Goal: Information Seeking & Learning: Learn about a topic

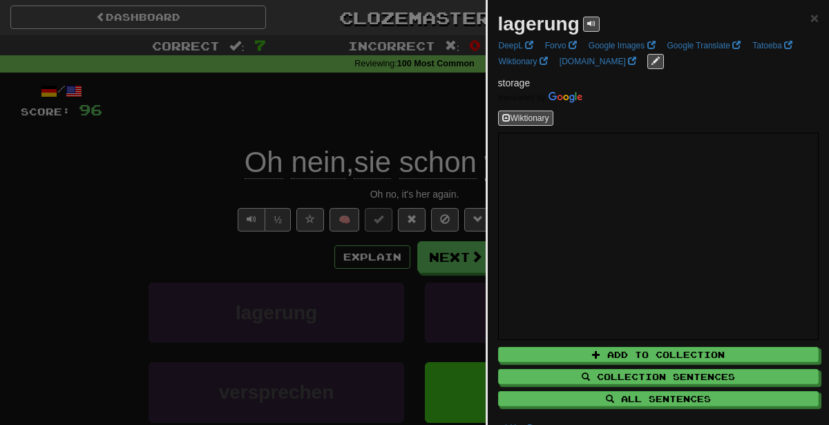
scroll to position [60, 0]
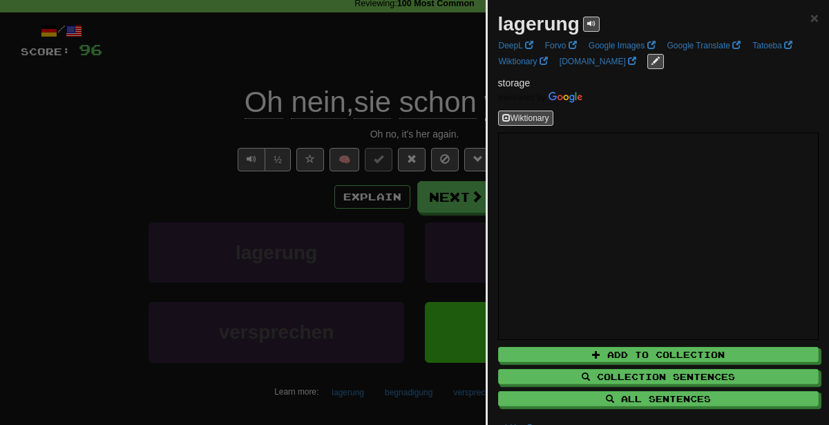
click at [131, 244] on div at bounding box center [414, 212] width 829 height 425
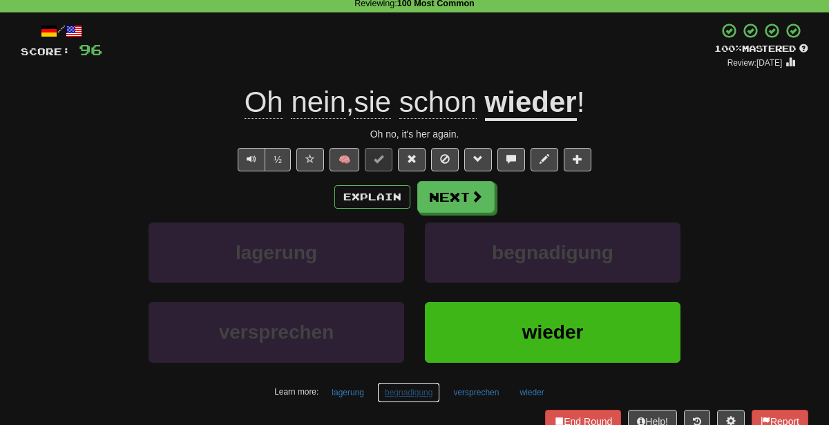
click at [413, 389] on button "begnadigung" at bounding box center [408, 392] width 63 height 21
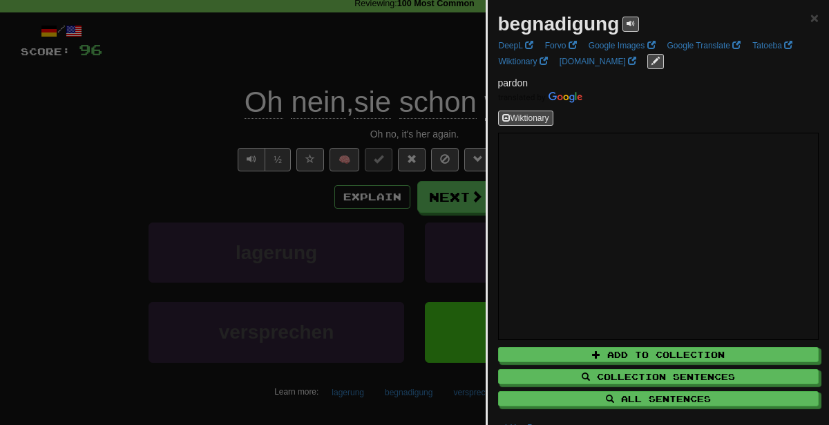
click at [260, 148] on div at bounding box center [414, 212] width 829 height 425
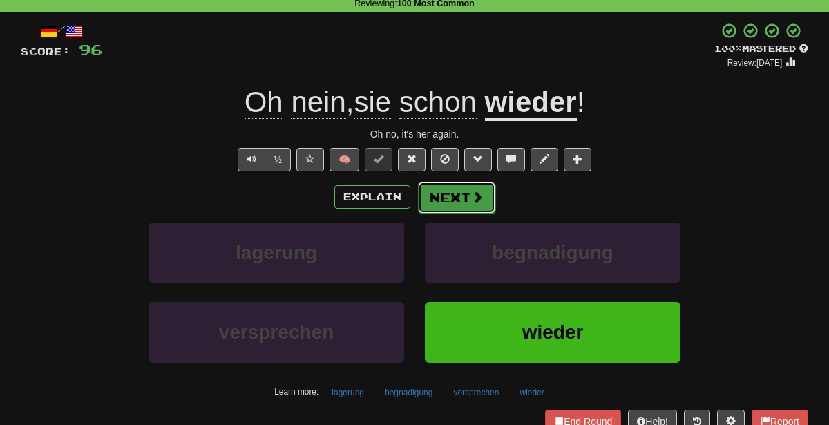
click at [462, 203] on button "Next" at bounding box center [456, 198] width 77 height 32
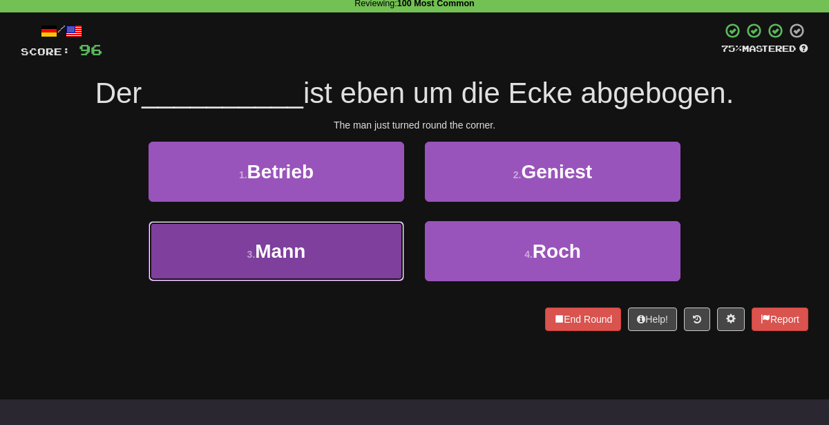
click at [362, 259] on button "3 . Mann" at bounding box center [277, 251] width 256 height 60
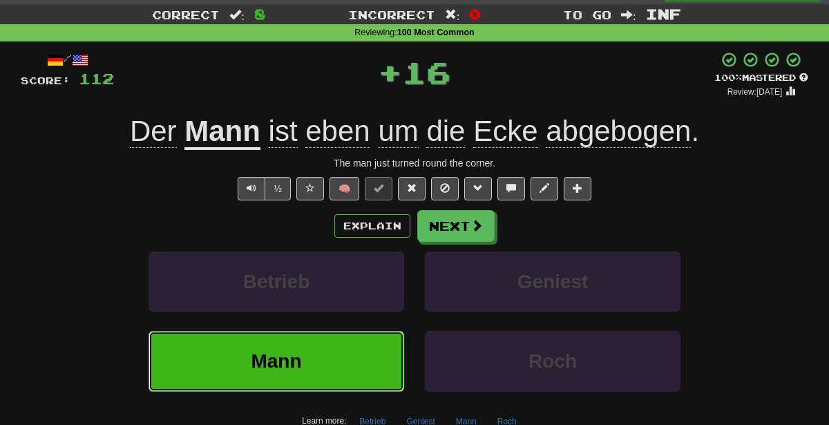
scroll to position [32, 0]
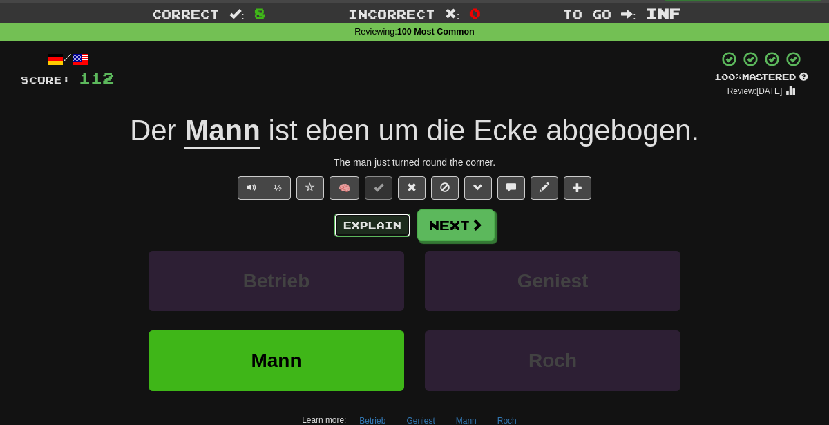
click at [364, 226] on button "Explain" at bounding box center [373, 226] width 76 height 24
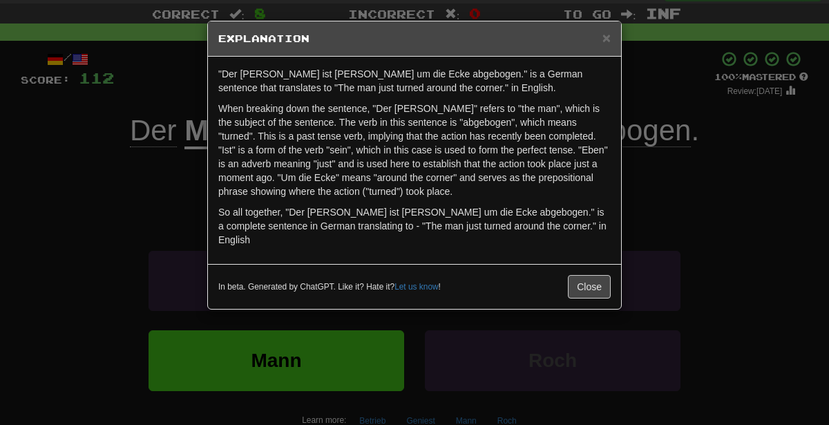
click at [737, 216] on div "× Explanation "Der Mann ist eben um die Ecke abgebogen." is a German sentence t…" at bounding box center [414, 212] width 829 height 425
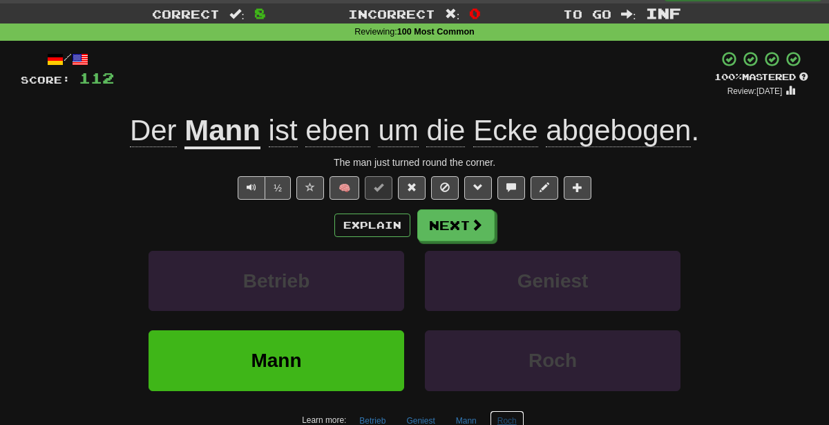
click at [517, 411] on button "Roch" at bounding box center [507, 421] width 35 height 21
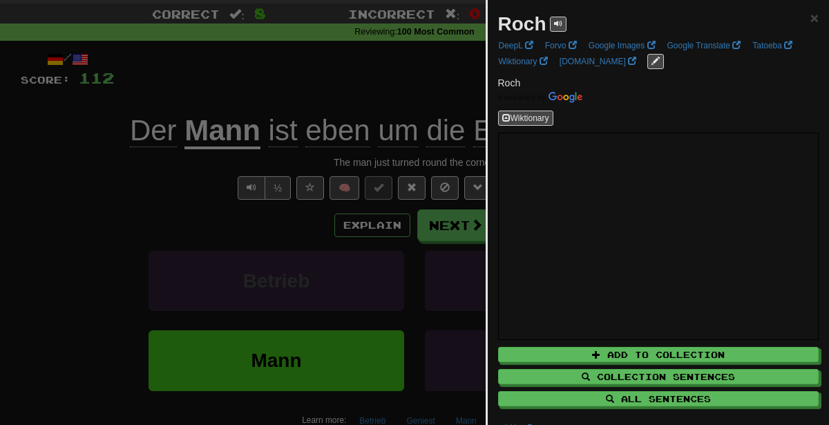
click at [387, 297] on div at bounding box center [414, 212] width 829 height 425
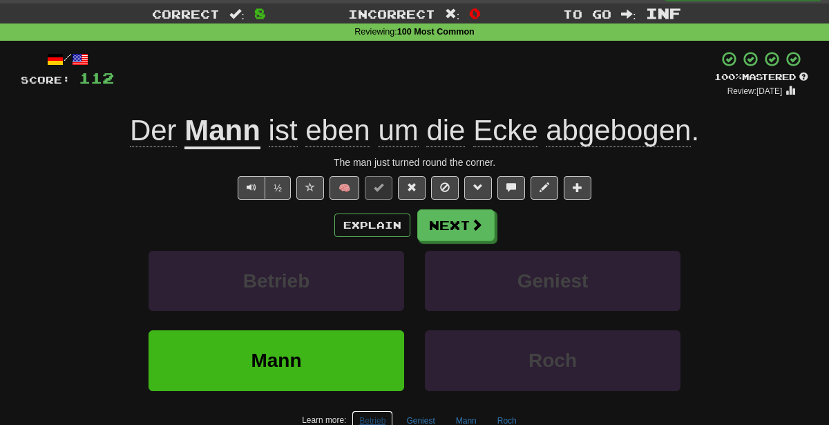
click at [377, 421] on button "Betrieb" at bounding box center [372, 421] width 41 height 21
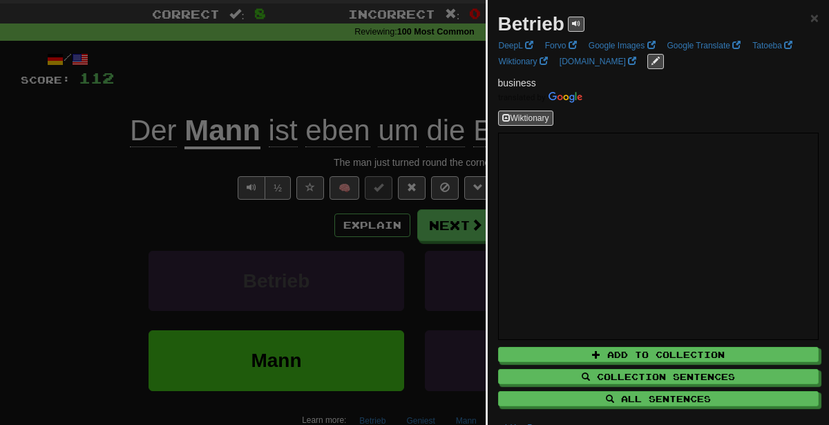
click at [388, 225] on div at bounding box center [414, 212] width 829 height 425
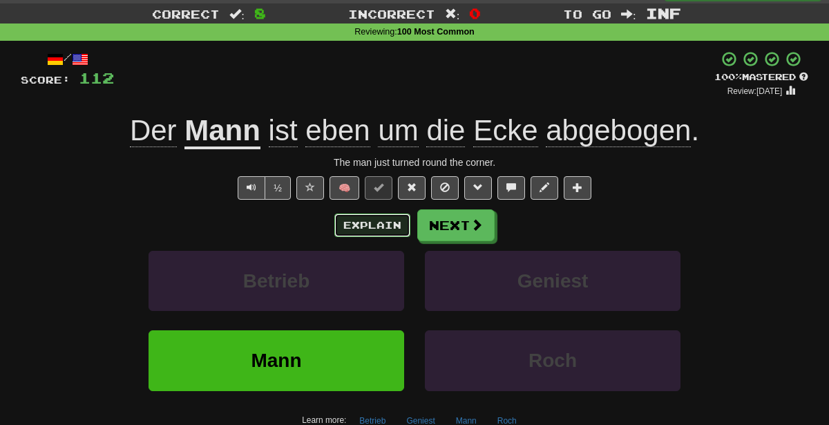
click at [385, 216] on button "Explain" at bounding box center [373, 226] width 76 height 24
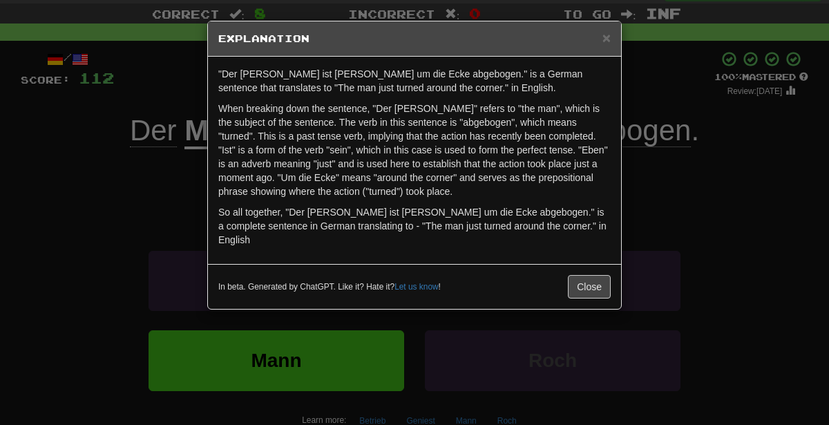
click at [787, 111] on div "× Explanation "Der Mann ist eben um die Ecke abgebogen." is a German sentence t…" at bounding box center [414, 212] width 829 height 425
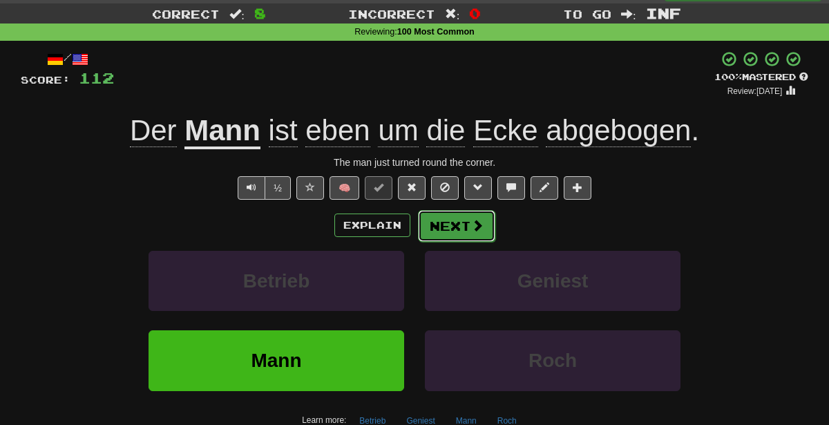
click at [445, 227] on button "Next" at bounding box center [456, 226] width 77 height 32
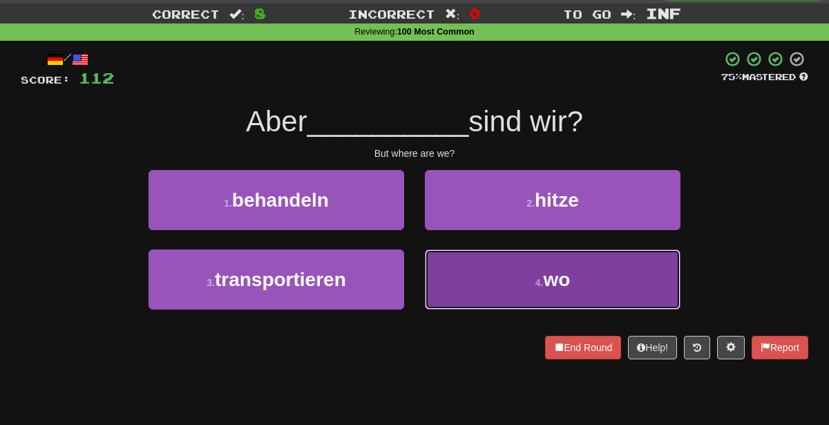
click at [496, 289] on button "4 . wo" at bounding box center [553, 280] width 256 height 60
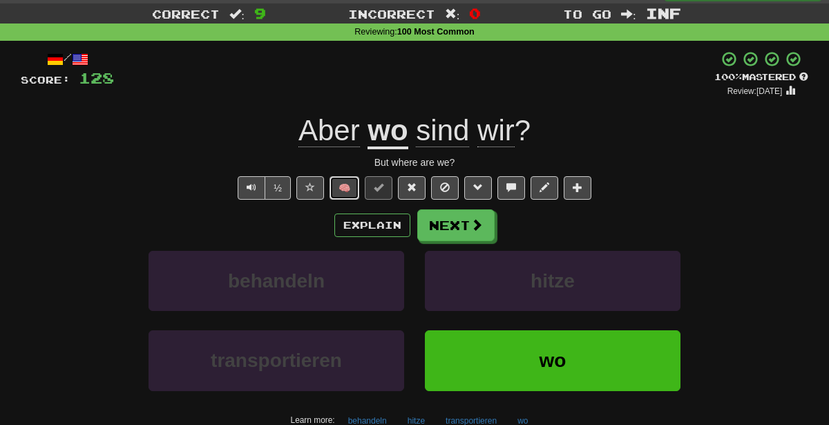
click at [357, 187] on button "🧠" at bounding box center [345, 188] width 30 height 24
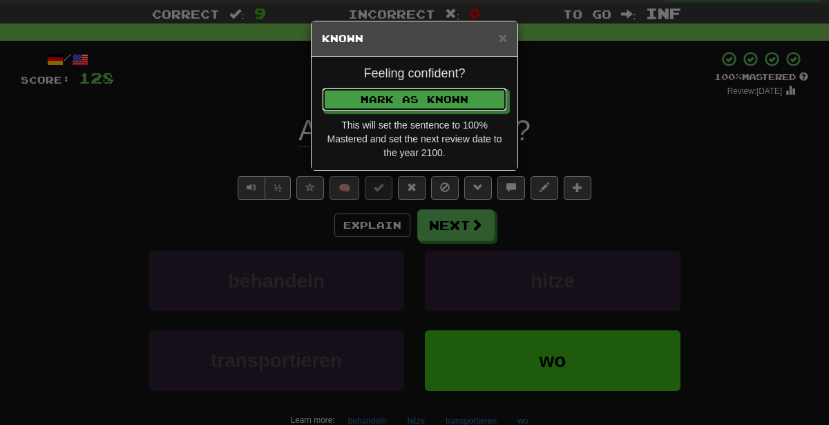
click at [322, 88] on button "Mark as Known" at bounding box center [414, 100] width 185 height 24
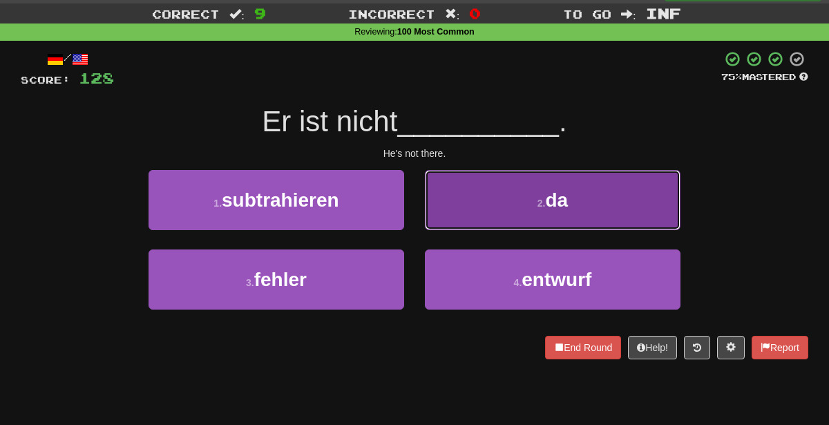
click at [494, 201] on button "2 . da" at bounding box center [553, 200] width 256 height 60
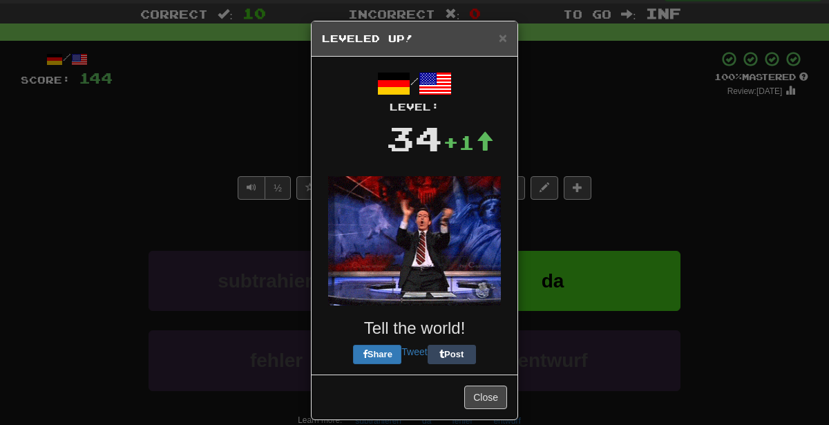
click at [623, 118] on div "× Leveled Up! / Level: 34 +1 Tell the world! Share Tweet Post Close" at bounding box center [414, 212] width 829 height 425
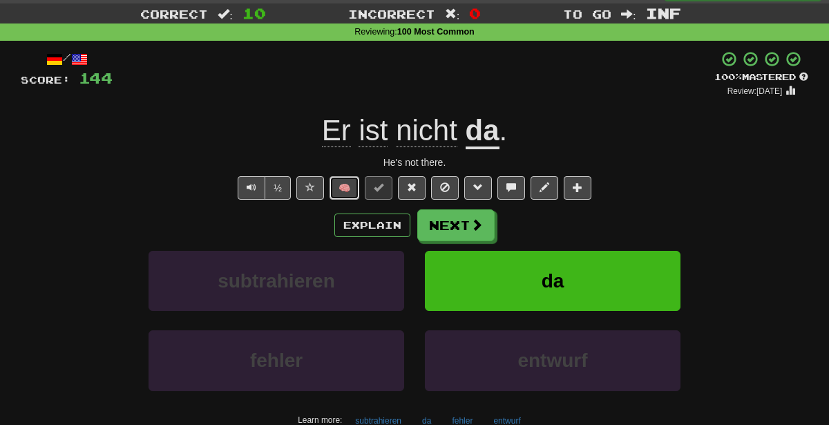
click at [337, 191] on button "🧠" at bounding box center [345, 188] width 30 height 24
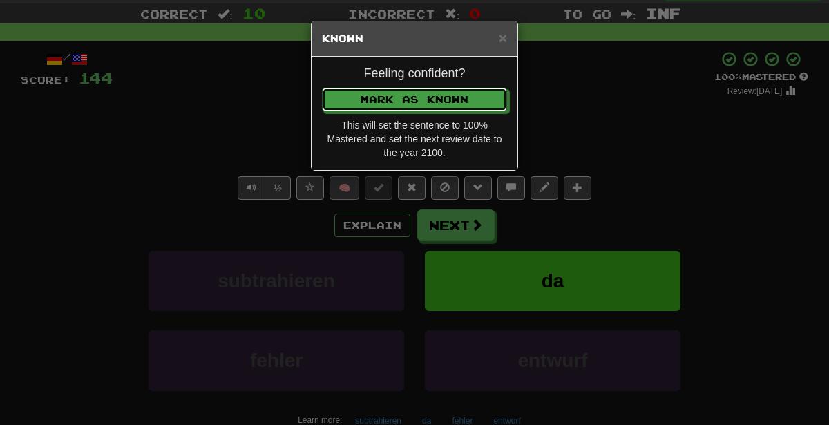
click at [322, 88] on button "Mark as Known" at bounding box center [414, 100] width 185 height 24
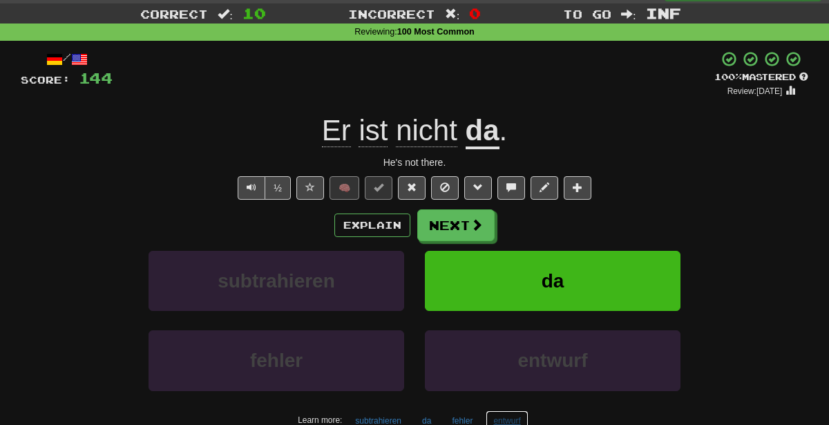
click at [507, 421] on button "entwurf" at bounding box center [507, 421] width 42 height 21
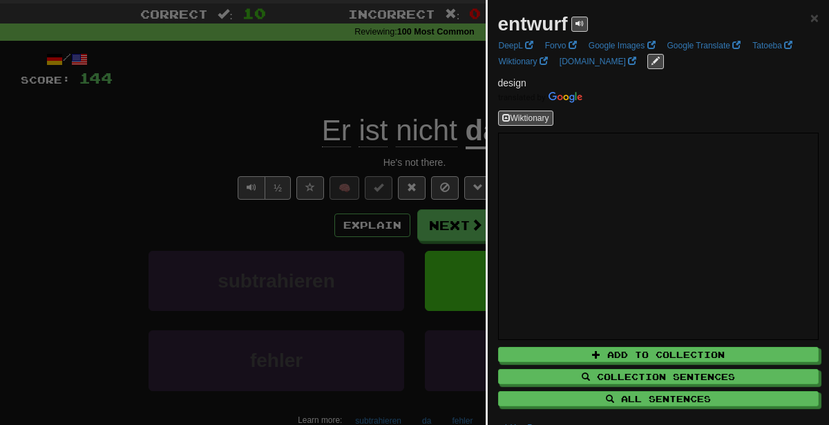
click at [392, 297] on div at bounding box center [414, 212] width 829 height 425
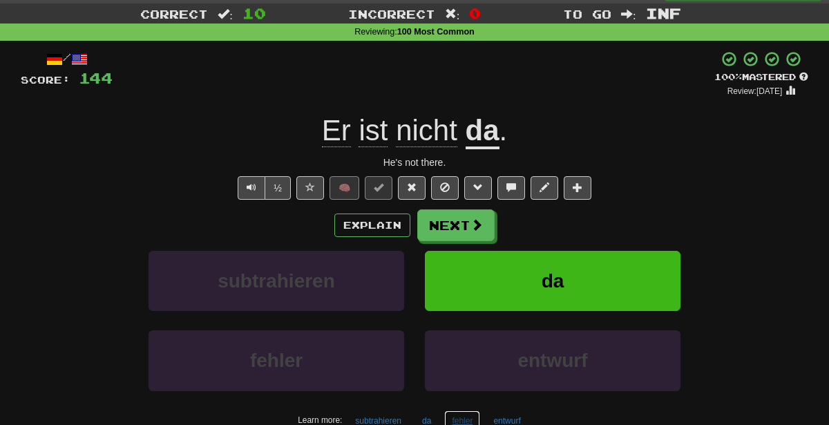
click at [458, 413] on button "fehler" at bounding box center [462, 421] width 36 height 21
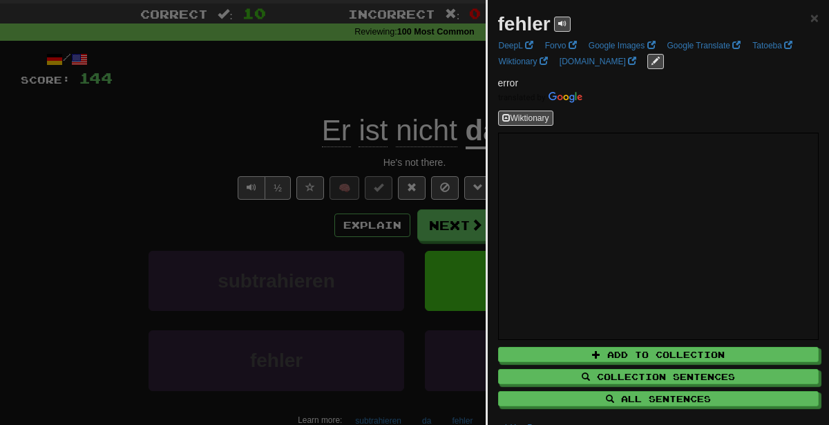
click at [212, 187] on div at bounding box center [414, 212] width 829 height 425
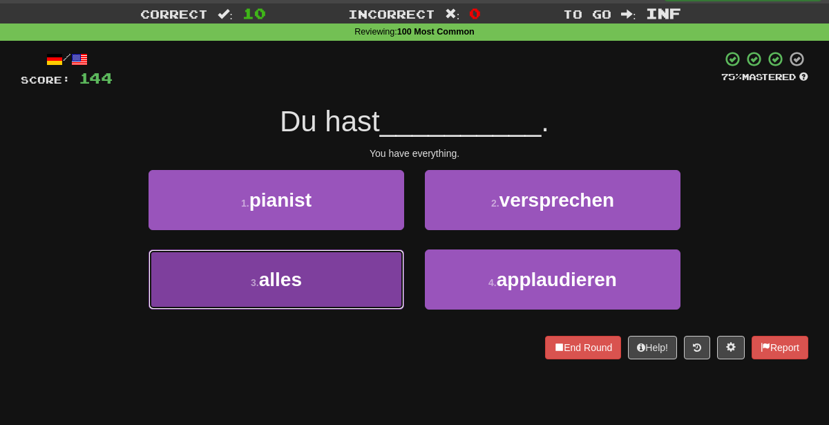
click at [314, 257] on button "3 . alles" at bounding box center [277, 280] width 256 height 60
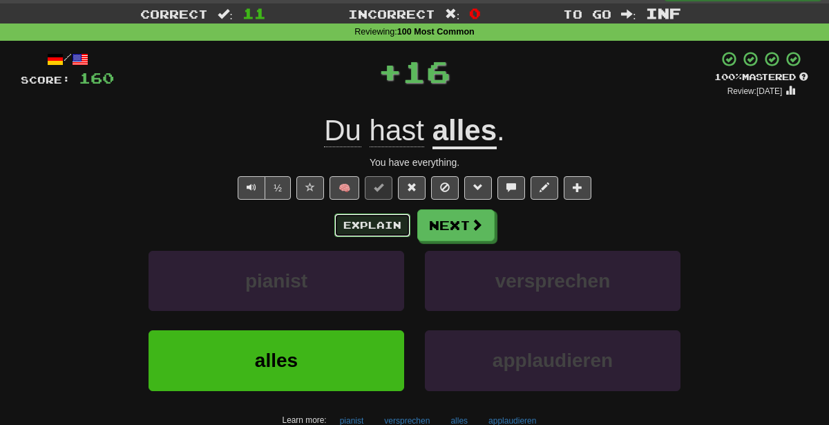
click at [362, 228] on button "Explain" at bounding box center [373, 226] width 76 height 24
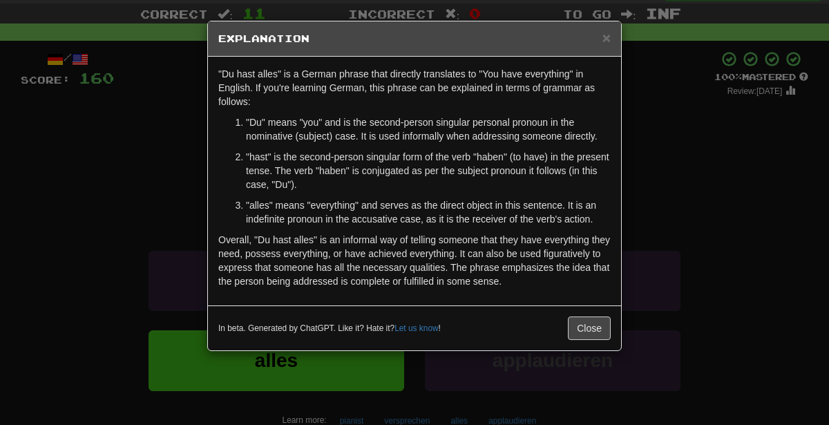
click at [808, 153] on div "× Explanation "Du hast alles" is a German phrase that directly translates to "Y…" at bounding box center [414, 212] width 829 height 425
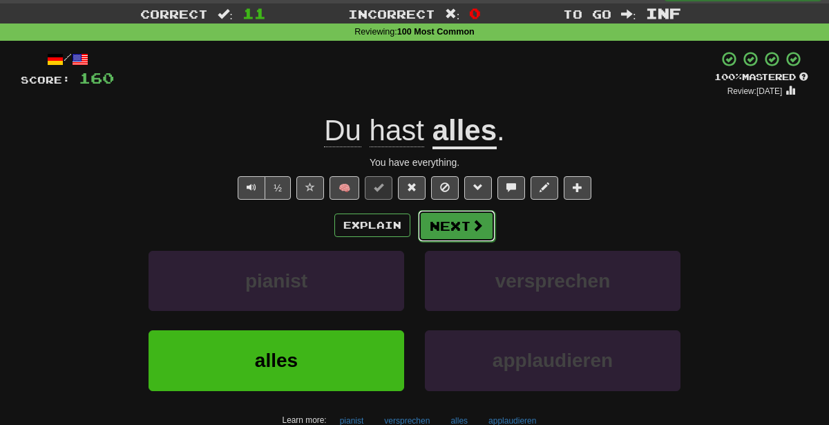
click at [471, 219] on span at bounding box center [477, 225] width 12 height 12
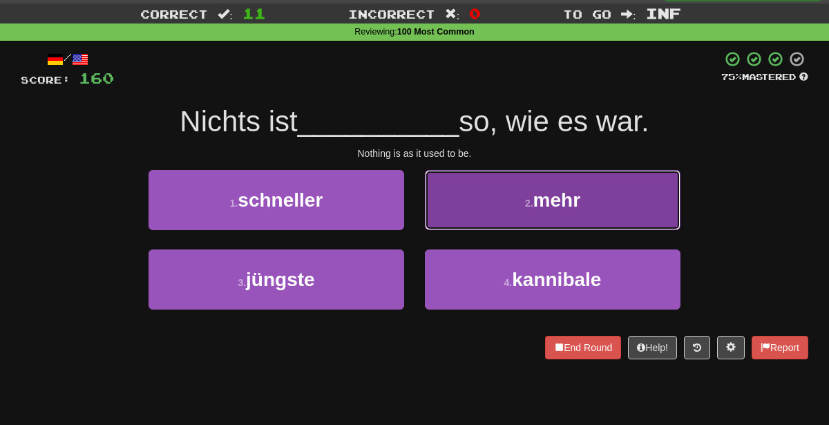
click at [561, 202] on span "mehr" at bounding box center [557, 199] width 47 height 21
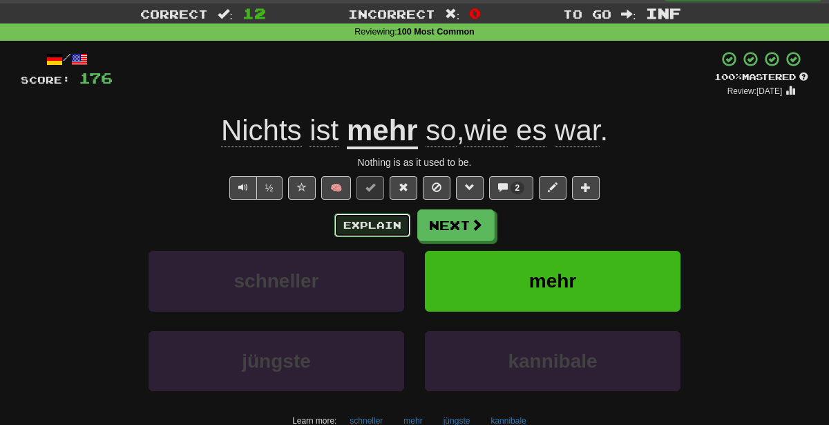
click at [372, 218] on button "Explain" at bounding box center [373, 226] width 76 height 24
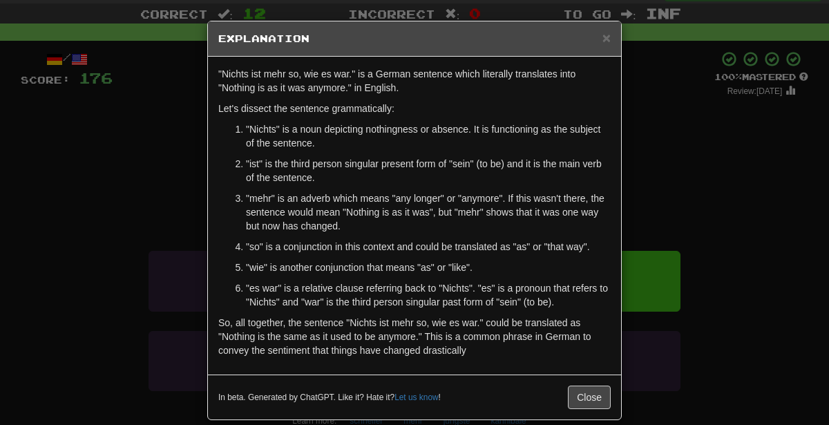
click at [190, 209] on div "× Explanation "Nichts ist mehr so, wie es war." is a German sentence which lite…" at bounding box center [414, 212] width 829 height 425
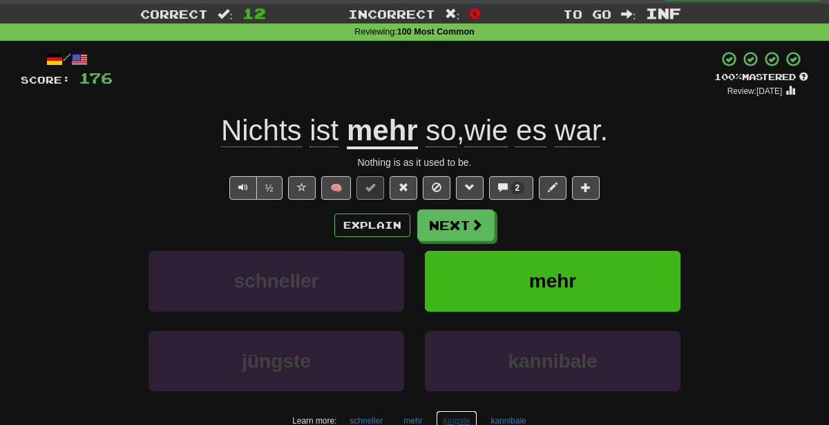
click at [458, 415] on button "jüngste" at bounding box center [457, 421] width 42 height 21
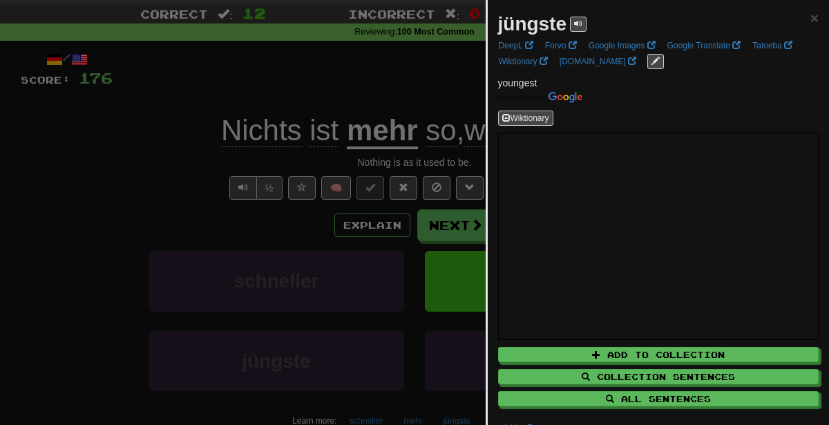
click at [323, 113] on div at bounding box center [414, 212] width 829 height 425
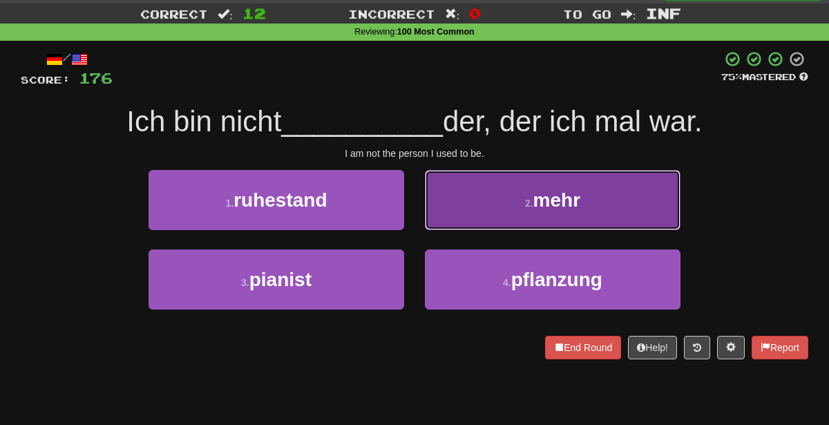
click at [470, 205] on button "2 . mehr" at bounding box center [553, 200] width 256 height 60
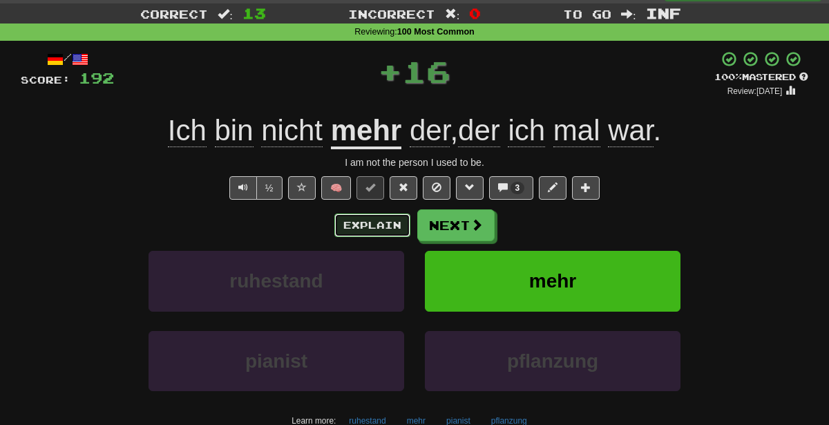
click at [387, 222] on button "Explain" at bounding box center [373, 226] width 76 height 24
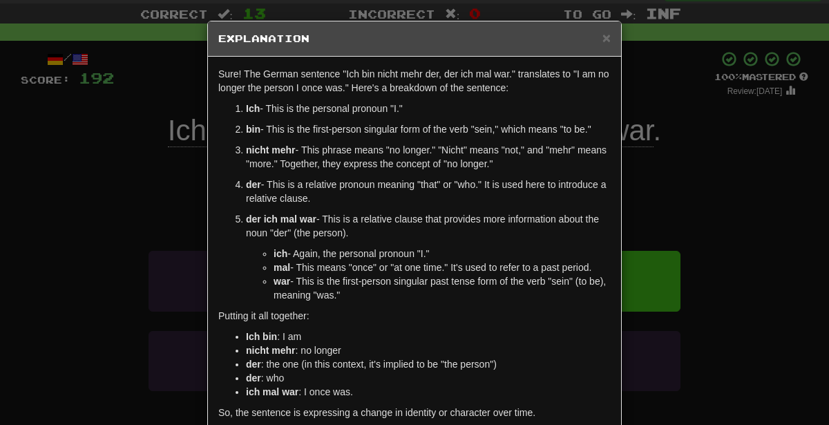
click at [657, 203] on div "× Explanation Sure! The German sentence "Ich bin nicht mehr der, der ich mal wa…" at bounding box center [414, 212] width 829 height 425
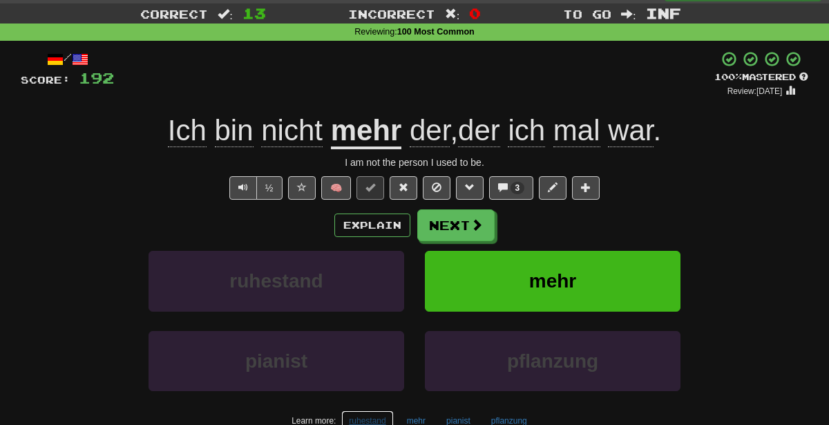
click at [374, 412] on button "ruhestand" at bounding box center [367, 421] width 52 height 21
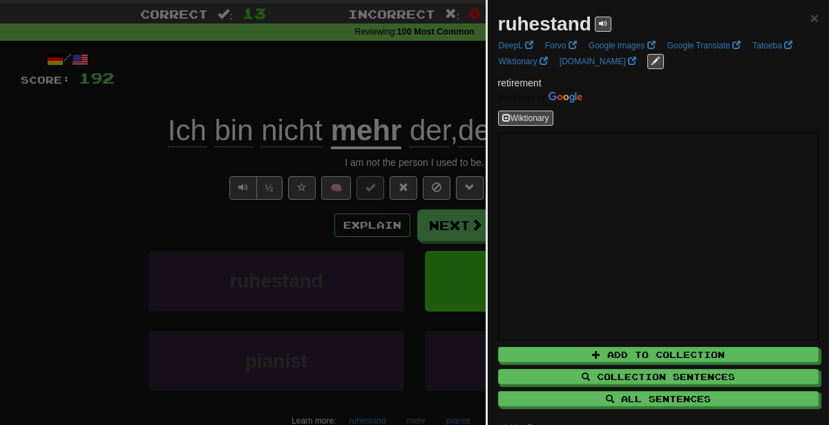
click at [291, 157] on div at bounding box center [414, 212] width 829 height 425
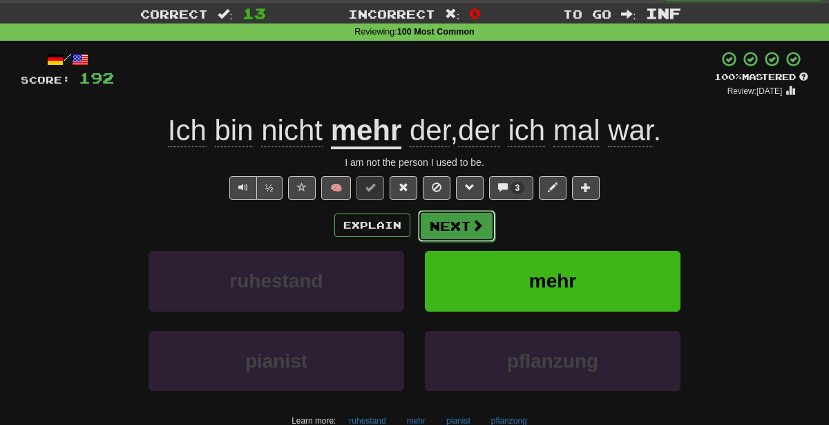
click at [473, 219] on span at bounding box center [477, 225] width 12 height 12
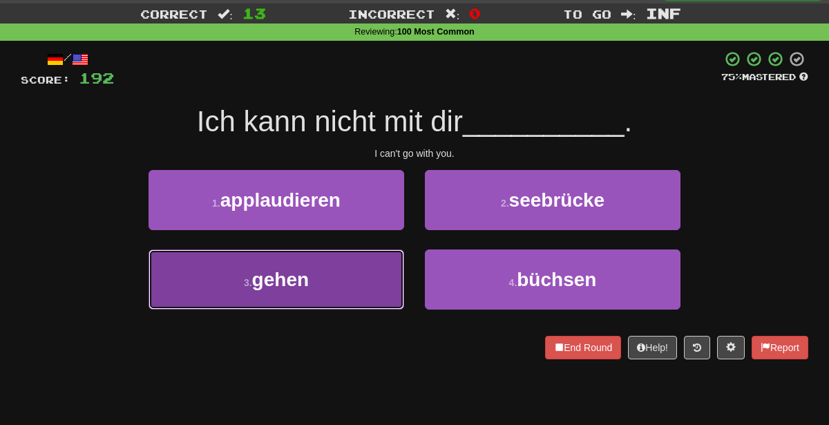
click at [299, 283] on span "gehen" at bounding box center [280, 279] width 57 height 21
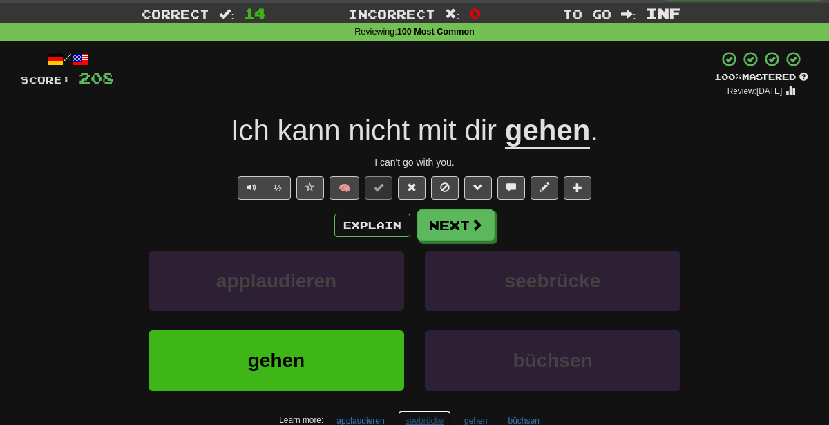
click at [417, 415] on button "seebrücke" at bounding box center [424, 421] width 53 height 21
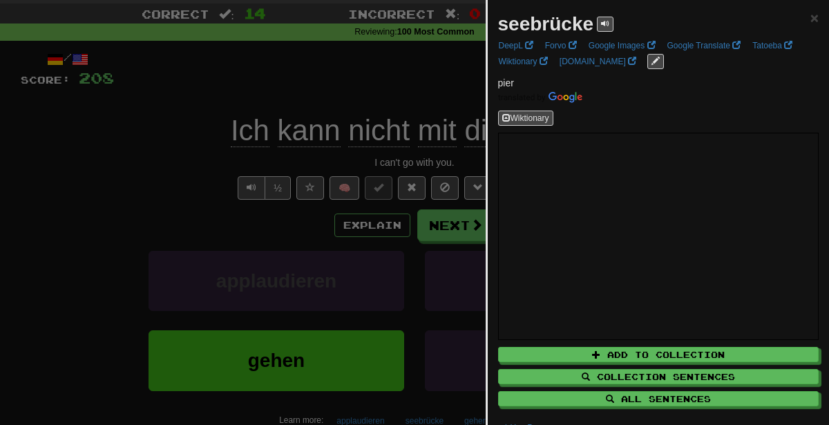
click at [234, 257] on div at bounding box center [414, 212] width 829 height 425
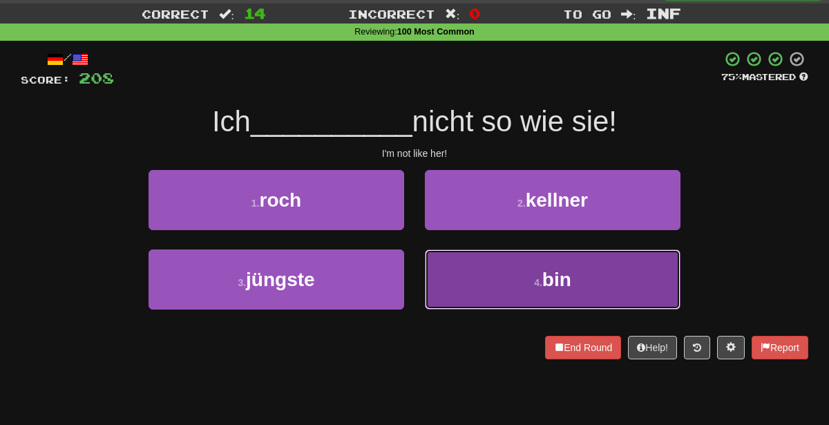
click at [561, 288] on span "bin" at bounding box center [557, 279] width 29 height 21
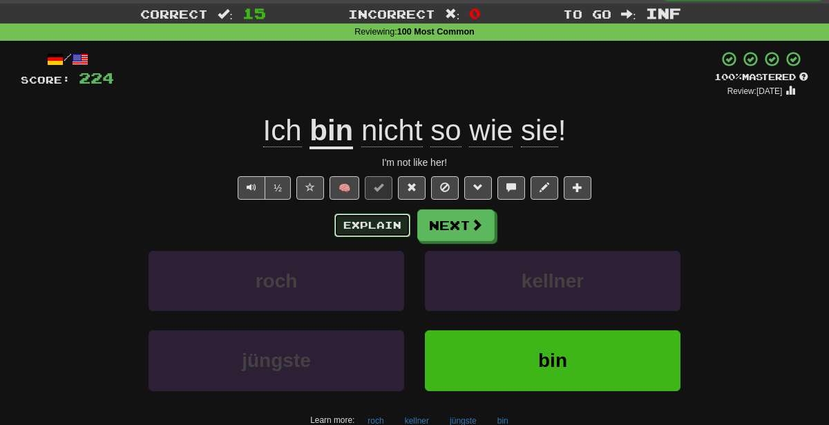
click at [355, 227] on button "Explain" at bounding box center [373, 226] width 76 height 24
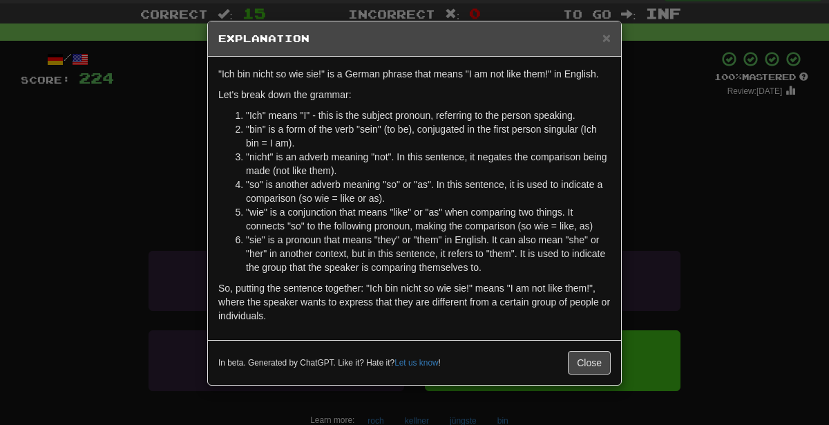
click at [778, 167] on div "× Explanation "Ich bin nicht so wie sie!" is a German phrase that means "I am n…" at bounding box center [414, 212] width 829 height 425
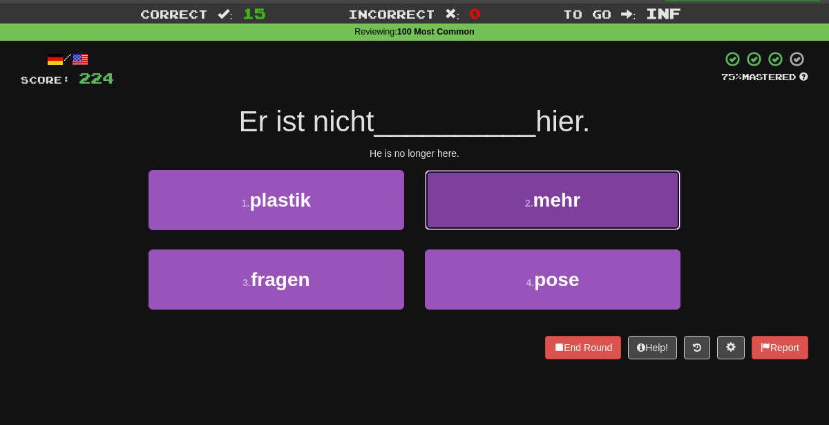
click at [438, 202] on button "2 . mehr" at bounding box center [553, 200] width 256 height 60
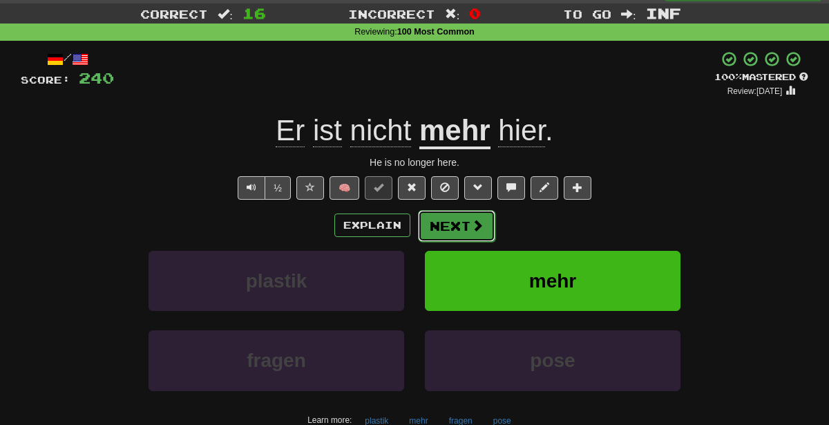
click at [440, 214] on button "Next" at bounding box center [456, 226] width 77 height 32
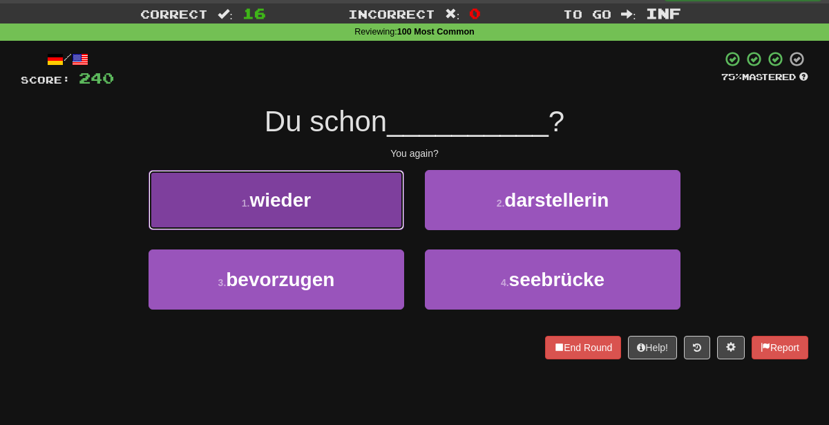
click at [330, 180] on button "1 . wieder" at bounding box center [277, 200] width 256 height 60
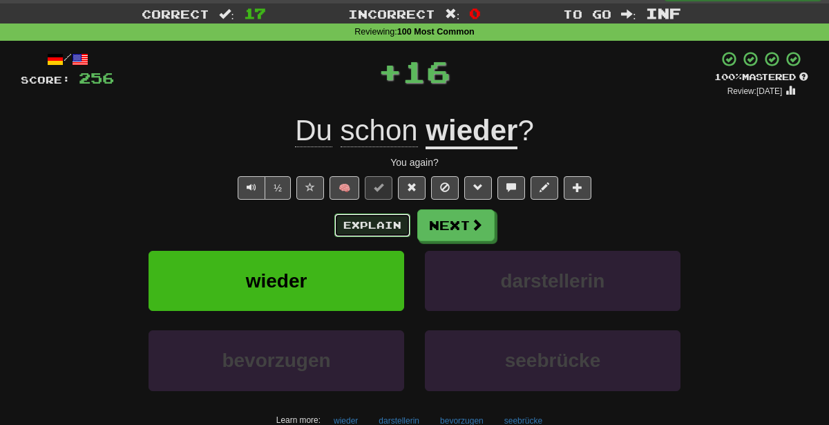
click at [384, 217] on button "Explain" at bounding box center [373, 226] width 76 height 24
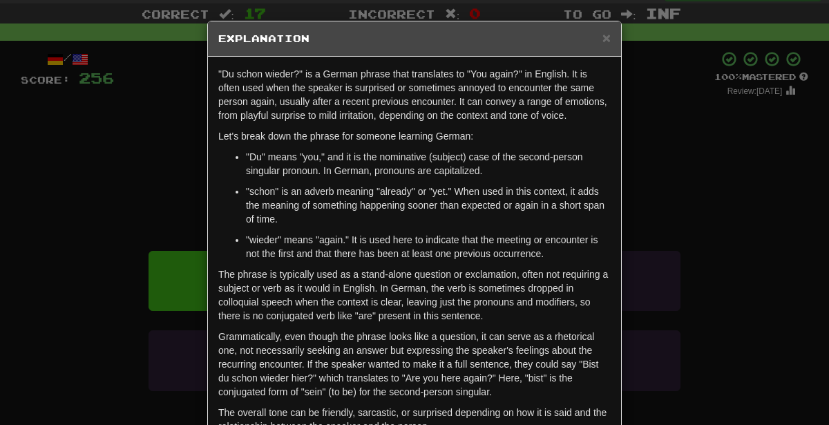
click at [668, 210] on div "× Explanation "Du schon wieder?" is a German phrase that translates to "You aga…" at bounding box center [414, 212] width 829 height 425
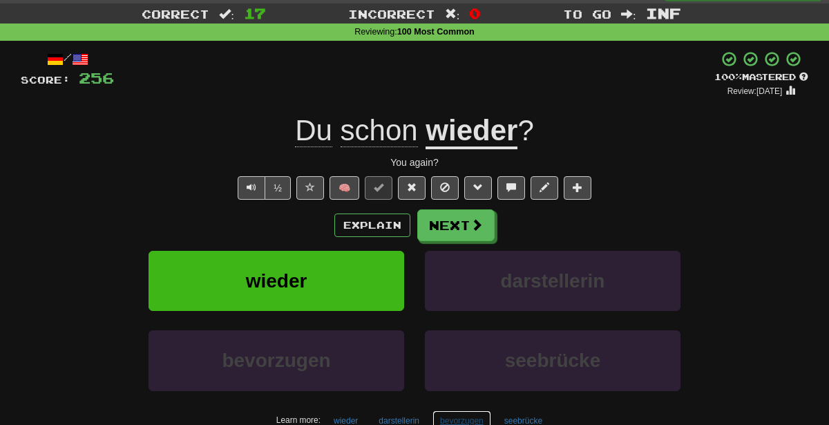
click at [453, 419] on button "bevorzugen" at bounding box center [462, 421] width 59 height 21
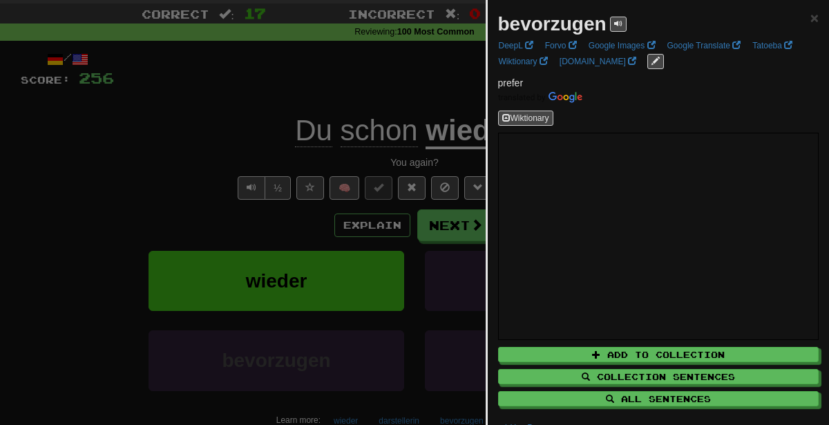
click at [214, 223] on div at bounding box center [414, 212] width 829 height 425
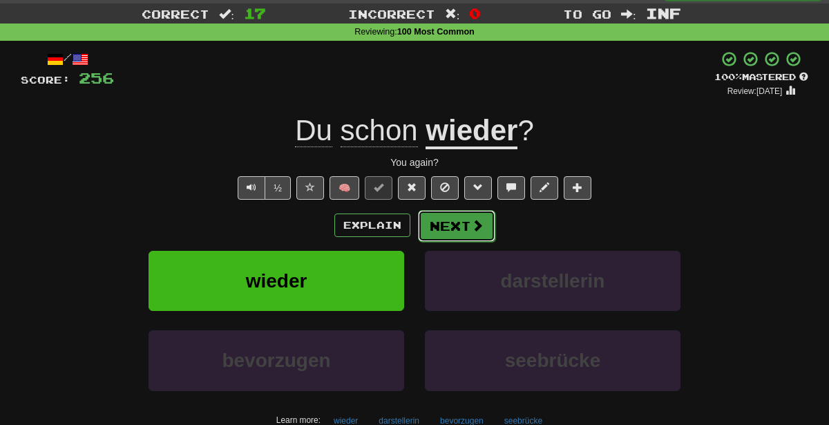
click at [458, 225] on button "Next" at bounding box center [456, 226] width 77 height 32
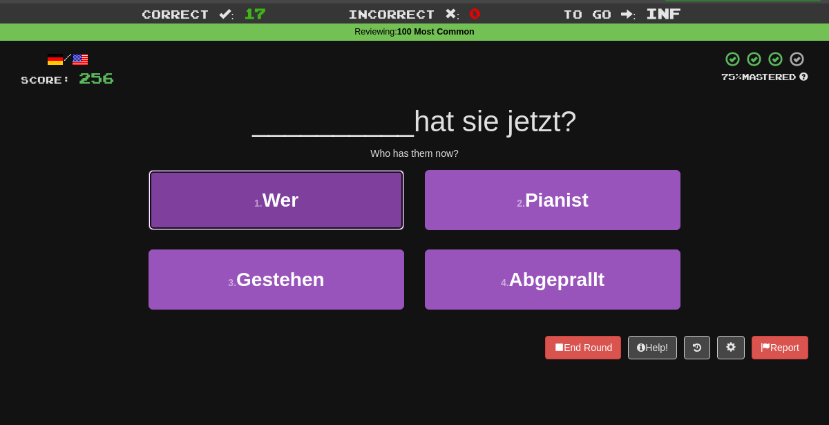
click at [348, 204] on button "1 . Wer" at bounding box center [277, 200] width 256 height 60
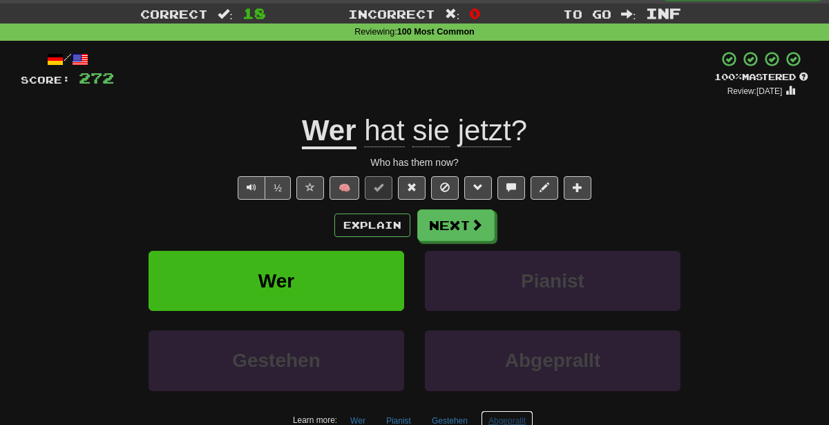
click at [496, 416] on button "Abgeprallt" at bounding box center [507, 421] width 53 height 21
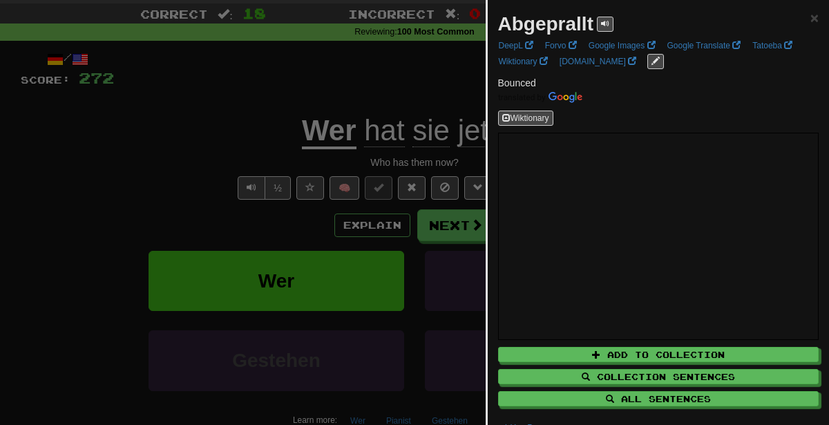
click at [258, 95] on div at bounding box center [414, 212] width 829 height 425
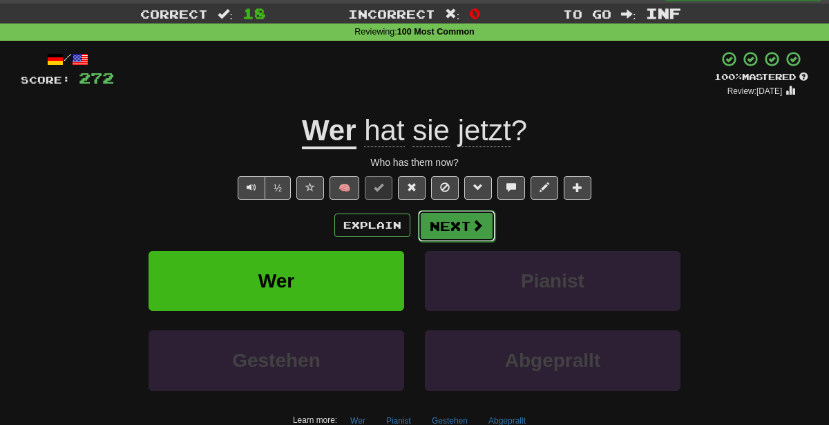
click at [460, 232] on button "Next" at bounding box center [456, 226] width 77 height 32
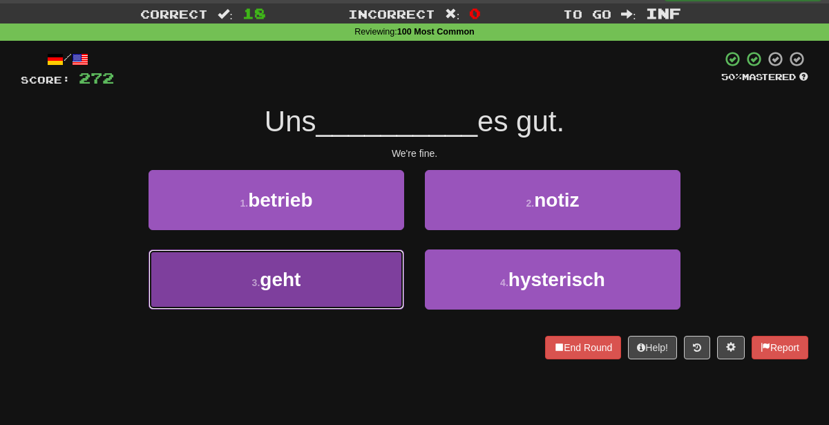
click at [328, 285] on button "3 . geht" at bounding box center [277, 280] width 256 height 60
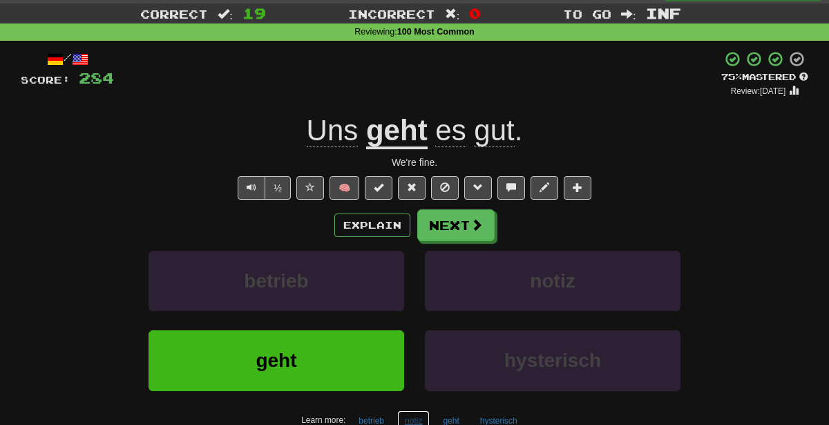
click at [414, 417] on button "notiz" at bounding box center [413, 421] width 32 height 21
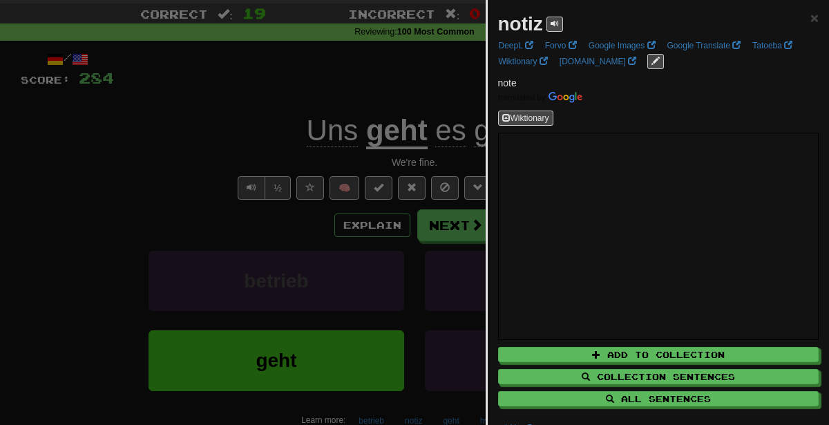
click at [394, 219] on div at bounding box center [414, 212] width 829 height 425
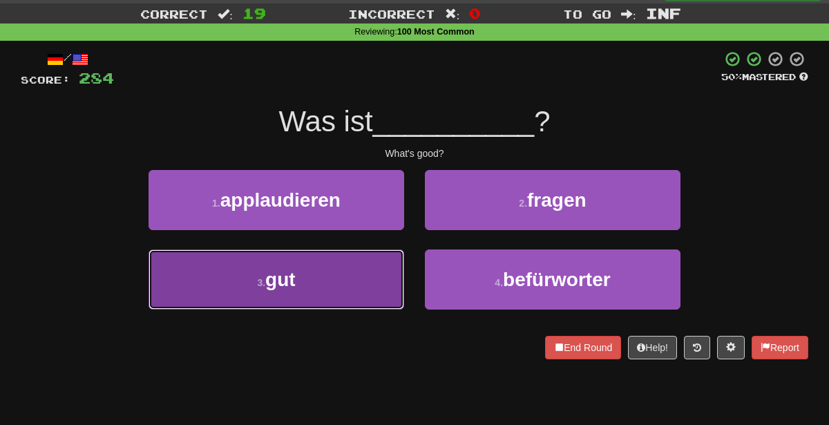
click at [365, 281] on button "3 . gut" at bounding box center [277, 280] width 256 height 60
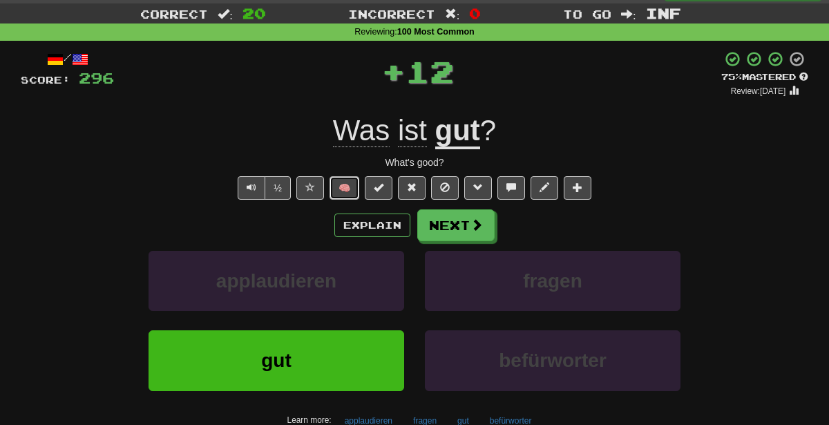
click at [353, 186] on button "🧠" at bounding box center [345, 188] width 30 height 24
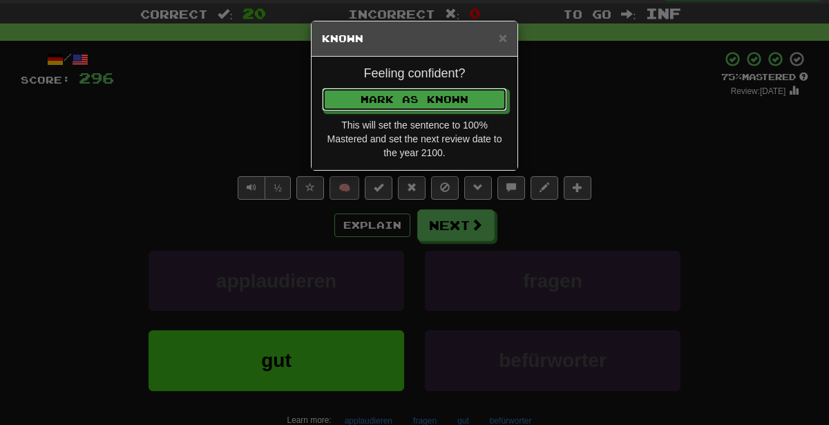
click at [322, 88] on button "Mark as Known" at bounding box center [414, 100] width 185 height 24
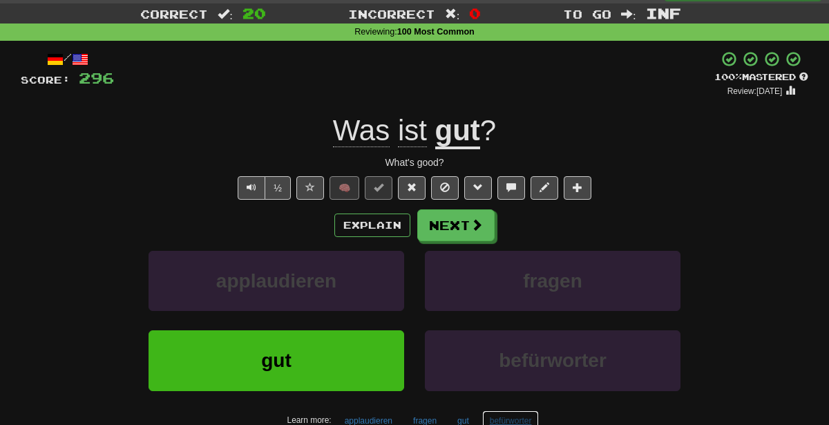
click at [500, 415] on button "befürworter" at bounding box center [510, 421] width 57 height 21
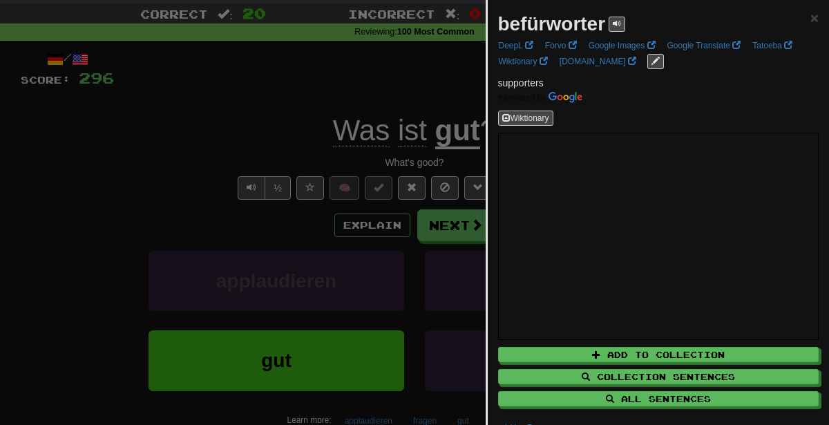
click at [366, 239] on div at bounding box center [414, 212] width 829 height 425
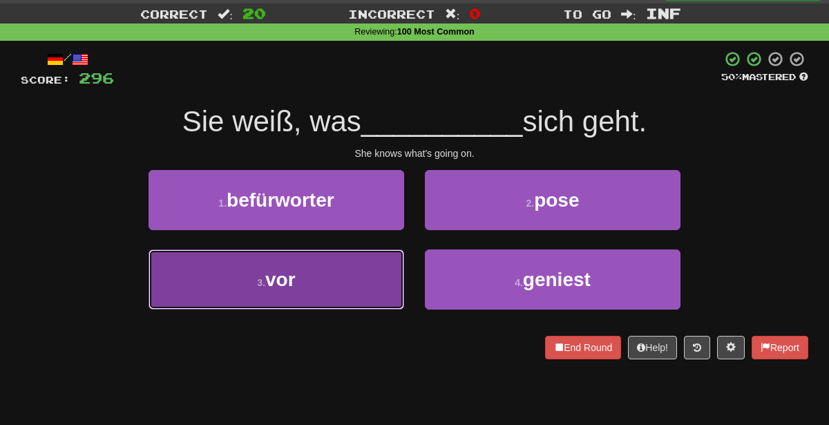
click at [322, 269] on button "3 . vor" at bounding box center [277, 280] width 256 height 60
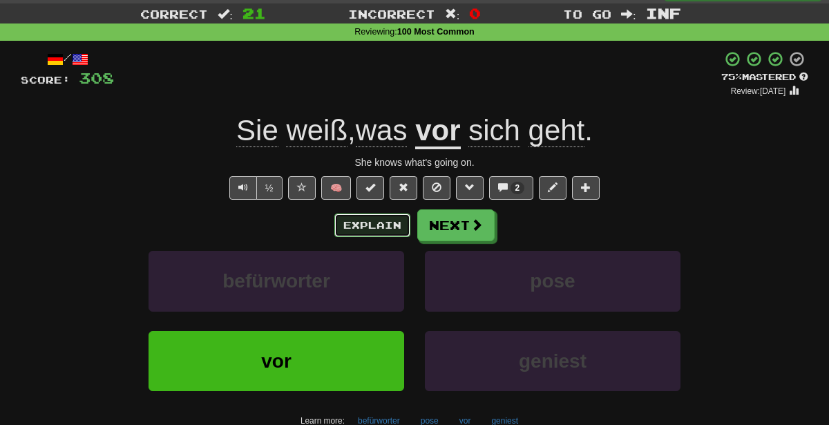
click at [377, 220] on button "Explain" at bounding box center [373, 226] width 76 height 24
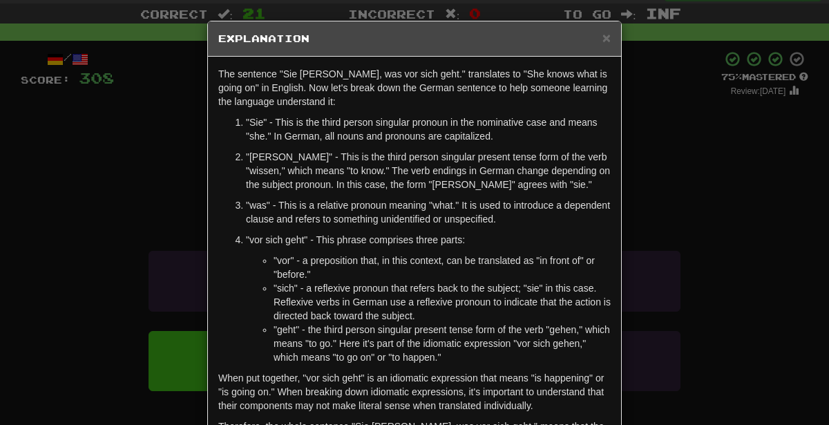
click at [733, 195] on div "× Explanation The sentence "Sie weiß, was vor sich geht." translates to "She kn…" at bounding box center [414, 212] width 829 height 425
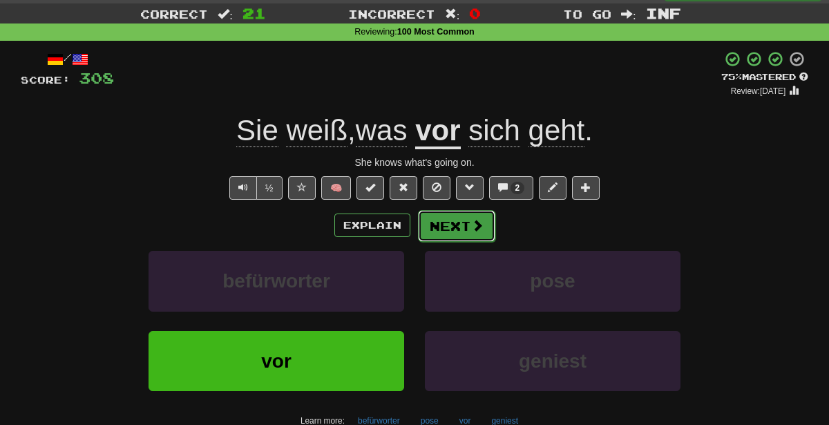
click at [455, 221] on button "Next" at bounding box center [456, 226] width 77 height 32
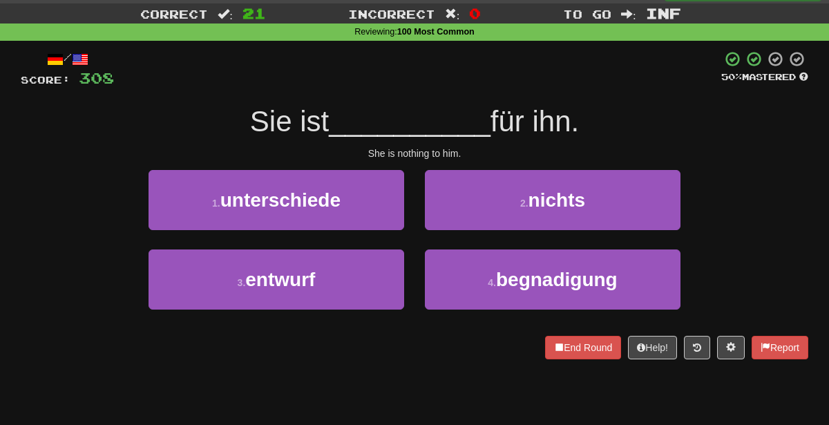
click at [466, 167] on div "/ Score: 308 50 % Mastered Sie ist __________ für ihn. She is nothing to him. 1…" at bounding box center [415, 204] width 788 height 309
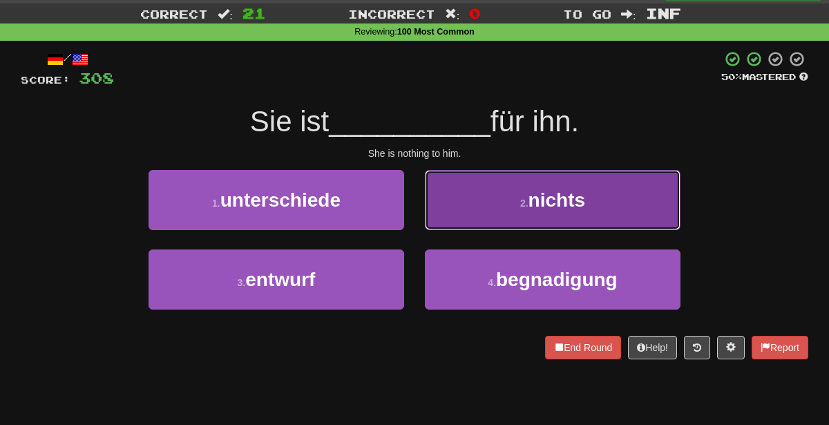
click at [477, 196] on button "2 . nichts" at bounding box center [553, 200] width 256 height 60
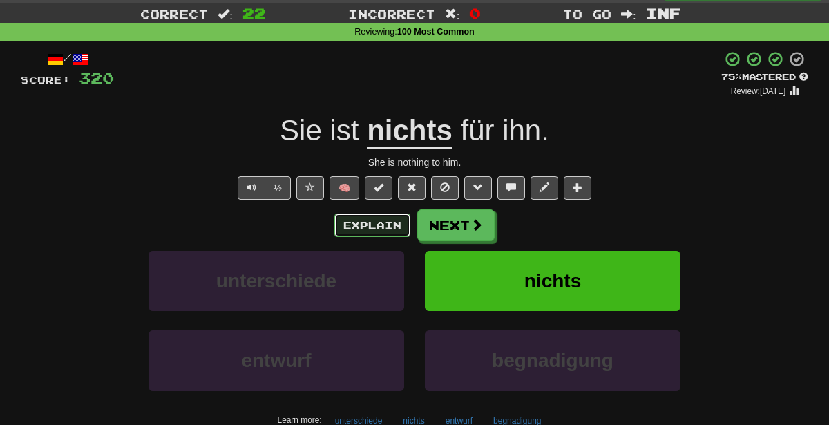
click at [366, 225] on button "Explain" at bounding box center [373, 226] width 76 height 24
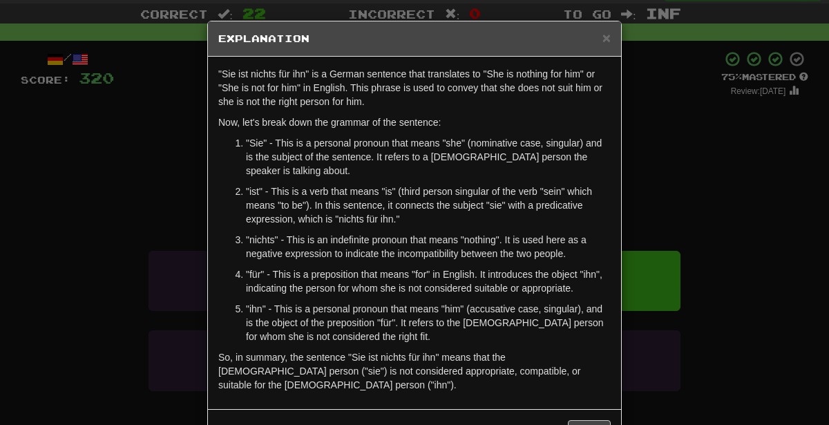
click at [750, 145] on div "× Explanation "Sie ist nichts für ihn" is a German sentence that translates to …" at bounding box center [414, 212] width 829 height 425
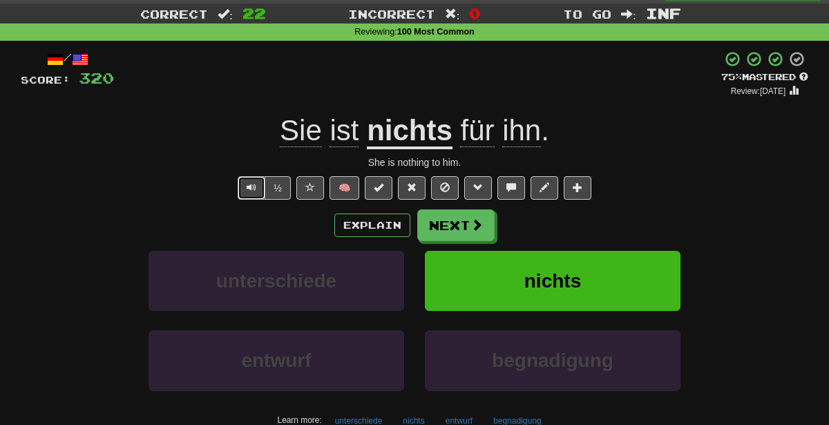
click at [254, 177] on button "Text-to-speech controls" at bounding box center [252, 188] width 28 height 24
click at [355, 180] on button "🧠" at bounding box center [345, 188] width 30 height 24
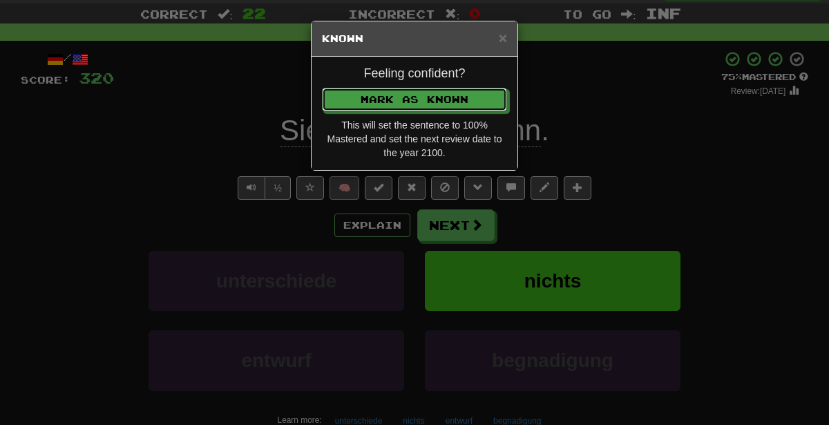
click at [322, 88] on button "Mark as Known" at bounding box center [414, 100] width 185 height 24
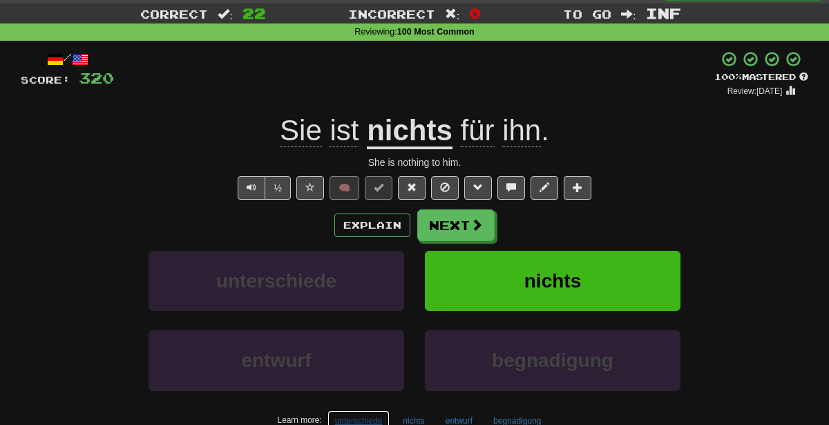
click at [370, 419] on button "unterschiede" at bounding box center [359, 421] width 63 height 21
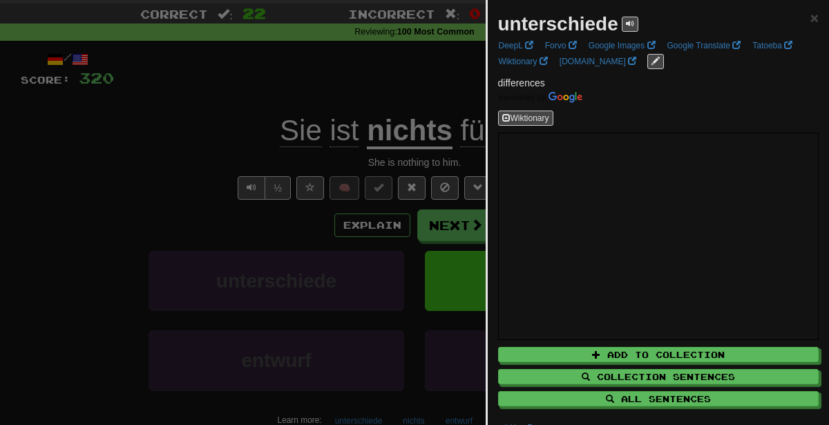
click at [270, 357] on div at bounding box center [414, 212] width 829 height 425
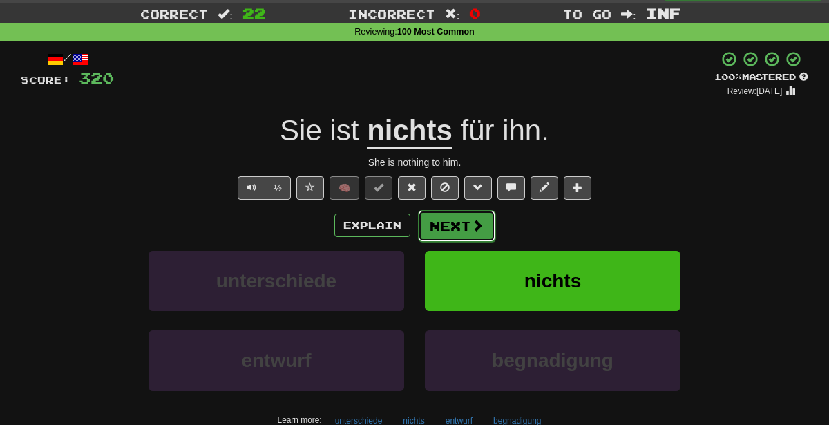
click at [466, 236] on button "Next" at bounding box center [456, 226] width 77 height 32
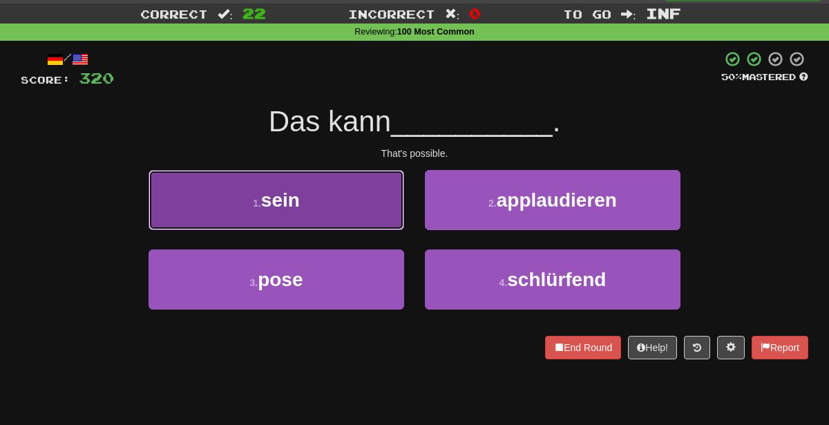
click at [366, 199] on button "1 . sein" at bounding box center [277, 200] width 256 height 60
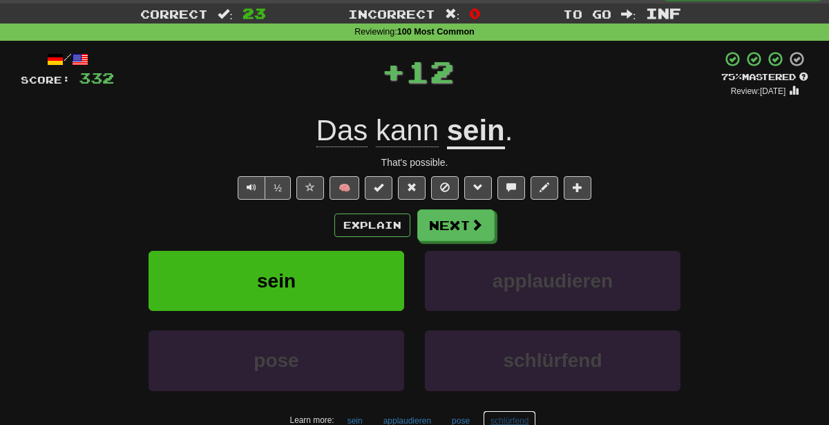
click at [516, 420] on button "schlürfend" at bounding box center [509, 421] width 53 height 21
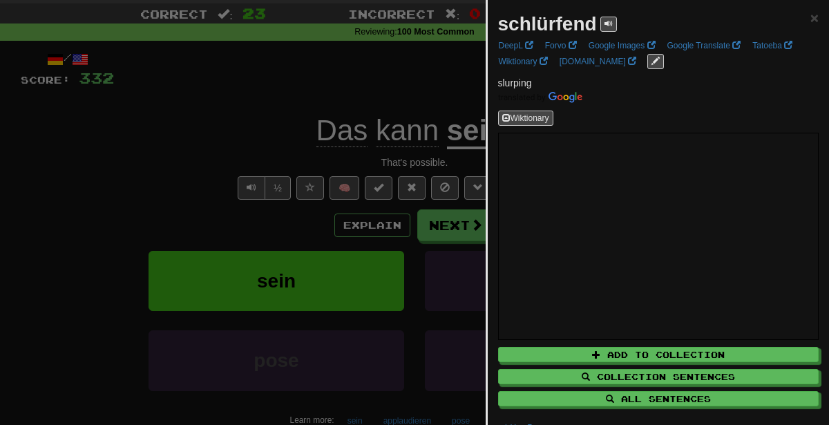
click at [395, 329] on div at bounding box center [414, 212] width 829 height 425
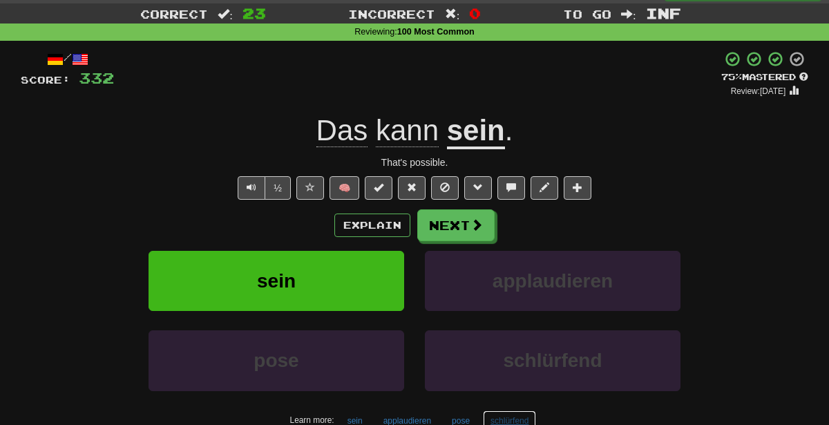
click at [524, 415] on button "schlürfend" at bounding box center [509, 421] width 53 height 21
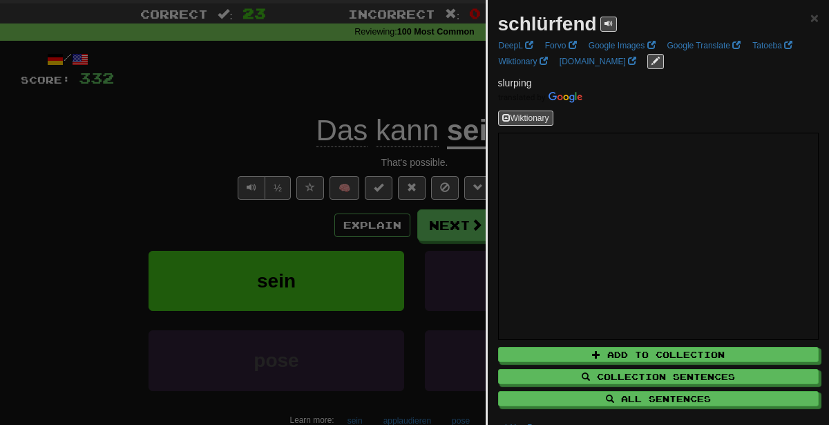
click at [337, 247] on div at bounding box center [414, 212] width 829 height 425
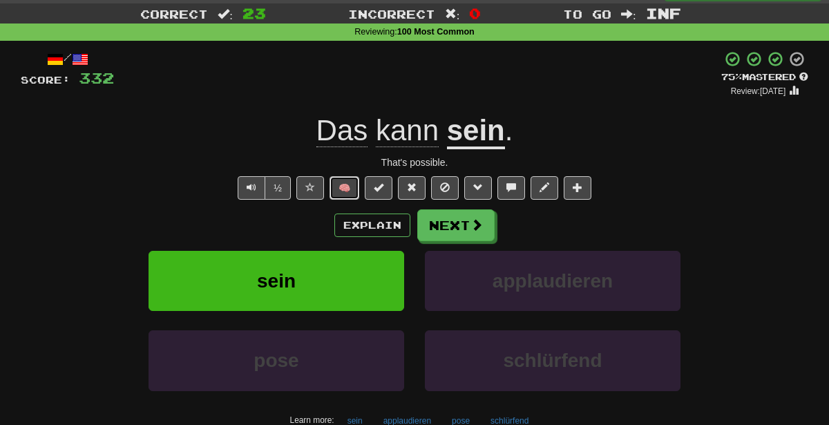
click at [359, 190] on button "🧠" at bounding box center [345, 188] width 30 height 24
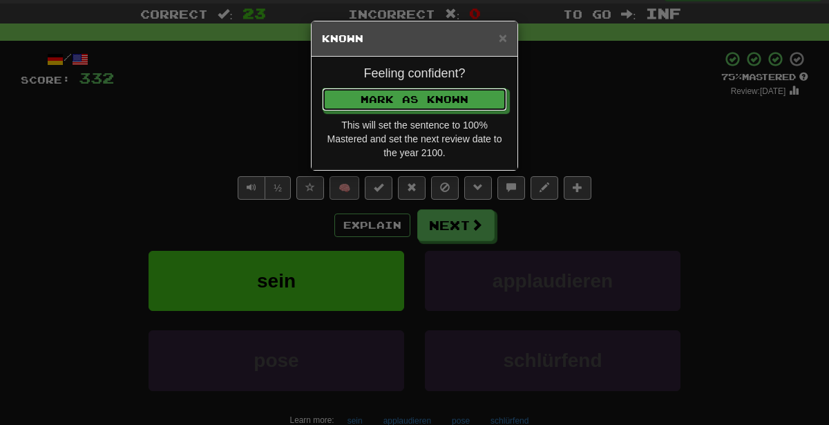
click at [322, 88] on button "Mark as Known" at bounding box center [414, 100] width 185 height 24
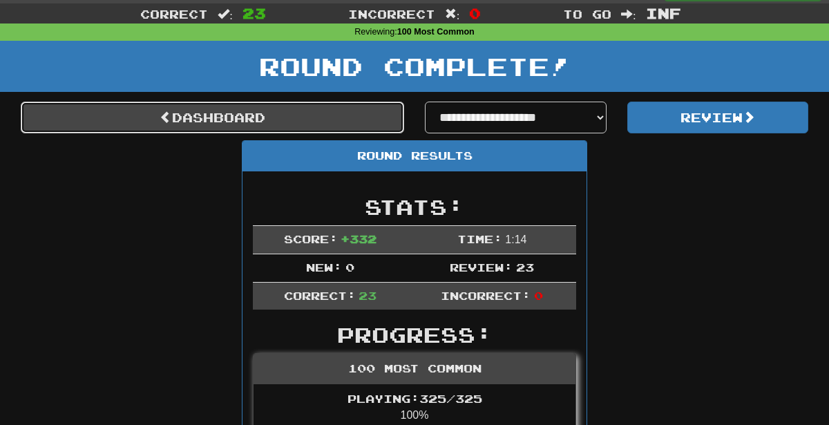
click at [375, 120] on link "Dashboard" at bounding box center [213, 118] width 384 height 32
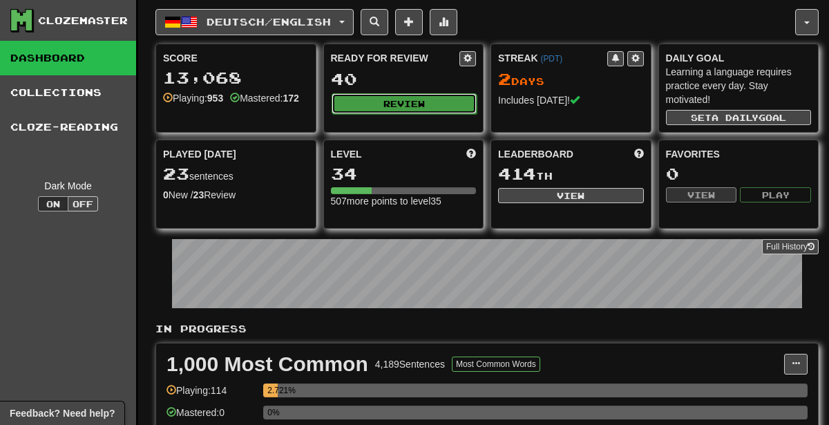
click at [424, 100] on button "Review" at bounding box center [405, 103] width 146 height 21
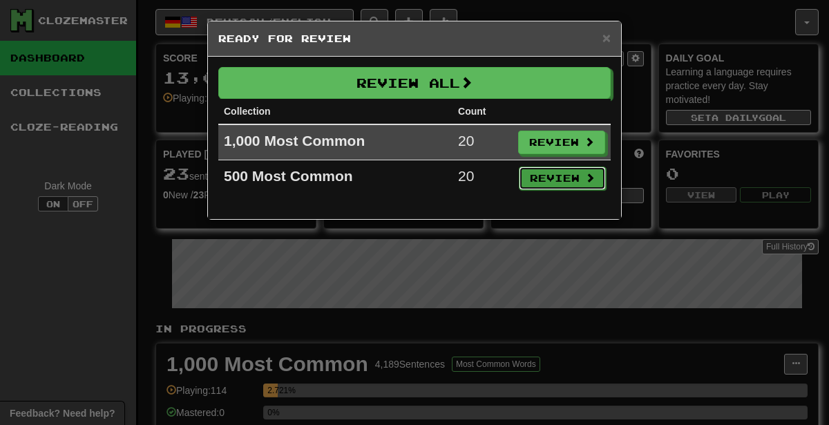
click at [554, 179] on button "Review" at bounding box center [562, 179] width 87 height 24
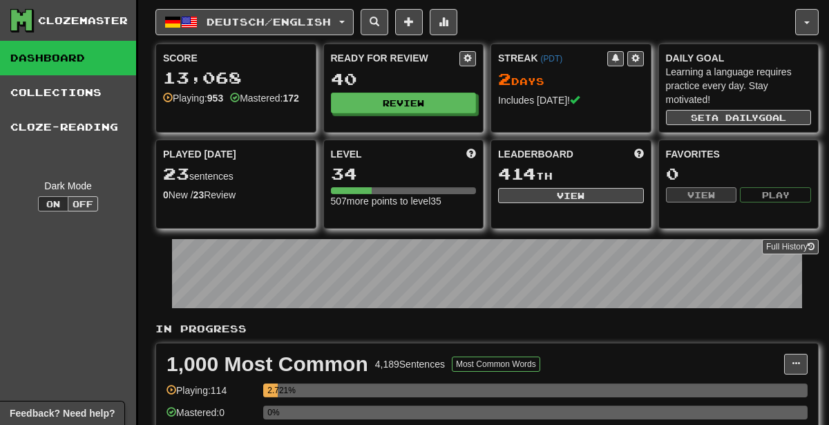
select select "********"
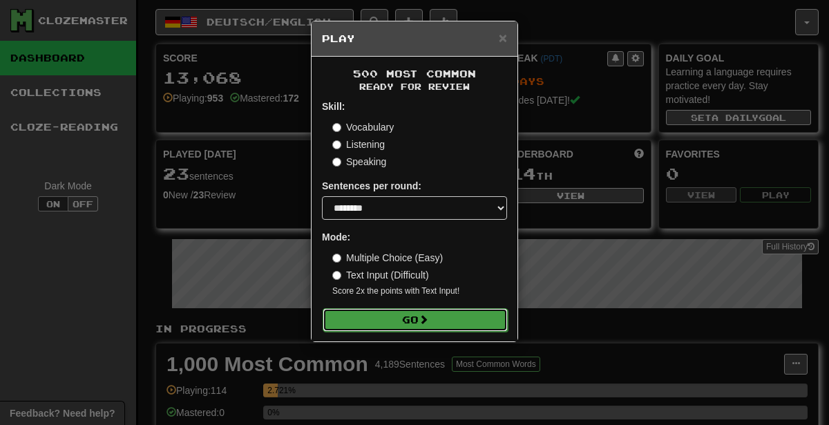
click at [440, 326] on button "Go" at bounding box center [415, 320] width 185 height 24
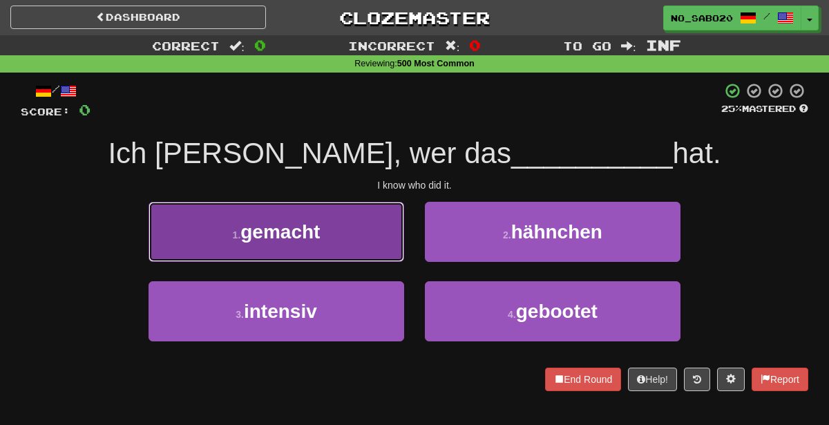
click at [361, 226] on button "1 . gemacht" at bounding box center [277, 232] width 256 height 60
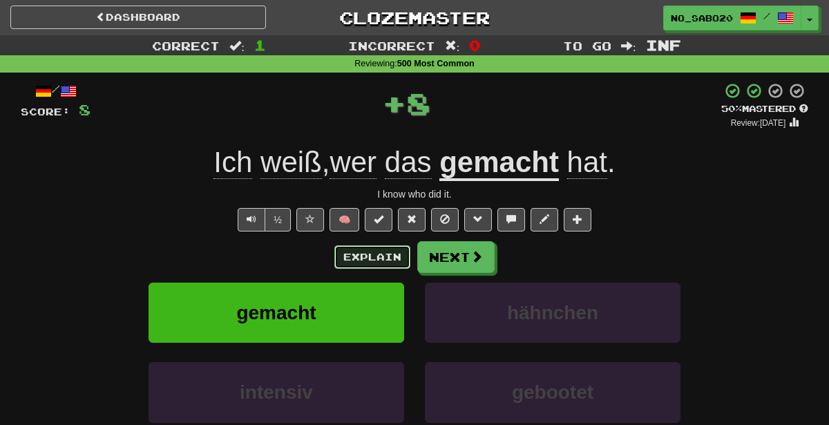
click at [379, 256] on button "Explain" at bounding box center [373, 257] width 76 height 24
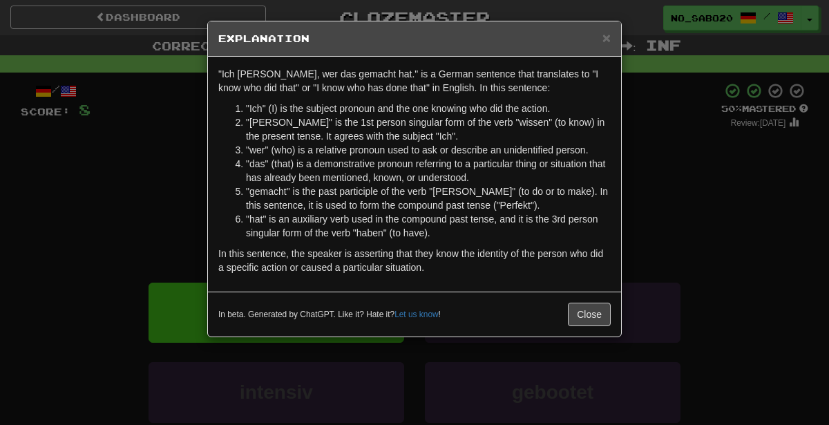
click at [744, 197] on div "× Explanation "Ich weiß, wer das gemacht hat." is a German sentence that transl…" at bounding box center [414, 212] width 829 height 425
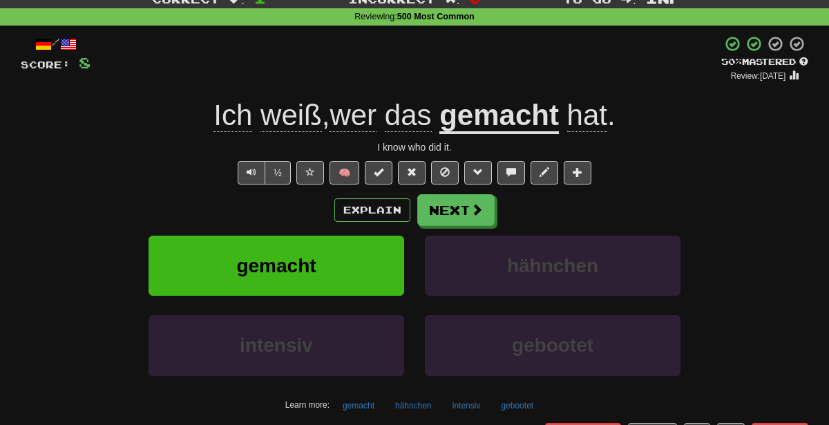
scroll to position [48, 0]
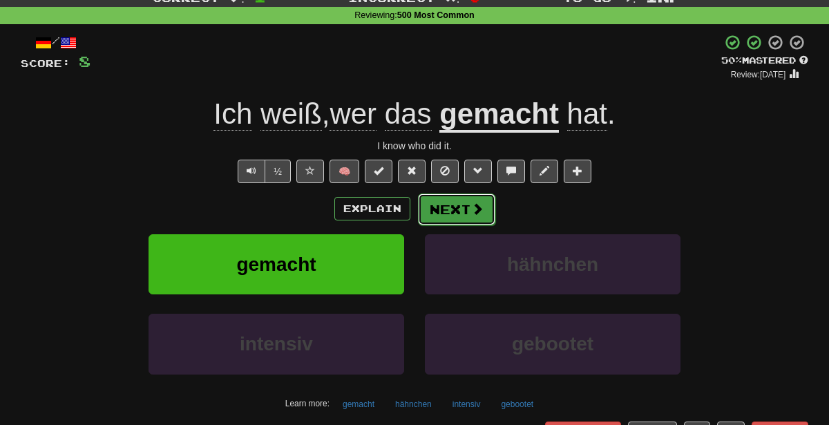
click at [458, 210] on button "Next" at bounding box center [456, 210] width 77 height 32
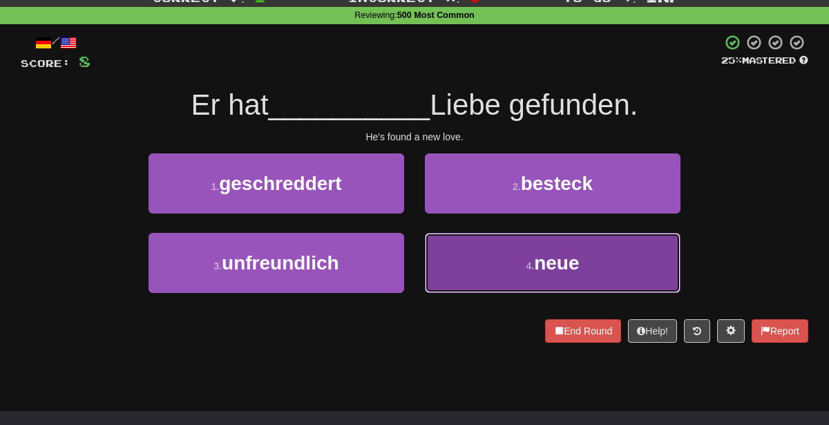
click at [450, 271] on button "4 . neue" at bounding box center [553, 263] width 256 height 60
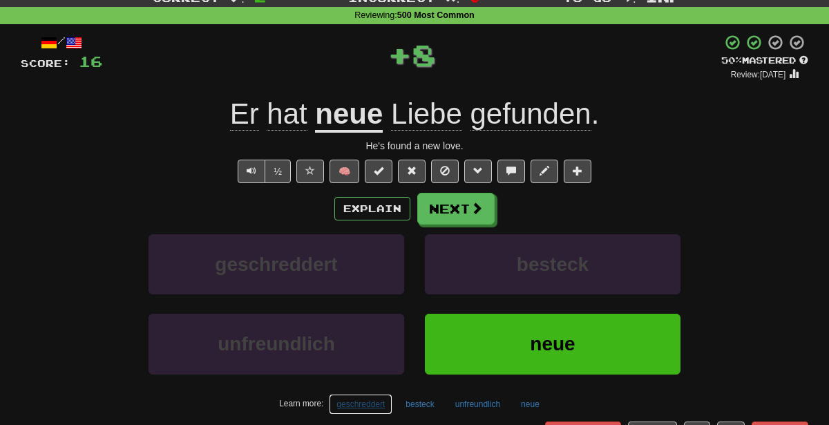
click at [370, 398] on button "geschreddert" at bounding box center [361, 404] width 64 height 21
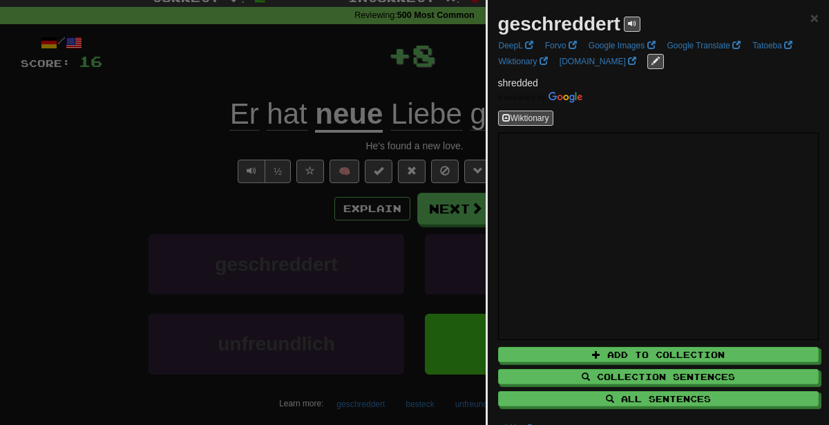
click at [316, 207] on div at bounding box center [414, 212] width 829 height 425
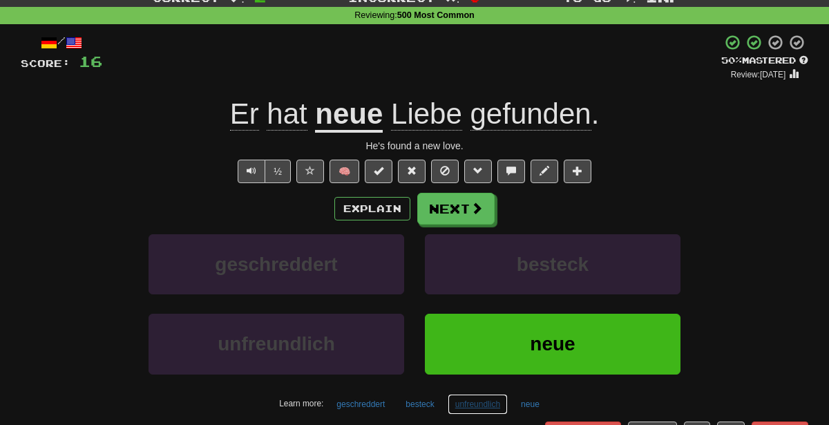
click at [482, 396] on button "unfreundlich" at bounding box center [478, 404] width 60 height 21
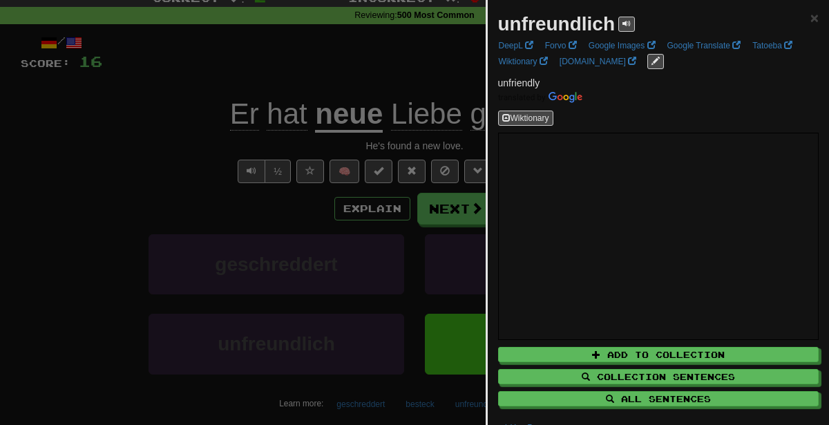
click at [379, 187] on div at bounding box center [414, 212] width 829 height 425
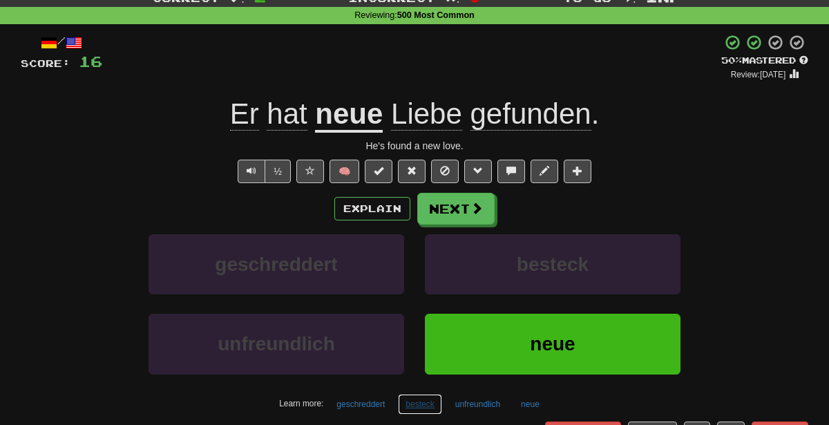
click at [418, 400] on button "besteck" at bounding box center [420, 404] width 44 height 21
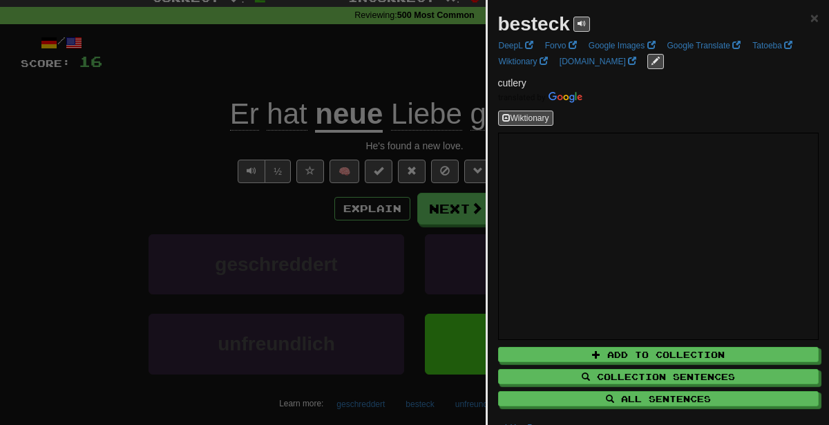
click at [423, 100] on div at bounding box center [414, 212] width 829 height 425
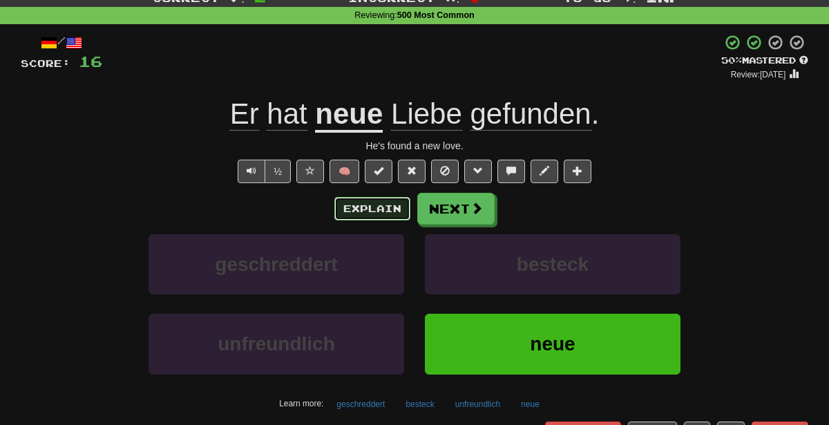
click at [379, 207] on button "Explain" at bounding box center [373, 209] width 76 height 24
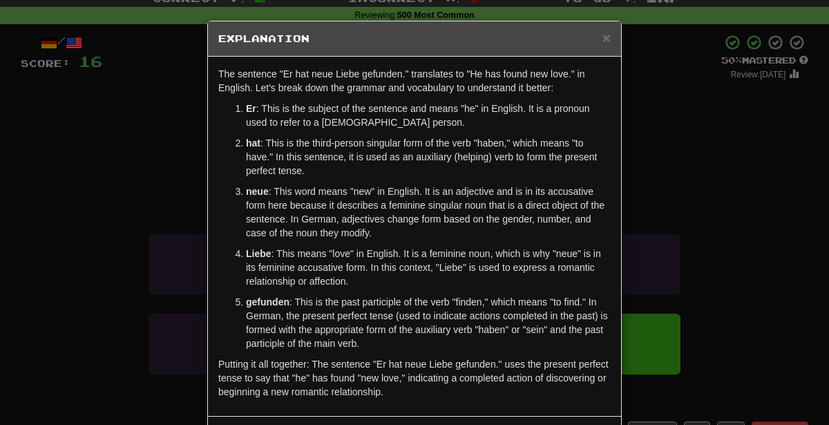
click at [109, 315] on div "× Explanation The sentence "Er hat neue Liebe gefunden." translates to "He has …" at bounding box center [414, 212] width 829 height 425
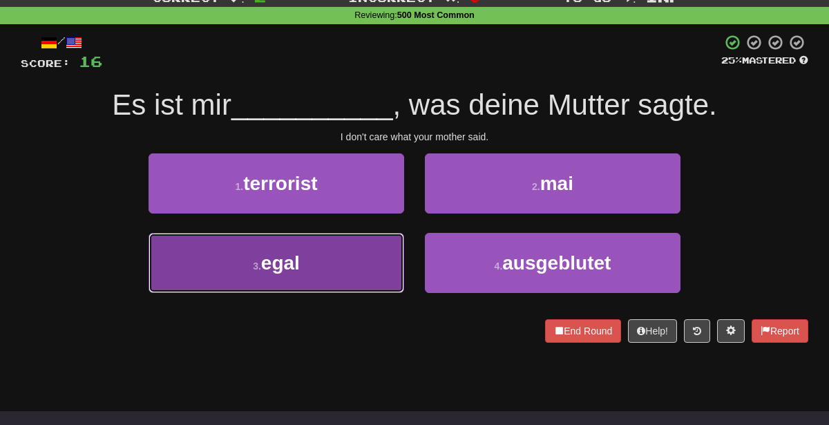
click at [384, 263] on button "3 . egal" at bounding box center [277, 263] width 256 height 60
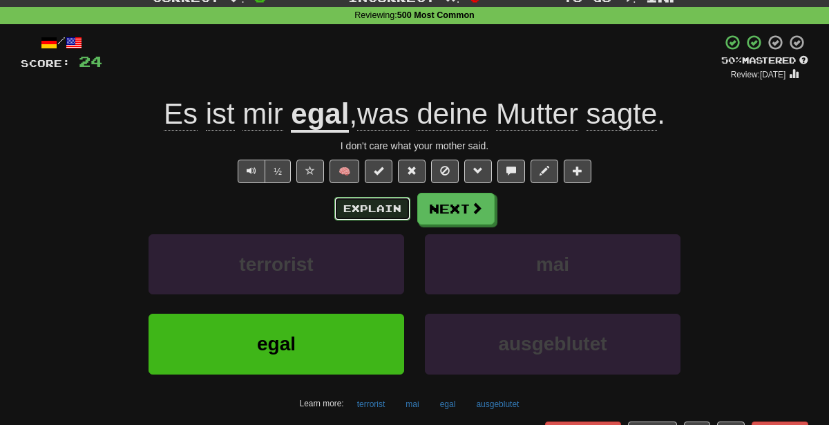
click at [344, 213] on button "Explain" at bounding box center [373, 209] width 76 height 24
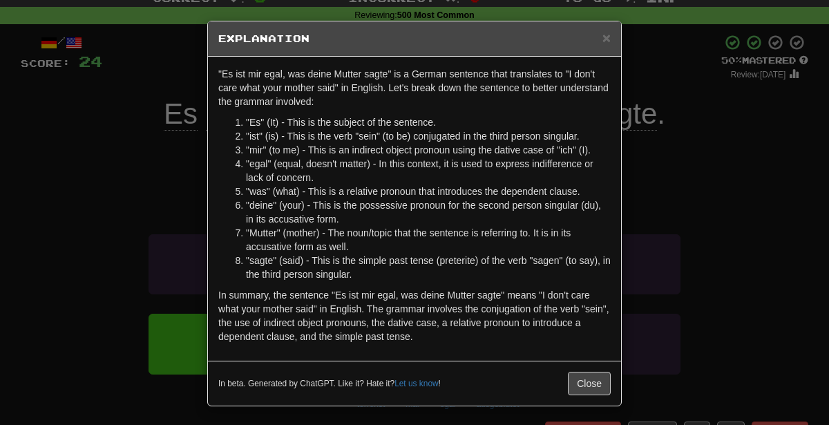
click at [90, 230] on div "× Explanation "Es ist mir egal, was deine Mutter sagte" is a German sentence th…" at bounding box center [414, 212] width 829 height 425
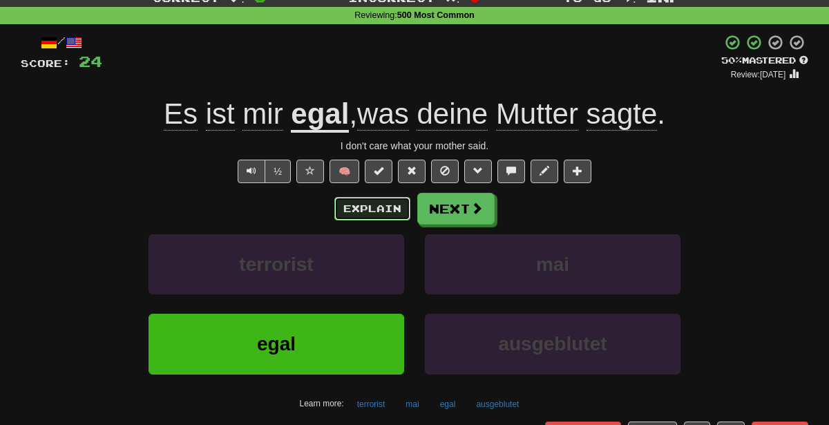
click at [353, 203] on button "Explain" at bounding box center [373, 209] width 76 height 24
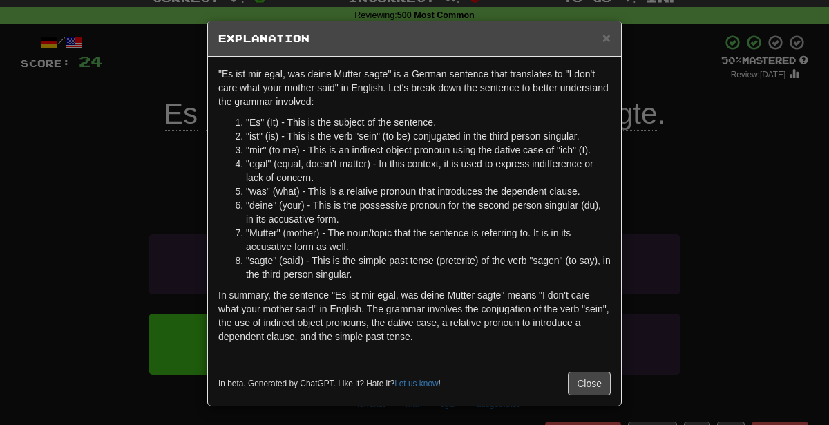
click at [5, 252] on div "× Explanation "Es ist mir egal, was deine Mutter sagte" is a German sentence th…" at bounding box center [414, 212] width 829 height 425
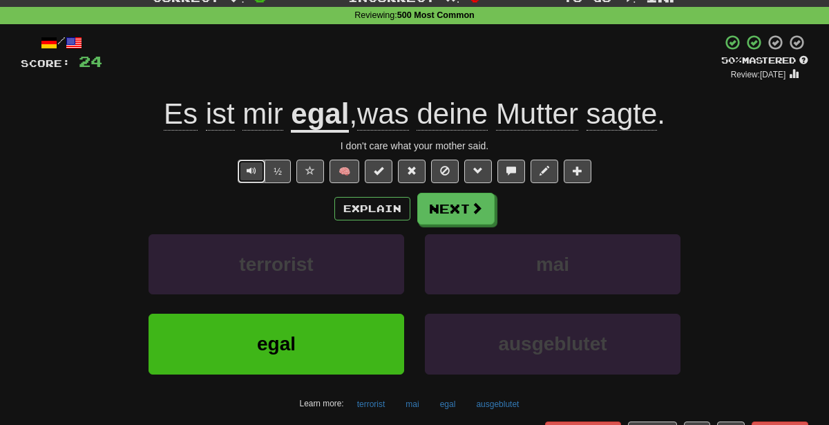
click at [245, 169] on button "Text-to-speech controls" at bounding box center [252, 172] width 28 height 24
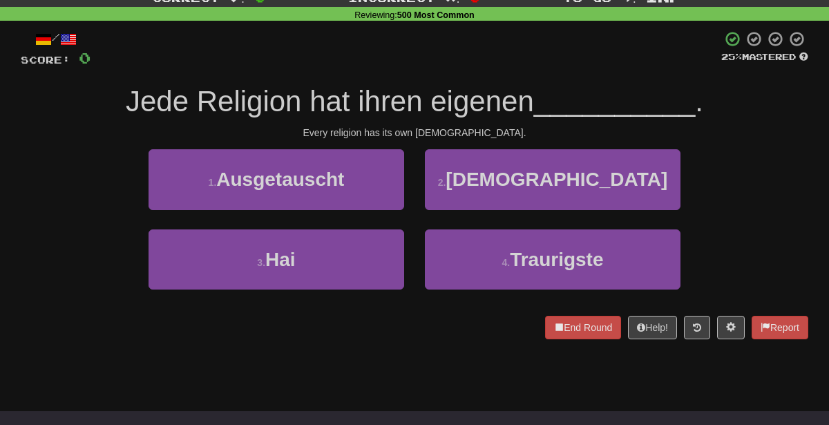
scroll to position [48, 0]
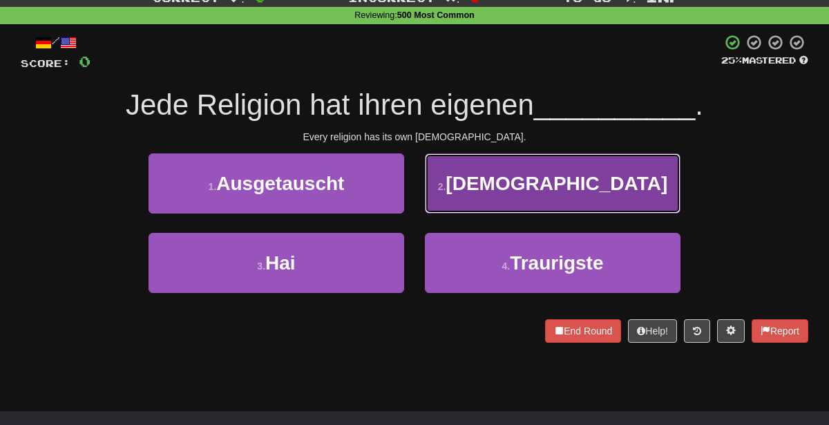
click at [574, 174] on span "Gott" at bounding box center [557, 183] width 222 height 21
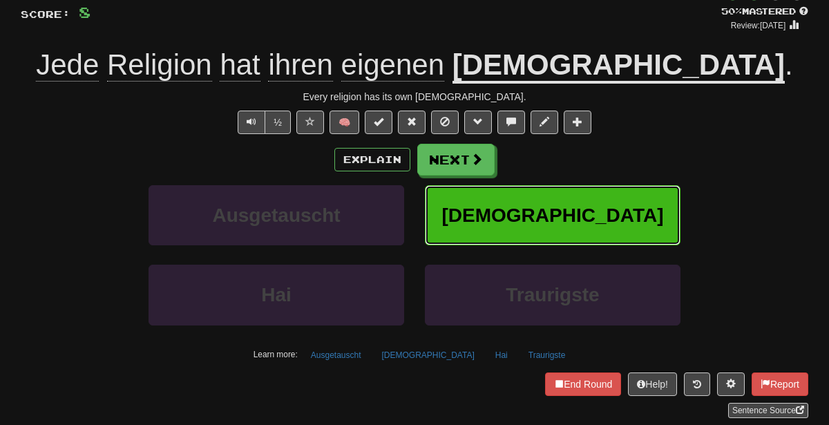
scroll to position [106, 0]
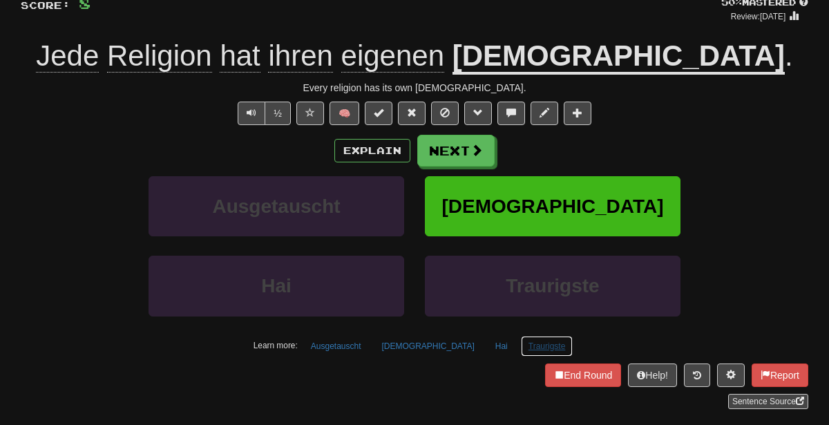
click at [521, 343] on button "Traurigste" at bounding box center [547, 346] width 53 height 21
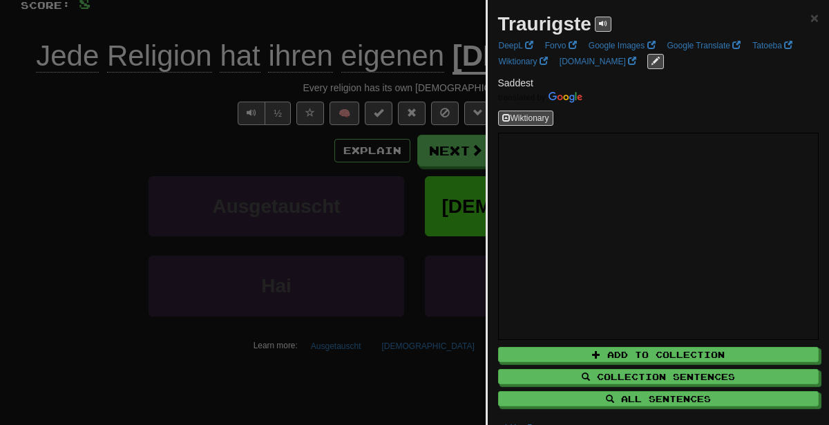
click at [341, 252] on div at bounding box center [414, 212] width 829 height 425
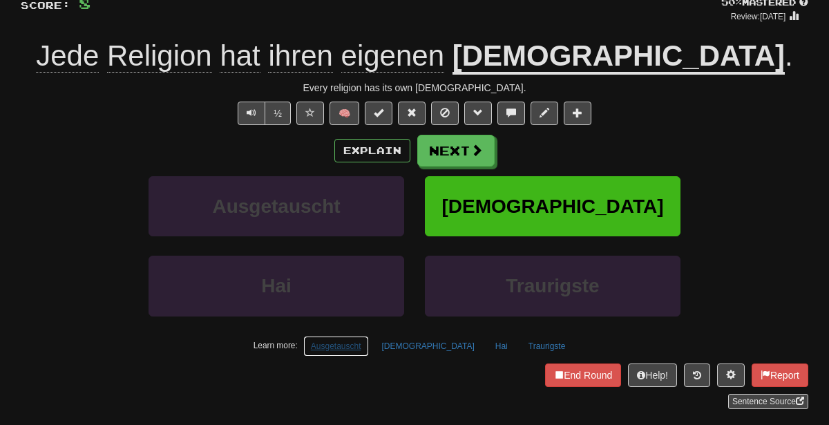
click at [369, 347] on button "Ausgetauscht" at bounding box center [336, 346] width 66 height 21
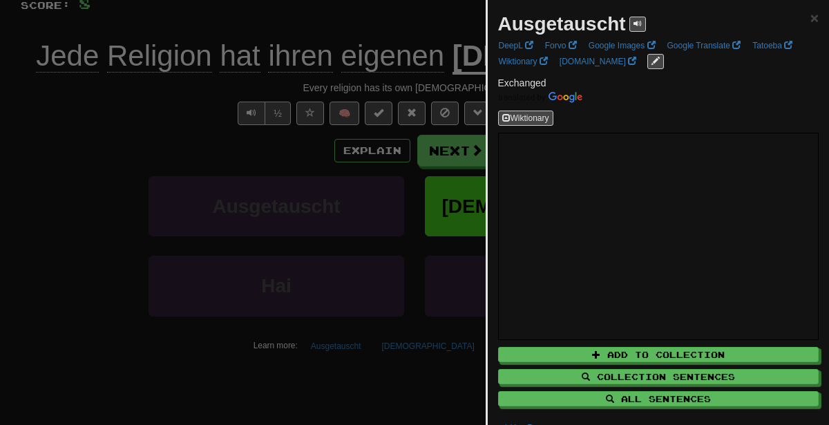
click at [303, 252] on div at bounding box center [414, 212] width 829 height 425
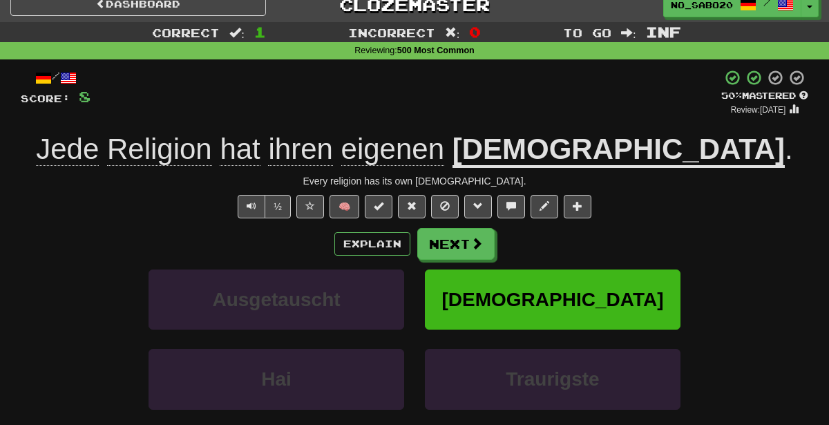
scroll to position [0, 0]
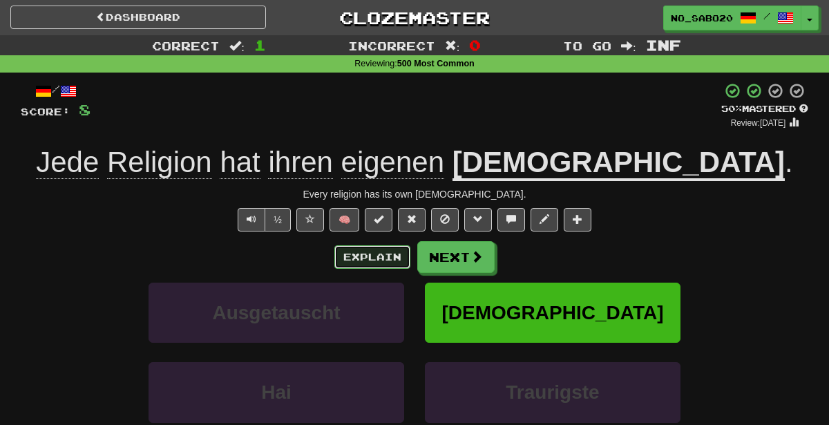
click at [373, 248] on button "Explain" at bounding box center [373, 257] width 76 height 24
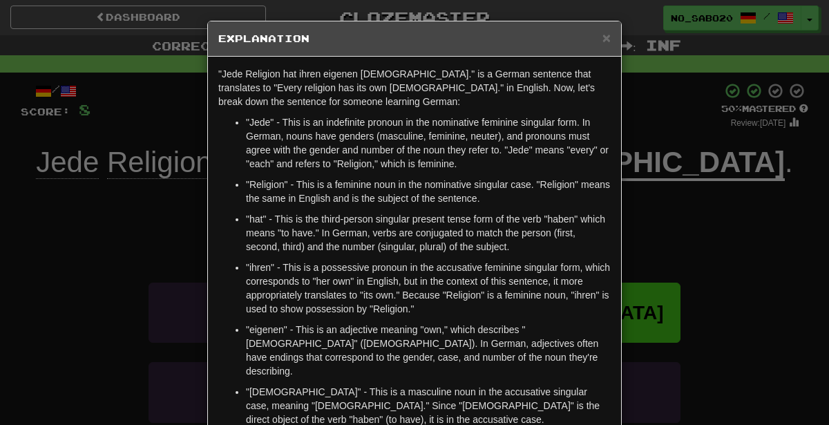
click at [0, 305] on div "× Explanation "Jede Religion hat ihren eigenen Gott." is a German sentence that…" at bounding box center [414, 212] width 829 height 425
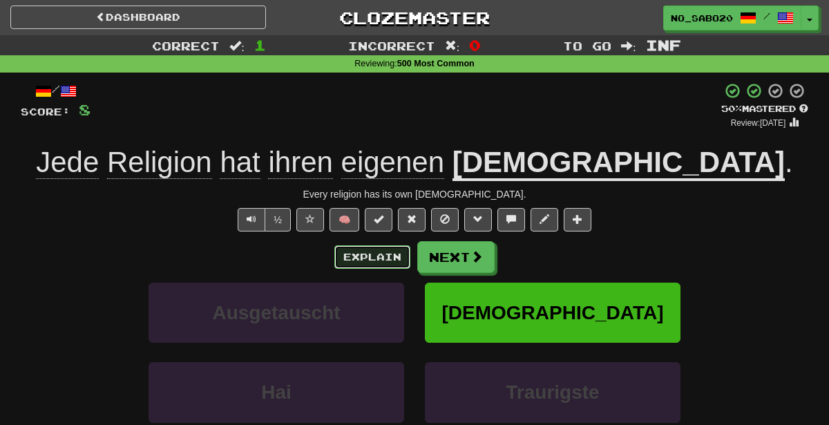
click at [363, 254] on button "Explain" at bounding box center [373, 257] width 76 height 24
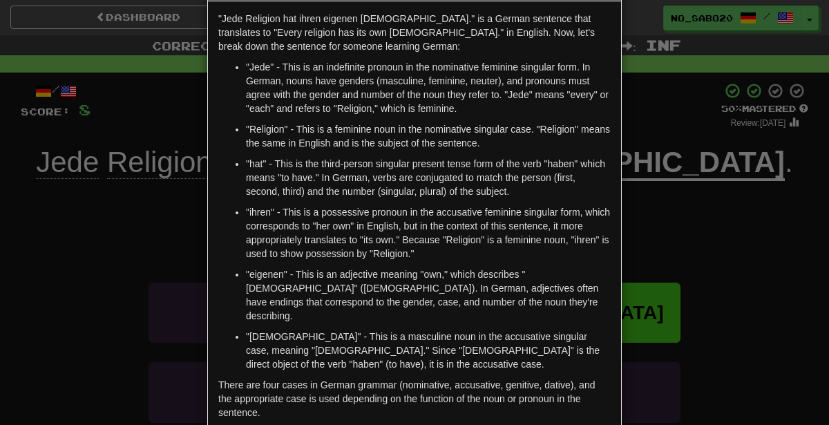
scroll to position [61, 0]
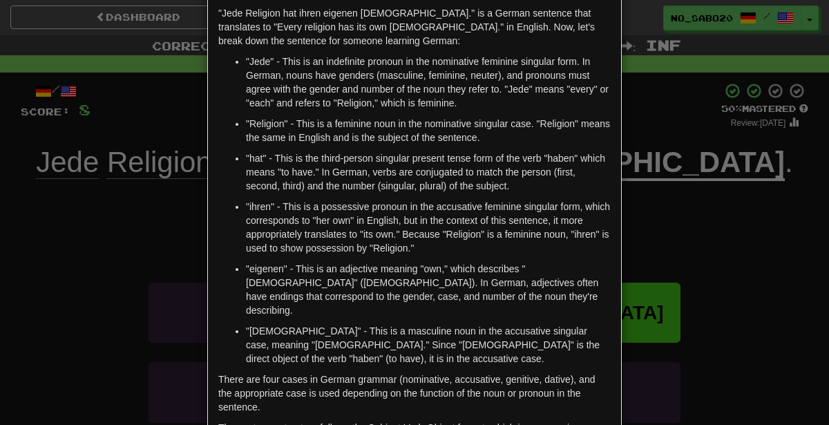
click at [115, 353] on div "× Explanation "Jede Religion hat ihren eigenen Gott." is a German sentence that…" at bounding box center [414, 212] width 829 height 425
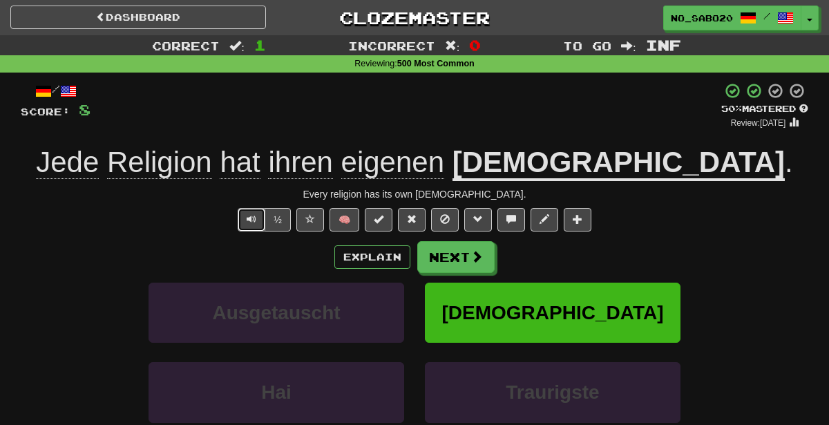
click at [256, 218] on span "Text-to-speech controls" at bounding box center [252, 219] width 10 height 10
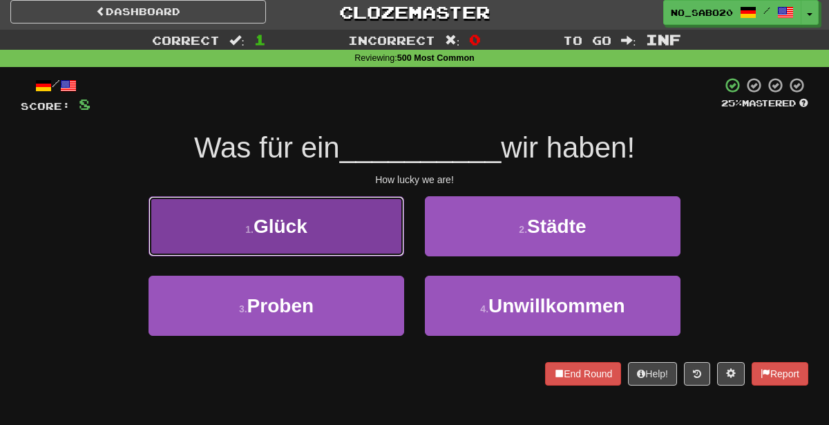
click at [359, 227] on button "1 . Glück" at bounding box center [277, 226] width 256 height 60
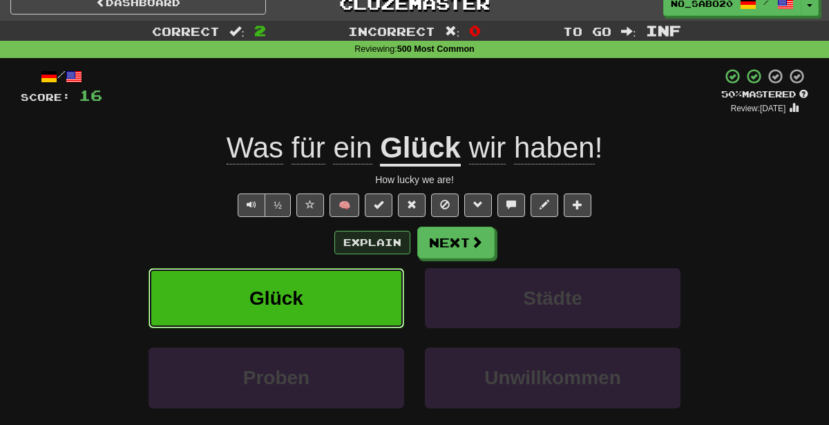
scroll to position [0, 0]
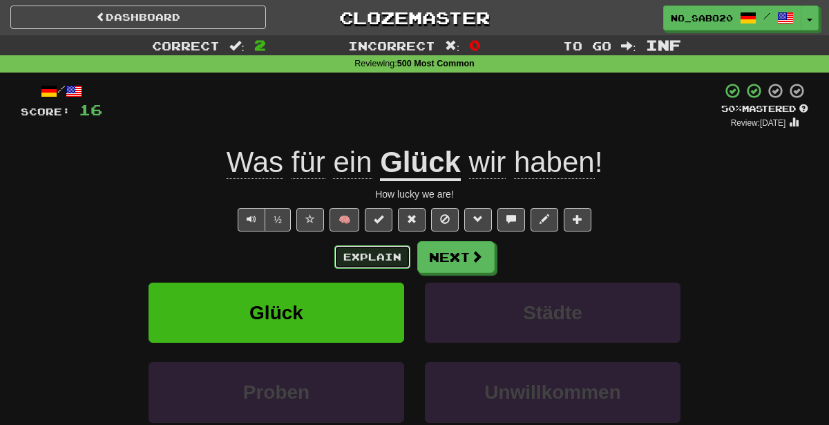
click at [373, 255] on button "Explain" at bounding box center [373, 257] width 76 height 24
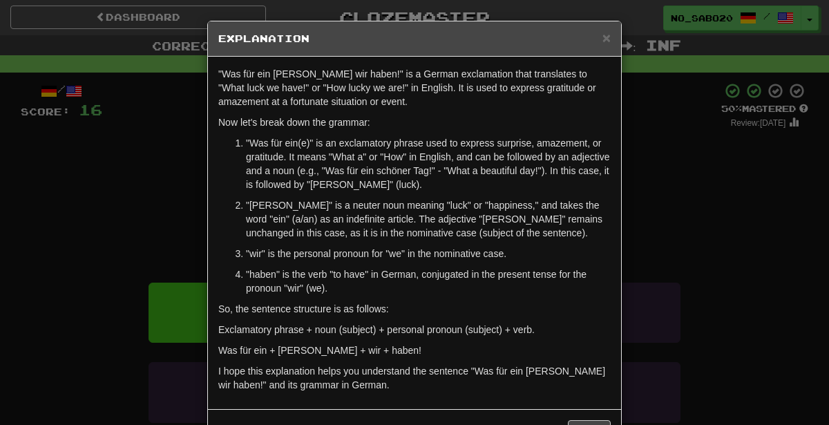
click at [743, 194] on div "× Explanation "Was für ein Glück wir haben!" is a German exclamation that trans…" at bounding box center [414, 212] width 829 height 425
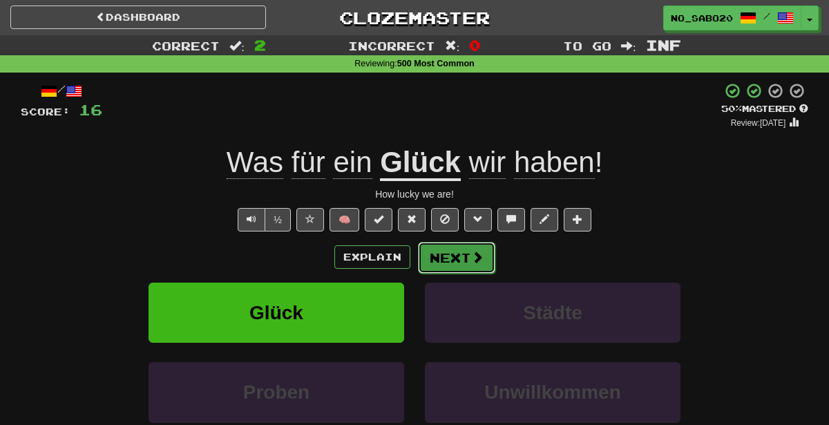
click at [442, 254] on button "Next" at bounding box center [456, 258] width 77 height 32
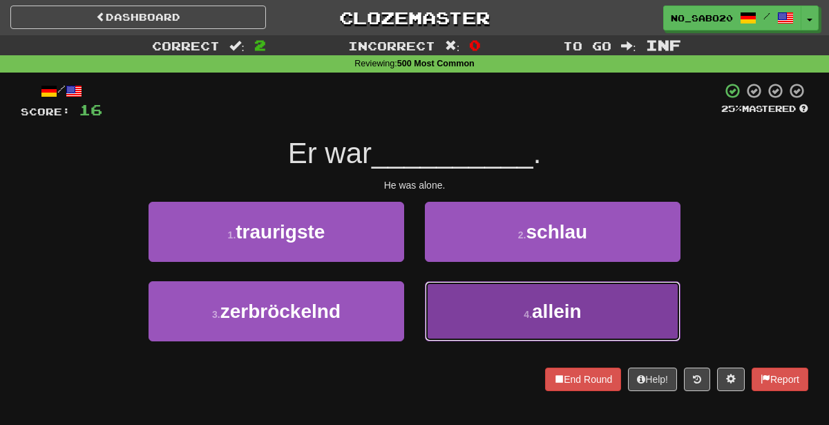
click at [499, 333] on button "4 . allein" at bounding box center [553, 311] width 256 height 60
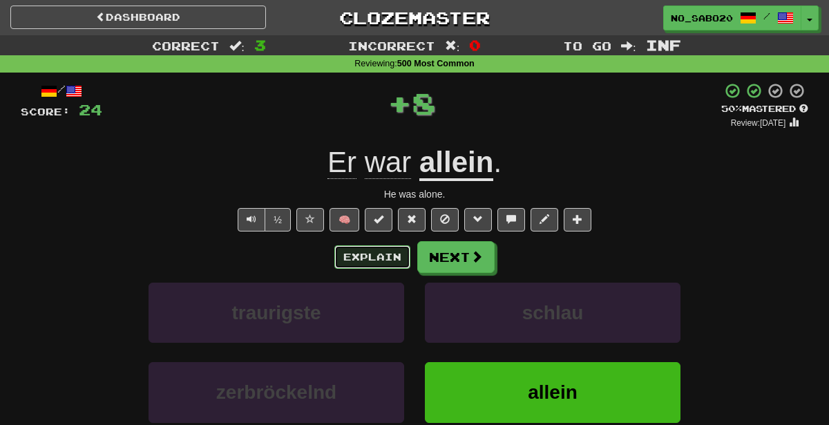
click at [397, 258] on button "Explain" at bounding box center [373, 257] width 76 height 24
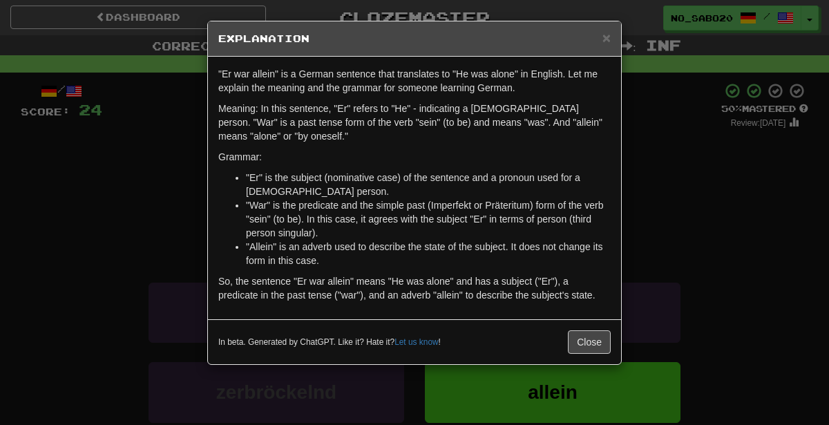
click at [162, 241] on div "× Explanation "Er war allein" is a German sentence that translates to "He was a…" at bounding box center [414, 212] width 829 height 425
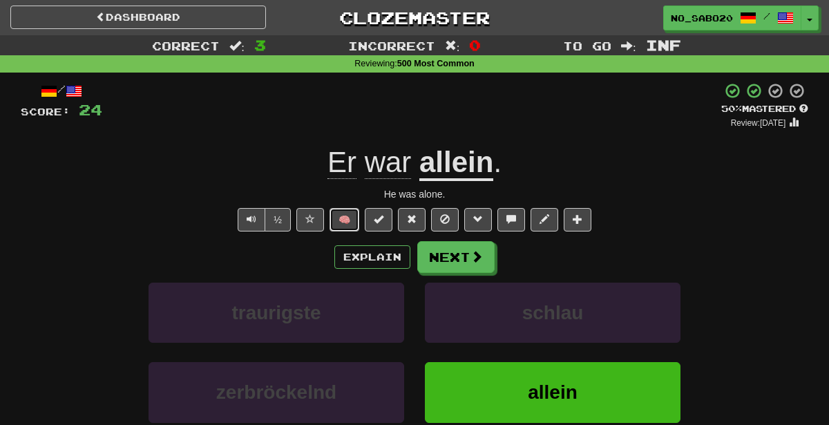
click at [355, 226] on button "🧠" at bounding box center [345, 220] width 30 height 24
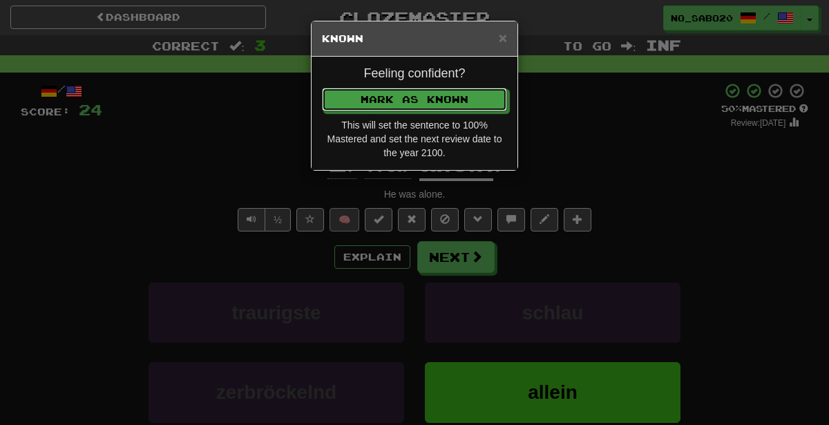
click at [322, 88] on button "Mark as Known" at bounding box center [414, 100] width 185 height 24
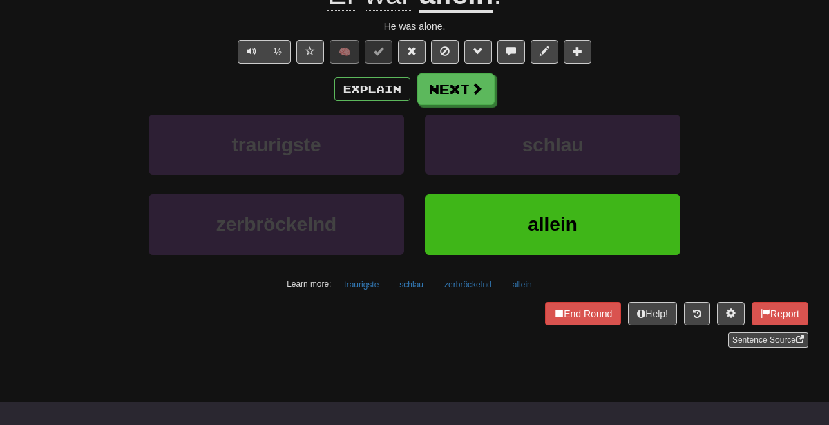
scroll to position [187, 0]
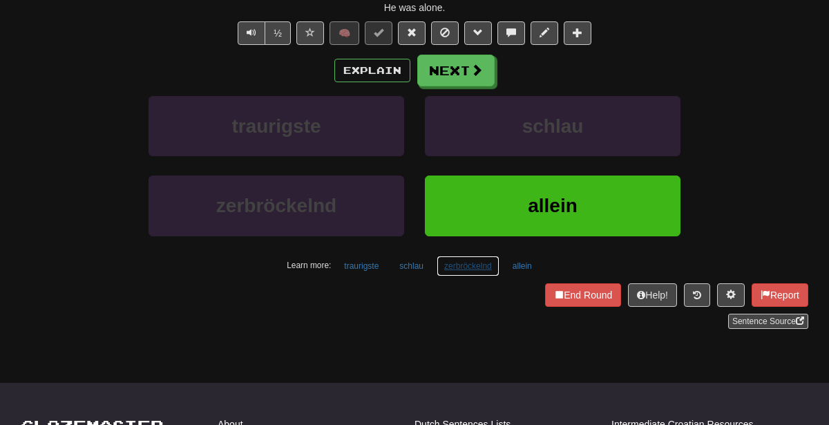
click at [462, 269] on button "zerbröckelnd" at bounding box center [468, 266] width 63 height 21
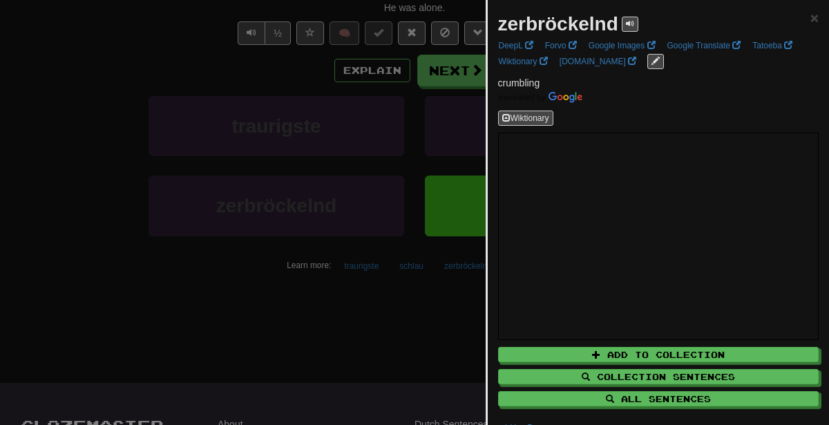
click at [367, 279] on div at bounding box center [414, 212] width 829 height 425
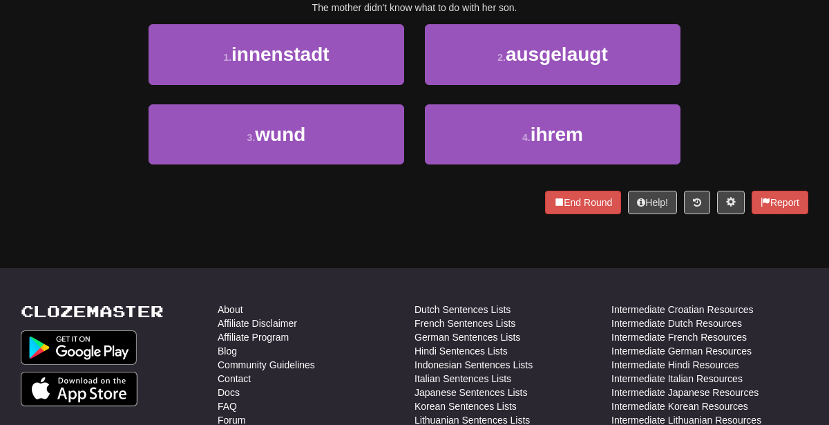
scroll to position [0, 0]
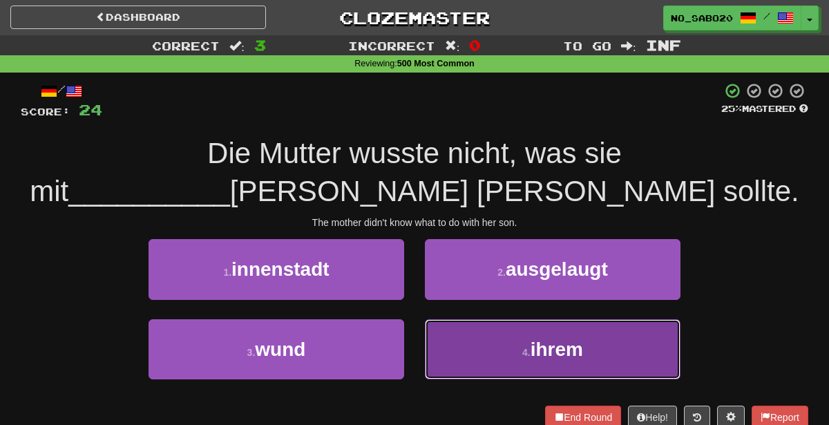
click at [470, 337] on button "4 . ihrem" at bounding box center [553, 349] width 256 height 60
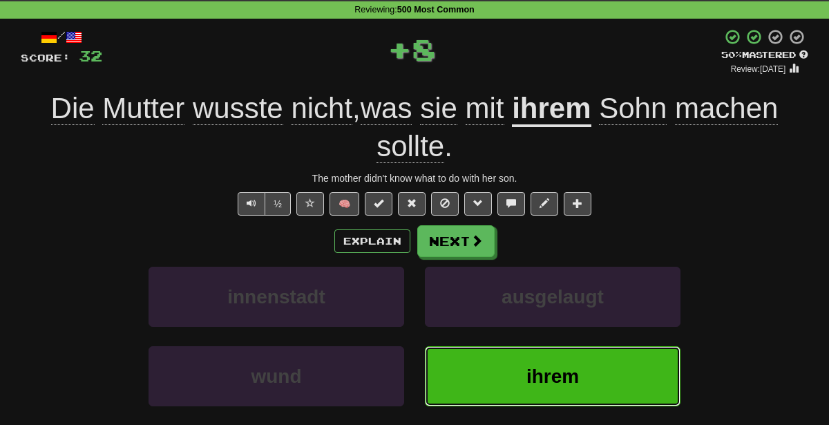
scroll to position [71, 0]
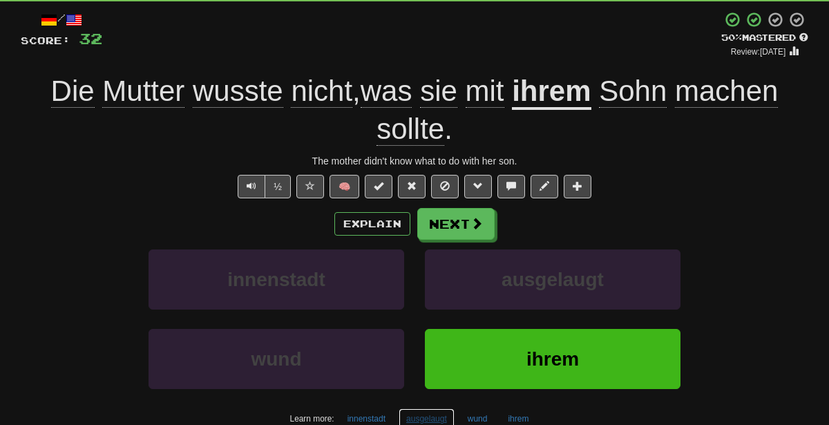
click at [407, 411] on button "ausgelaugt" at bounding box center [427, 418] width 56 height 21
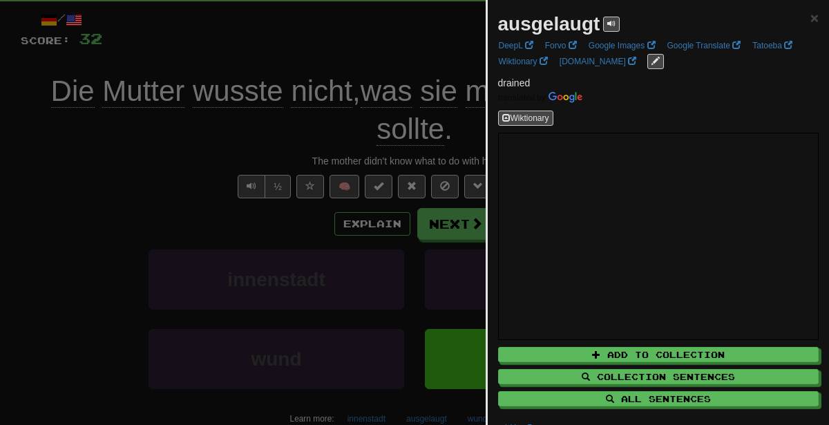
click at [135, 176] on div at bounding box center [414, 212] width 829 height 425
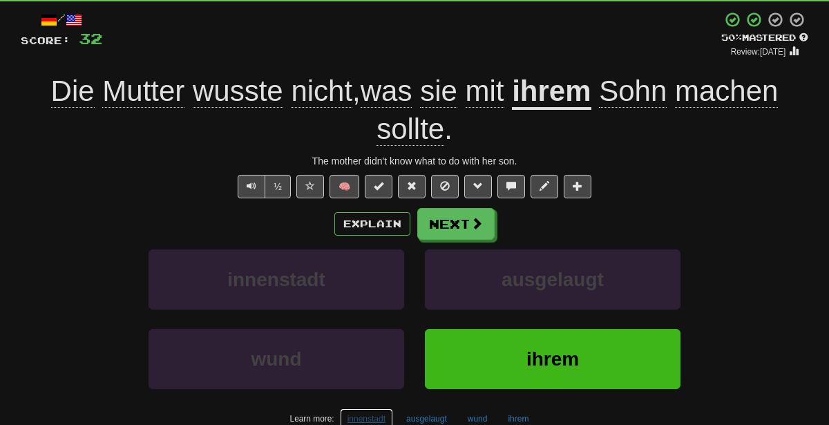
click at [376, 412] on button "innenstadt" at bounding box center [366, 418] width 53 height 21
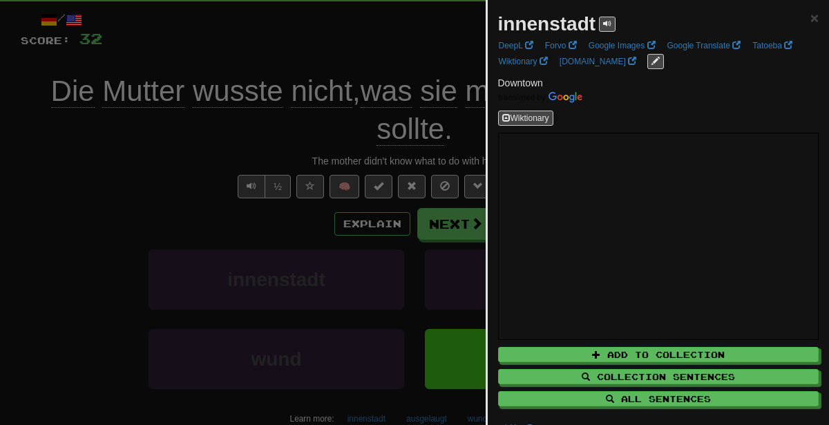
click at [193, 138] on div at bounding box center [414, 212] width 829 height 425
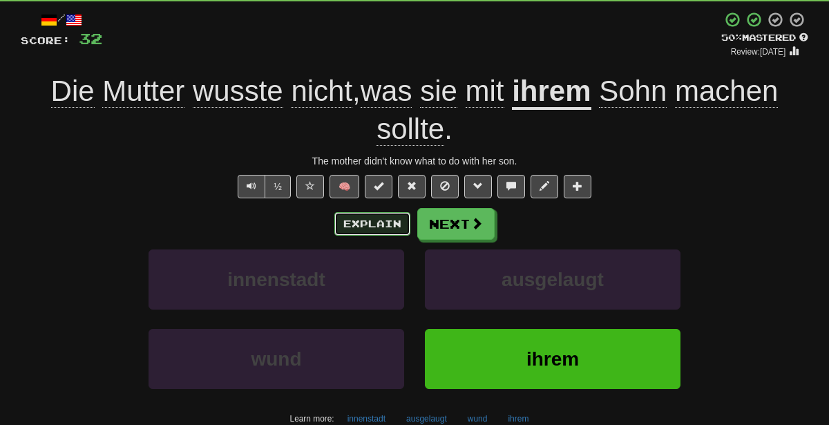
click at [375, 228] on button "Explain" at bounding box center [373, 224] width 76 height 24
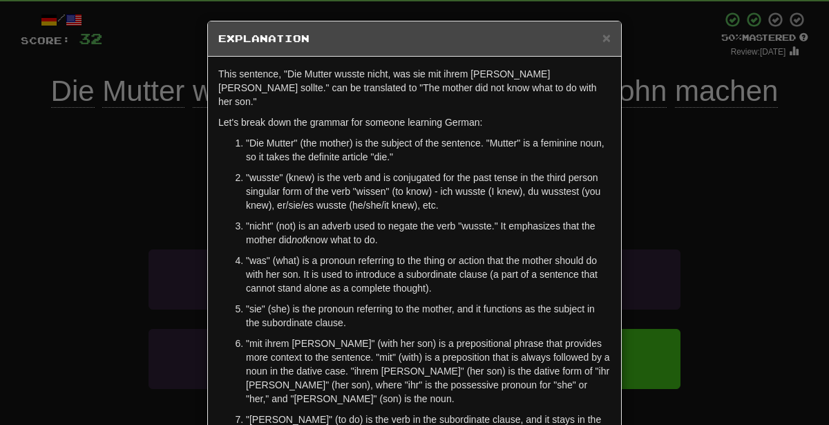
click at [39, 263] on div "× Explanation This sentence, "Die Mutter wusste nicht, was sie mit ihrem Sohn m…" at bounding box center [414, 212] width 829 height 425
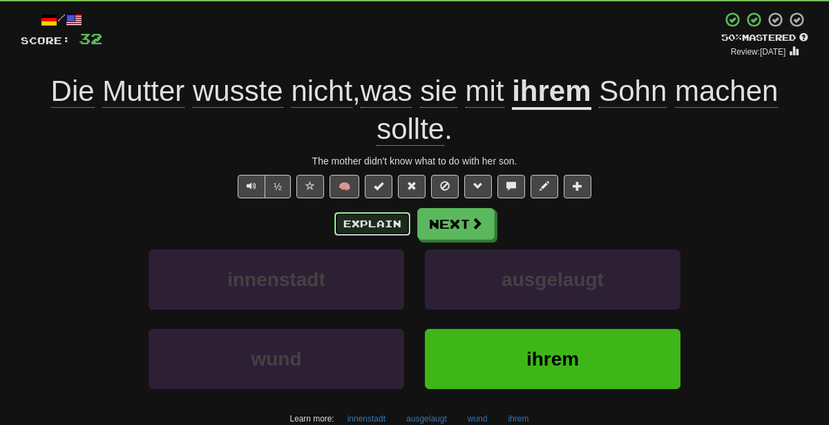
click at [389, 227] on button "Explain" at bounding box center [373, 224] width 76 height 24
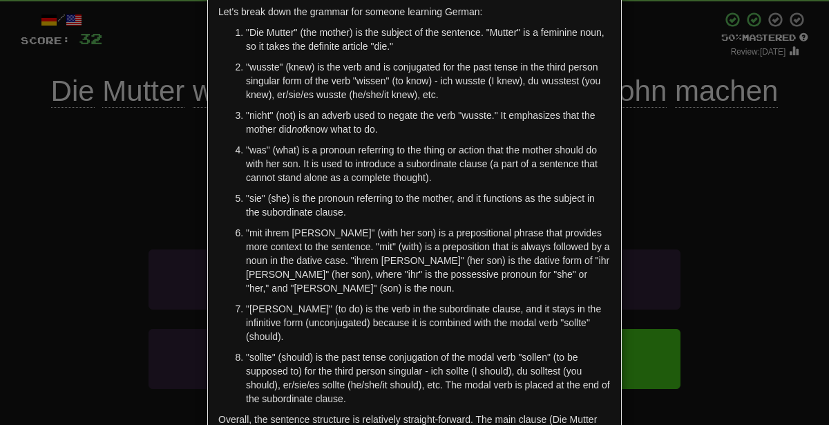
scroll to position [111, 0]
click at [638, 306] on div "× Explanation This sentence, "Die Mutter wusste nicht, was sie mit ihrem Sohn m…" at bounding box center [414, 212] width 829 height 425
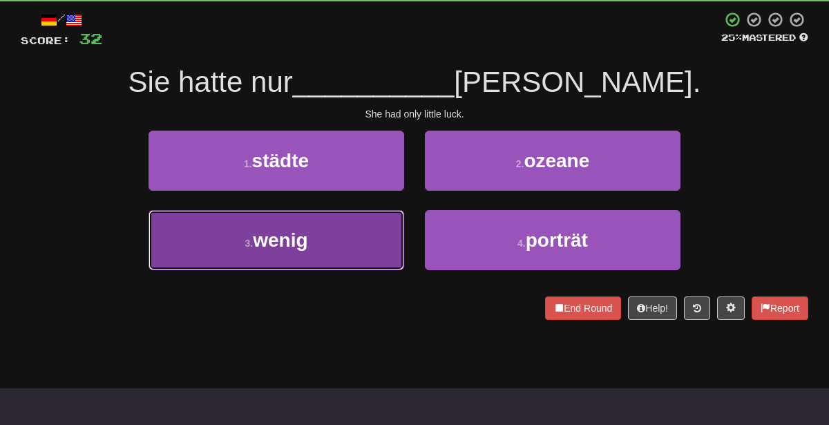
click at [378, 238] on button "3 . wenig" at bounding box center [277, 240] width 256 height 60
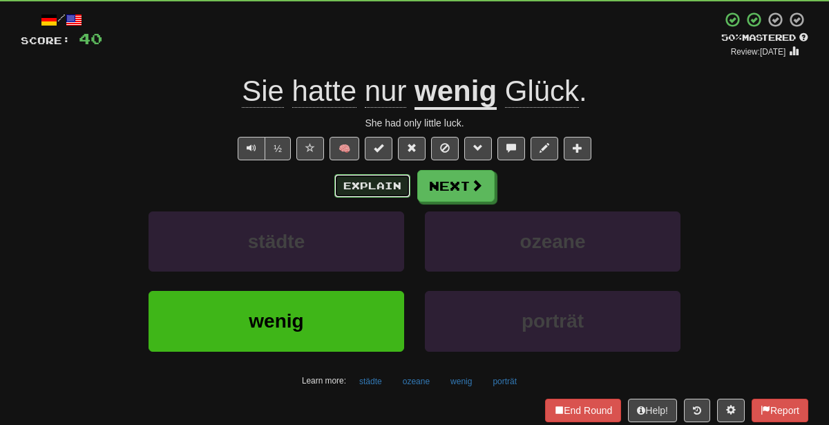
click at [382, 187] on button "Explain" at bounding box center [373, 186] width 76 height 24
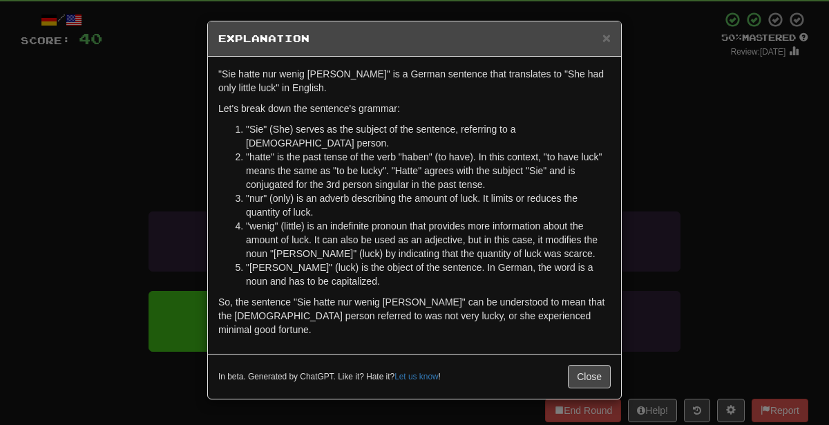
click at [722, 210] on div "× Explanation "Sie hatte nur wenig Glück" is a German sentence that translates …" at bounding box center [414, 212] width 829 height 425
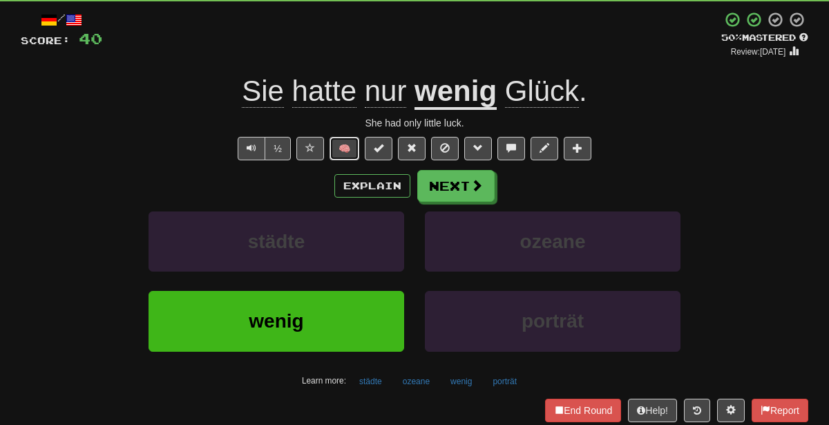
click at [353, 153] on button "🧠" at bounding box center [345, 149] width 30 height 24
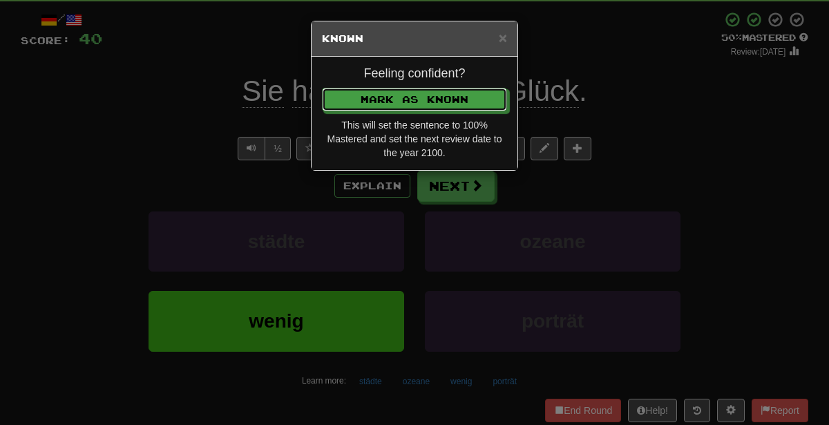
click at [322, 88] on button "Mark as Known" at bounding box center [414, 100] width 185 height 24
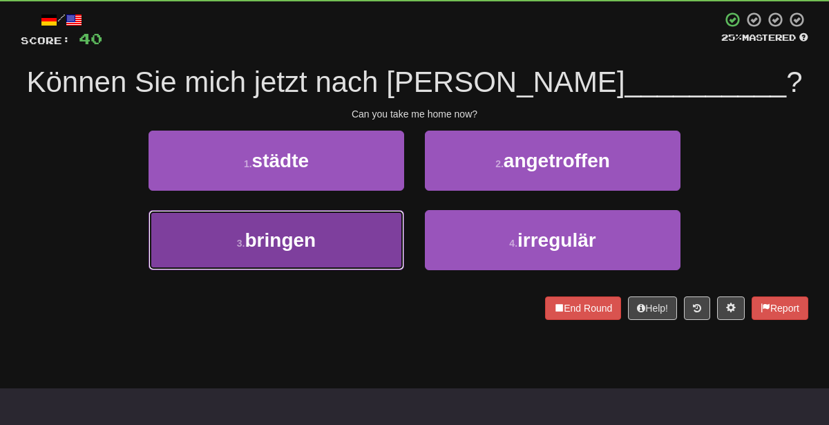
click at [346, 253] on button "3 . bringen" at bounding box center [277, 240] width 256 height 60
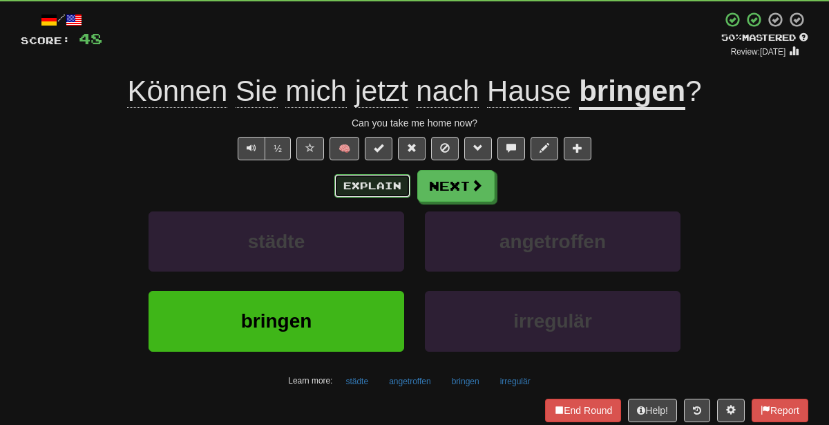
click at [369, 188] on button "Explain" at bounding box center [373, 186] width 76 height 24
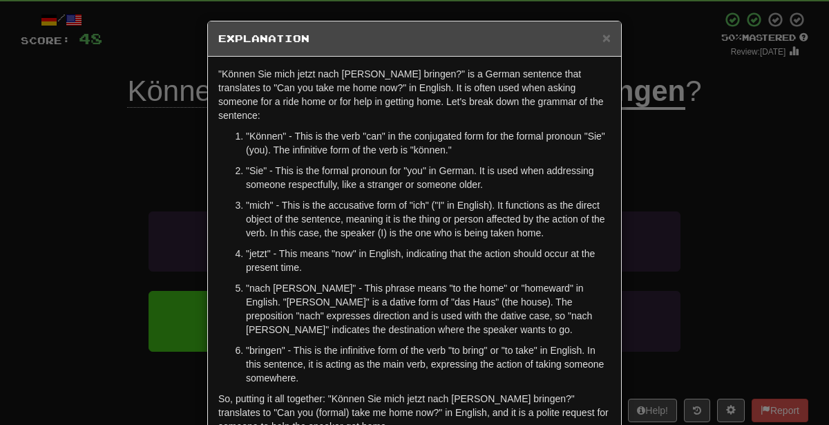
click at [638, 235] on div "× Explanation "Können Sie mich jetzt nach Hause bringen?" is a German sentence …" at bounding box center [414, 212] width 829 height 425
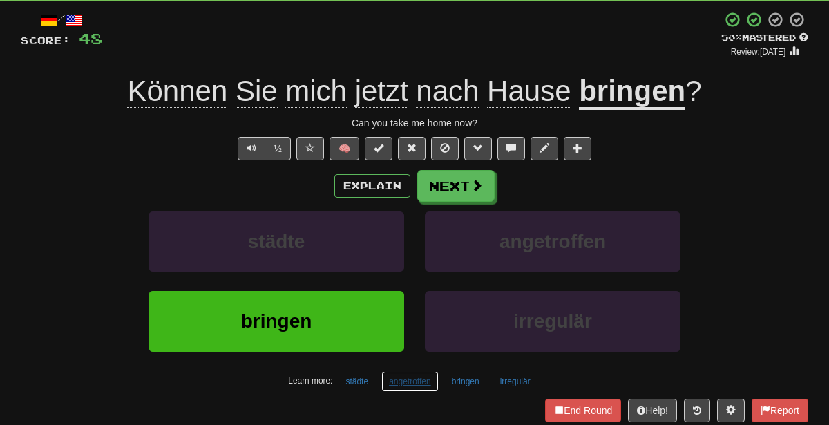
click at [418, 374] on button "angetroffen" at bounding box center [410, 381] width 57 height 21
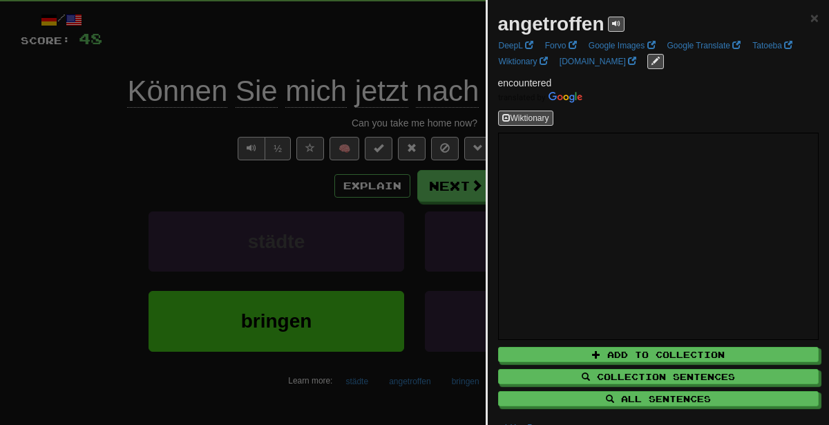
click at [369, 151] on div at bounding box center [414, 212] width 829 height 425
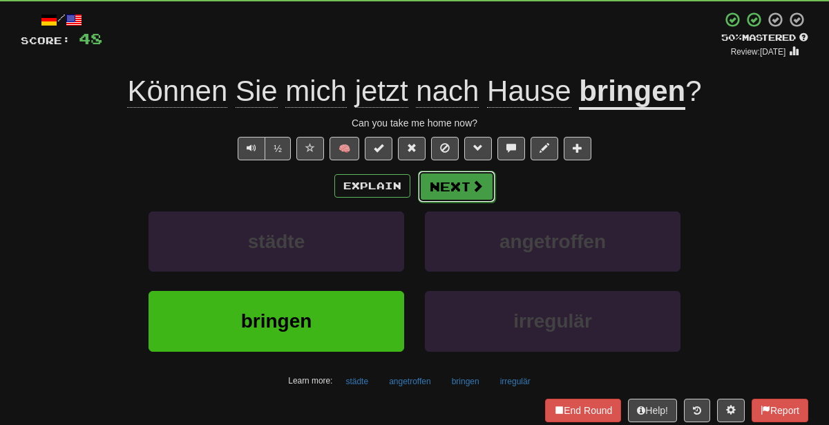
click at [440, 182] on button "Next" at bounding box center [456, 187] width 77 height 32
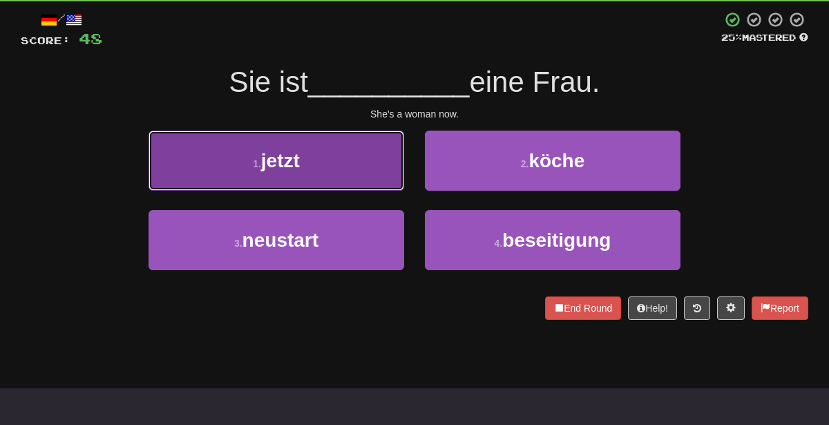
click at [355, 159] on button "1 . jetzt" at bounding box center [277, 161] width 256 height 60
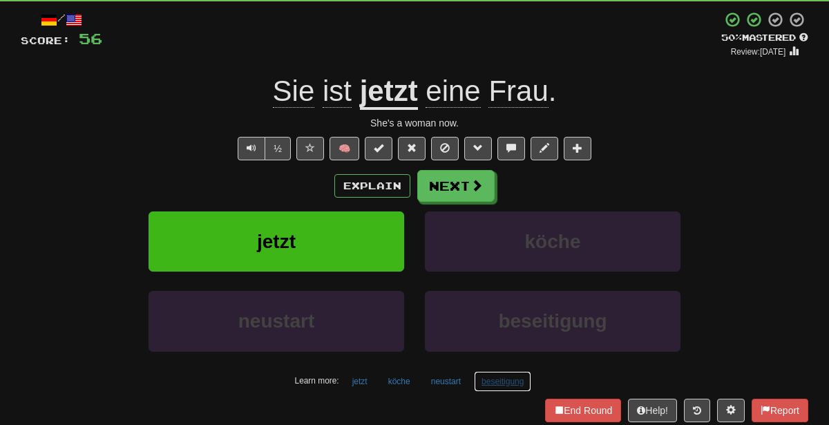
click at [489, 388] on button "beseitigung" at bounding box center [502, 381] width 57 height 21
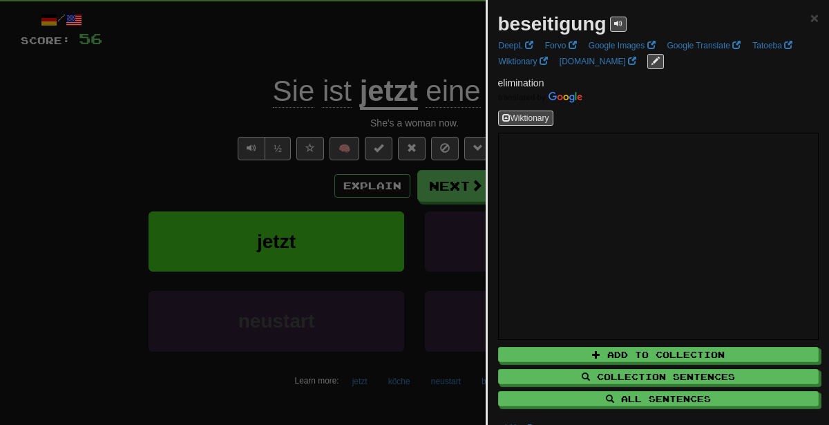
click at [310, 184] on div at bounding box center [414, 212] width 829 height 425
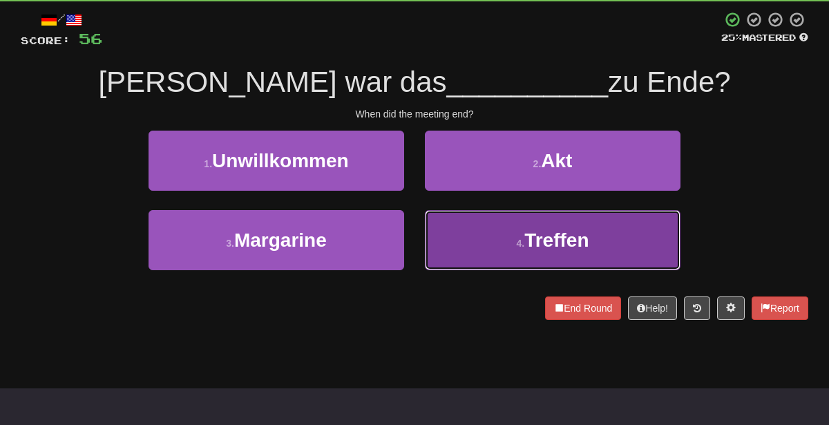
click at [475, 245] on button "4 . Treffen" at bounding box center [553, 240] width 256 height 60
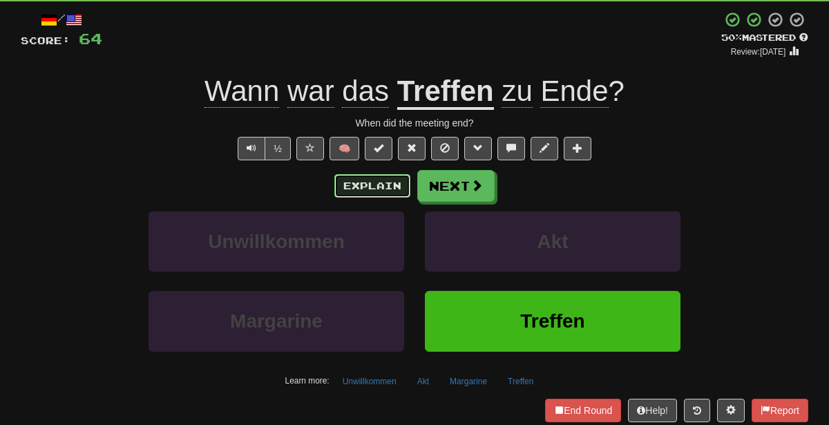
click at [379, 184] on button "Explain" at bounding box center [373, 186] width 76 height 24
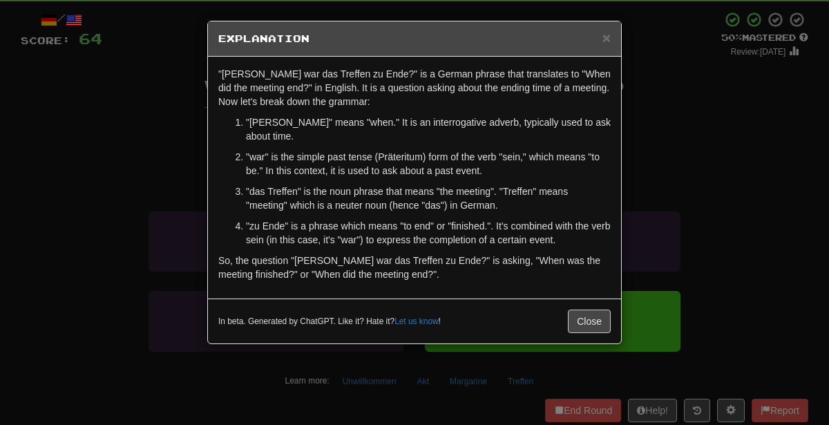
click at [673, 164] on div "× Explanation "Wann war das Treffen zu Ende?" is a German phrase that translate…" at bounding box center [414, 212] width 829 height 425
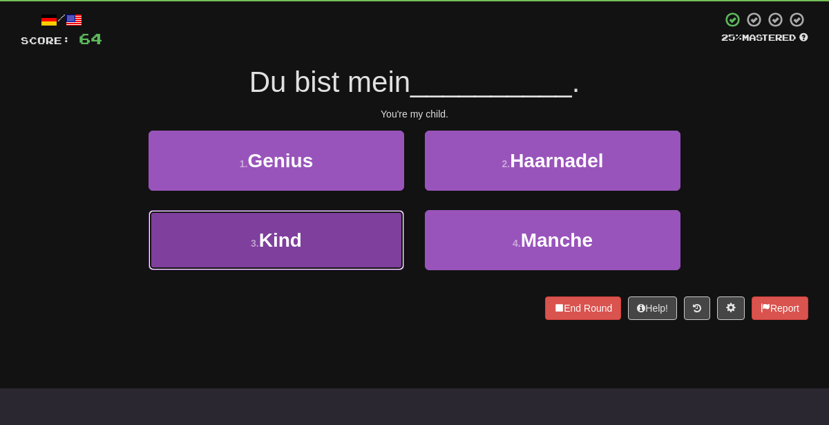
click at [341, 213] on button "3 . Kind" at bounding box center [277, 240] width 256 height 60
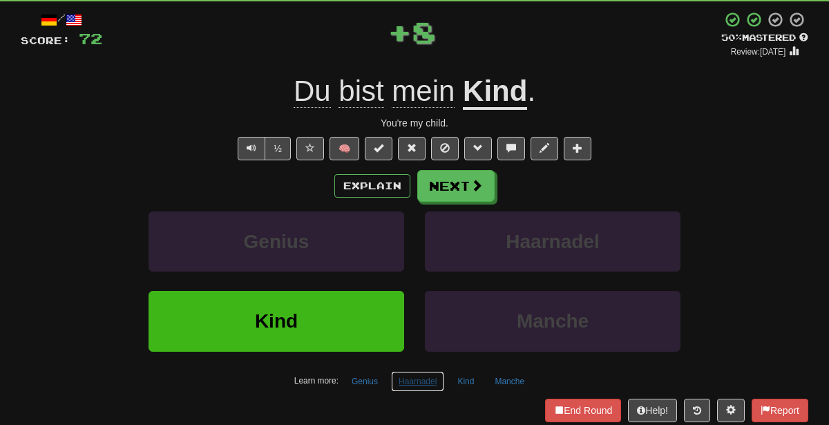
click at [415, 375] on button "Haarnadel" at bounding box center [417, 381] width 53 height 21
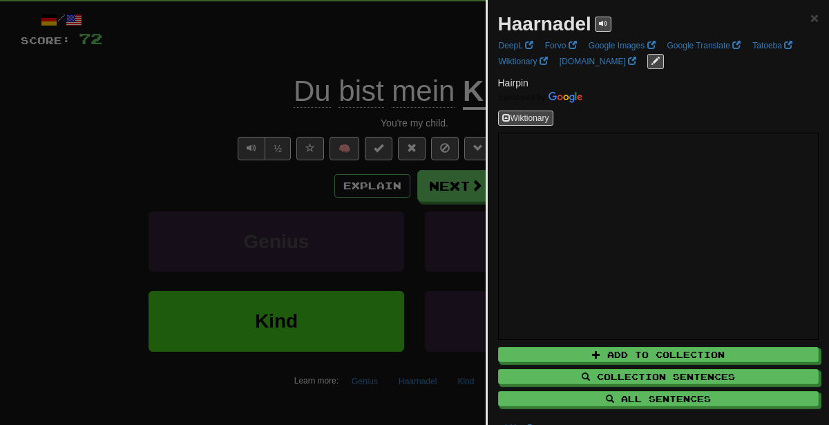
click at [270, 185] on div at bounding box center [414, 212] width 829 height 425
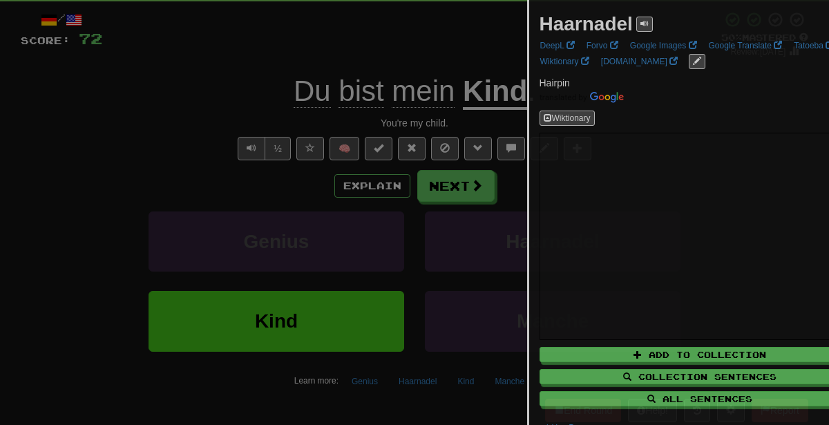
click at [270, 185] on div at bounding box center [414, 212] width 829 height 425
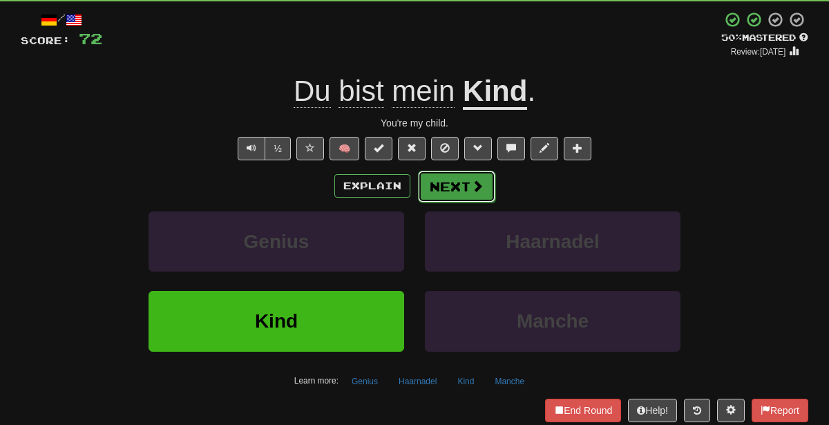
click at [477, 188] on span at bounding box center [477, 186] width 12 height 12
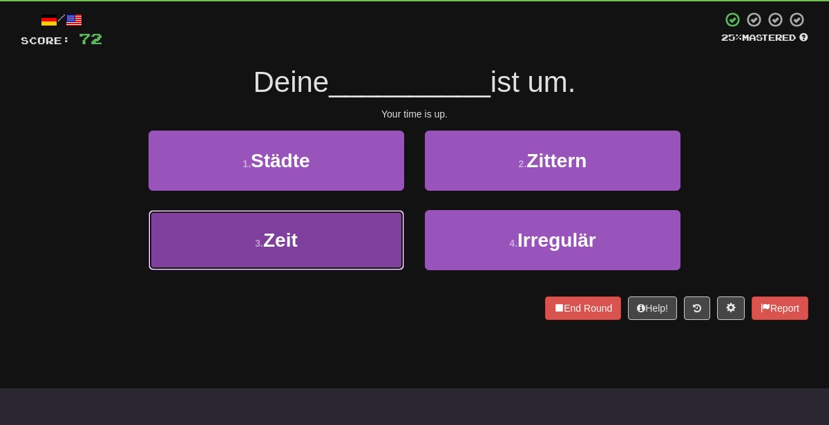
click at [341, 227] on button "3 . Zeit" at bounding box center [277, 240] width 256 height 60
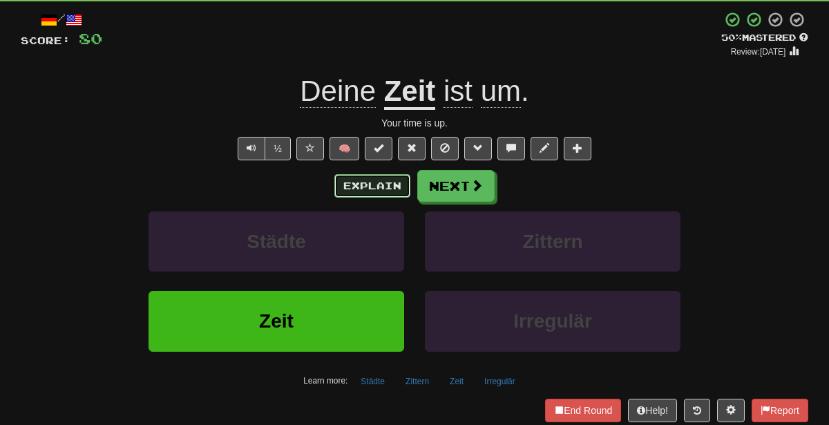
click at [389, 180] on button "Explain" at bounding box center [373, 186] width 76 height 24
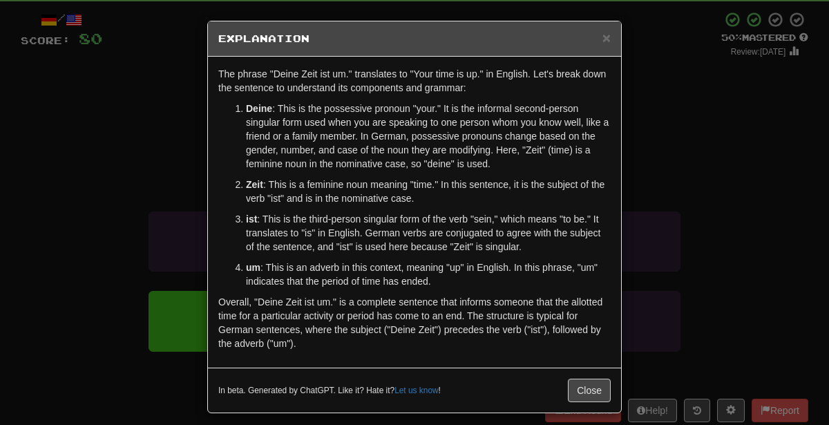
click at [682, 153] on div "× Explanation The phrase "Deine Zeit ist um." translates to "Your time is up." …" at bounding box center [414, 212] width 829 height 425
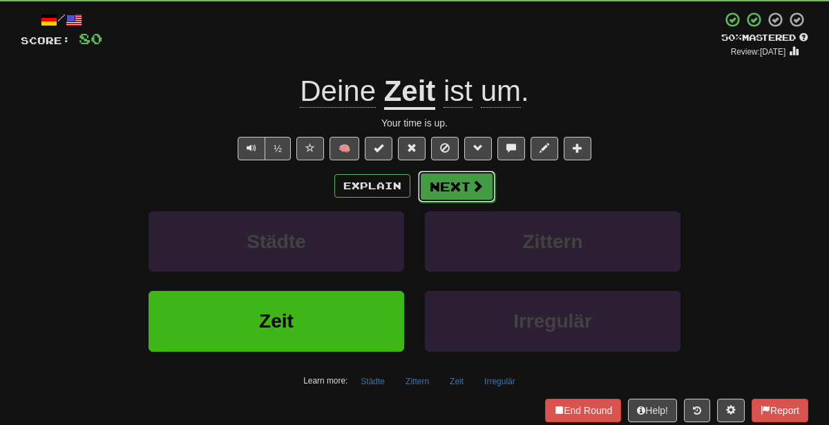
click at [480, 190] on span at bounding box center [477, 186] width 12 height 12
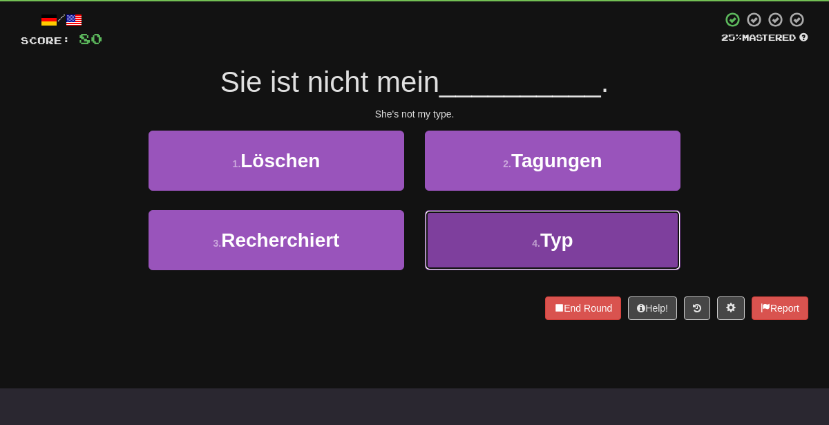
click at [496, 261] on button "4 . Typ" at bounding box center [553, 240] width 256 height 60
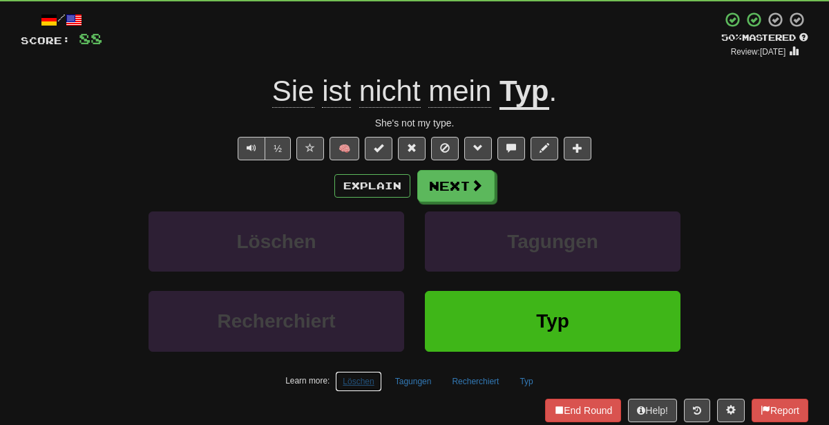
click at [365, 379] on button "Löschen" at bounding box center [358, 381] width 46 height 21
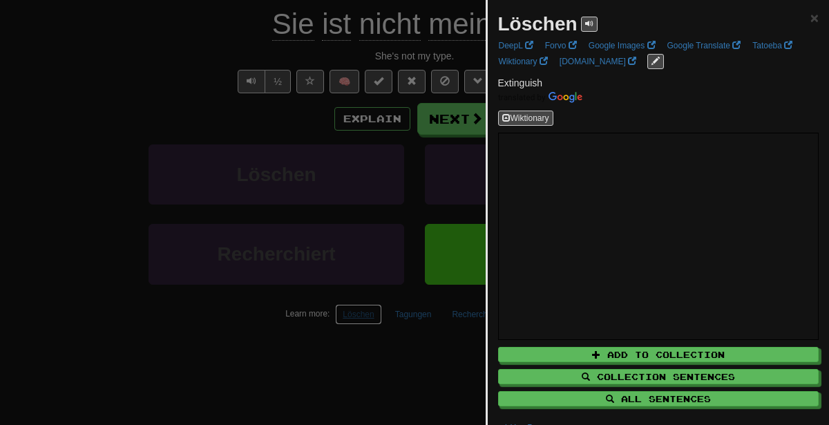
scroll to position [140, 0]
click at [273, 362] on div at bounding box center [414, 212] width 829 height 425
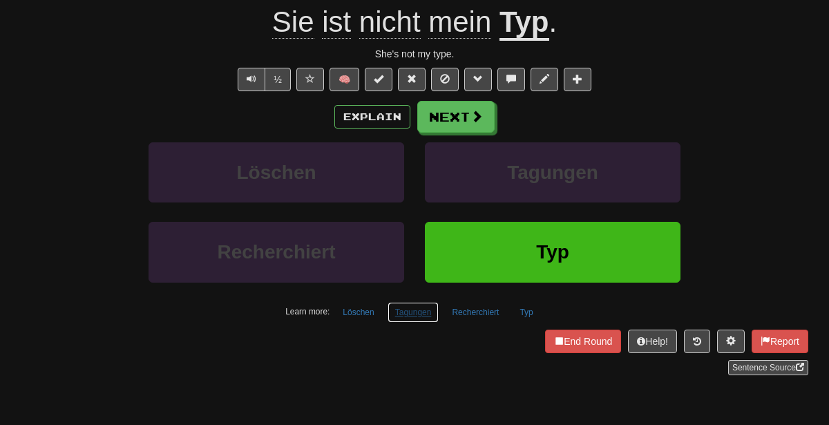
click at [418, 303] on button "Tagungen" at bounding box center [414, 312] width 52 height 21
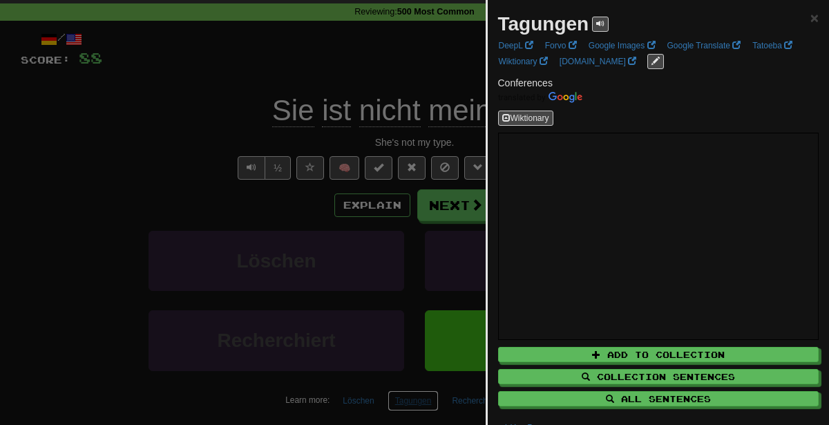
scroll to position [49, 0]
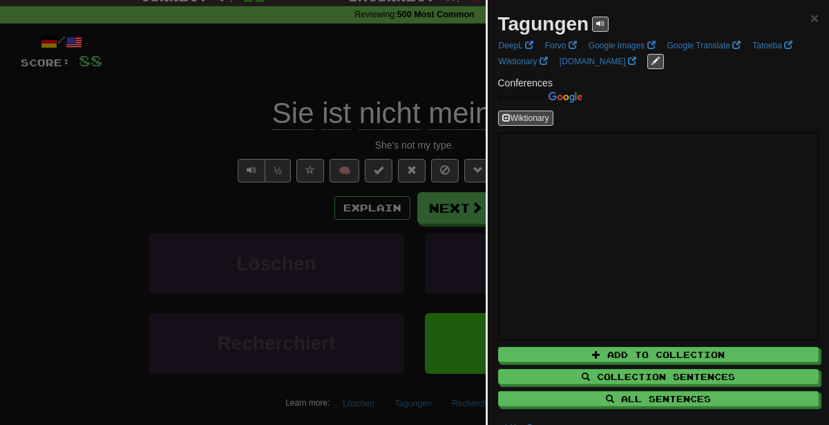
click at [191, 115] on div at bounding box center [414, 212] width 829 height 425
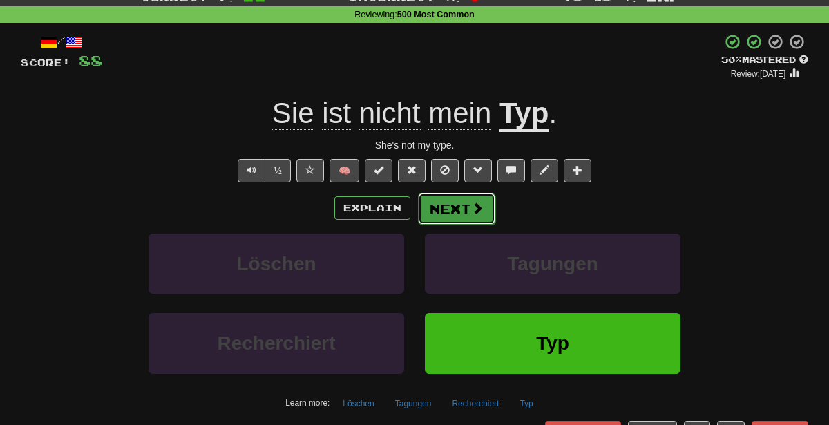
click at [484, 211] on button "Next" at bounding box center [456, 209] width 77 height 32
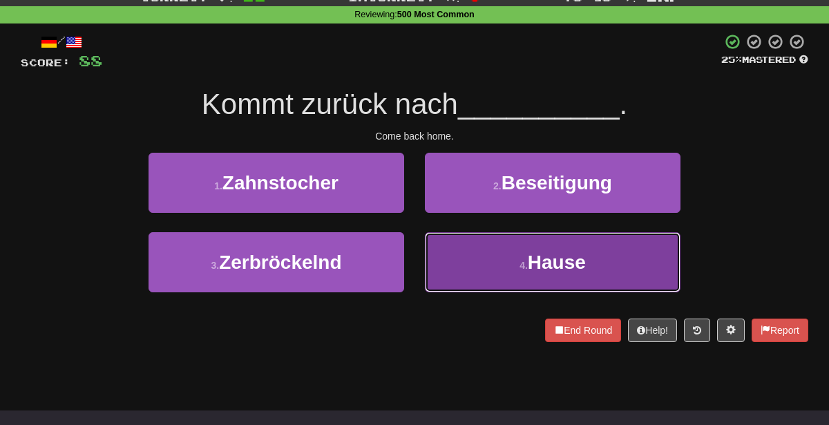
click at [514, 261] on button "4 . Hause" at bounding box center [553, 262] width 256 height 60
